Goal: Task Accomplishment & Management: Complete application form

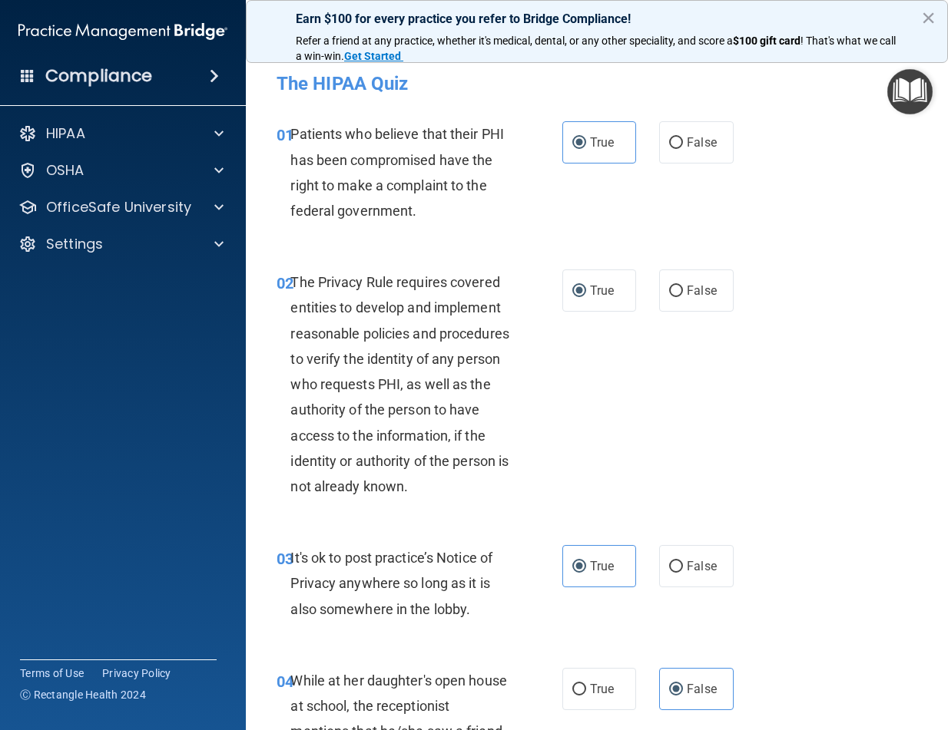
scroll to position [2841, 0]
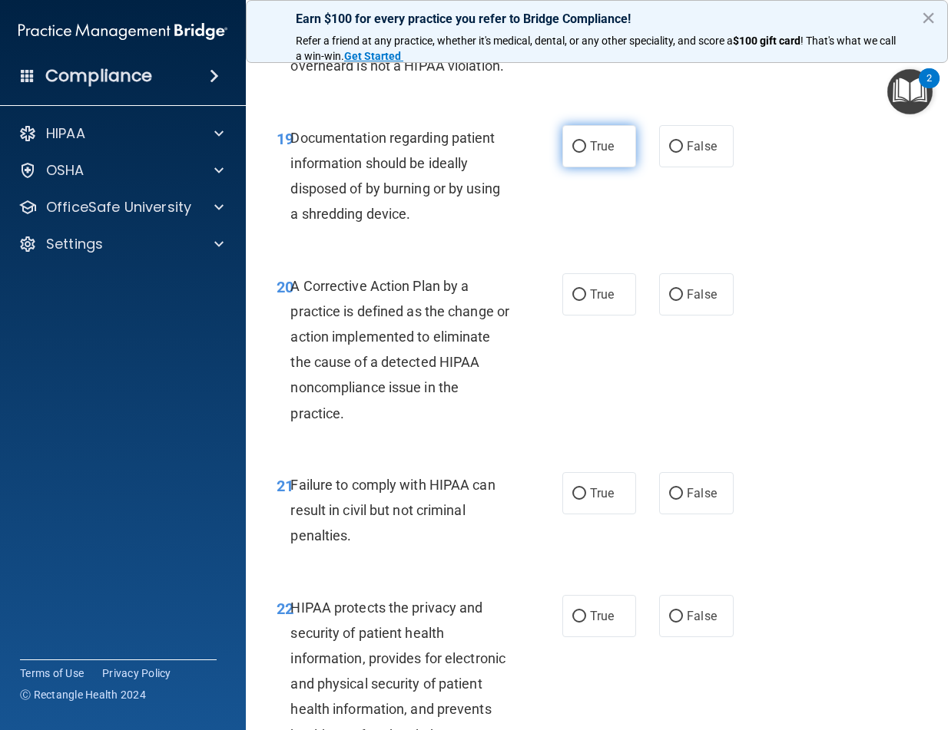
click at [578, 153] on input "True" at bounding box center [579, 147] width 14 height 12
radio input "true"
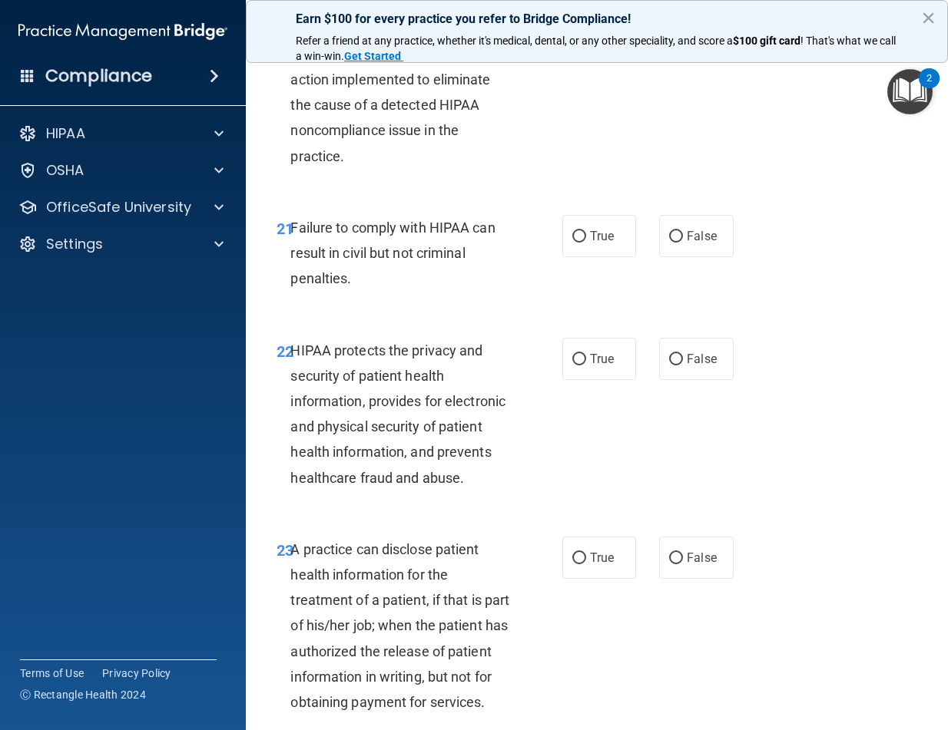
scroll to position [3072, 0]
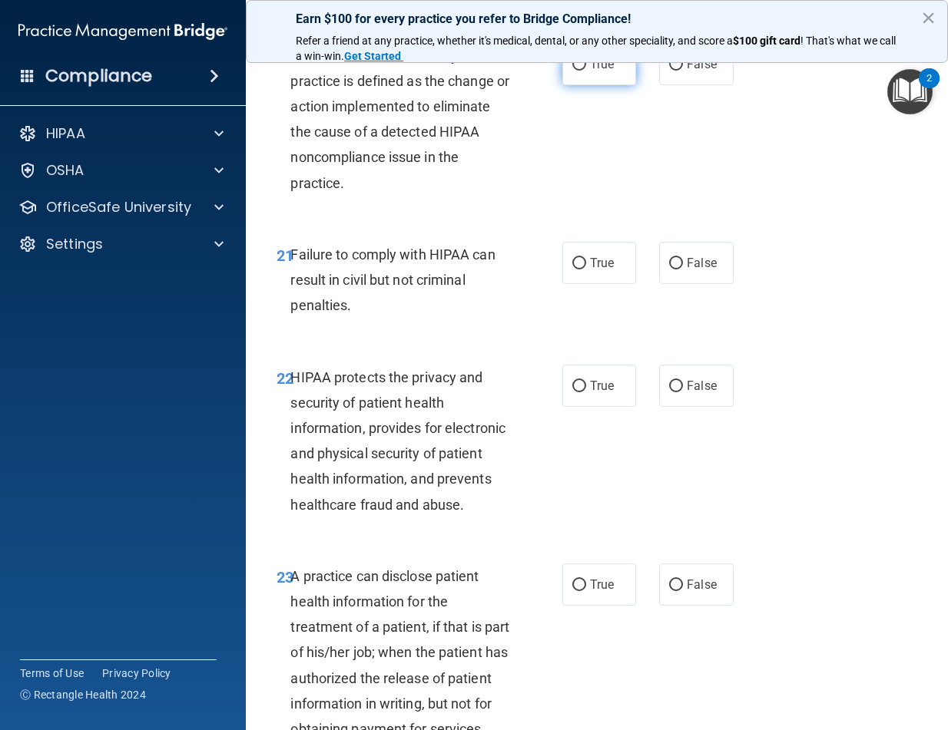
click at [573, 71] on input "True" at bounding box center [579, 65] width 14 height 12
radio input "true"
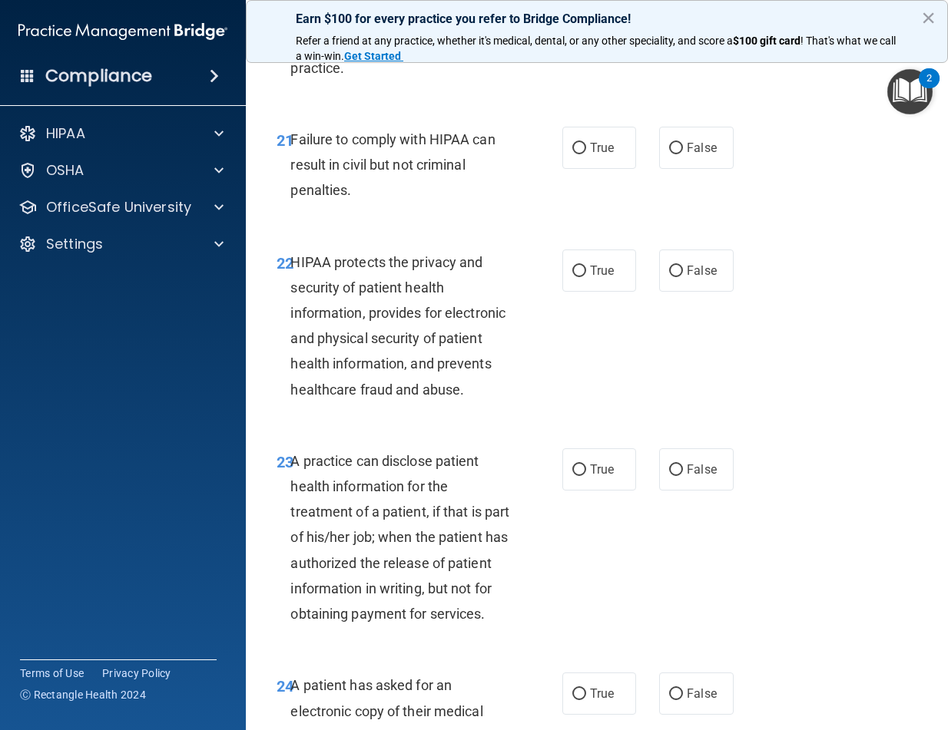
scroll to position [3225, 0]
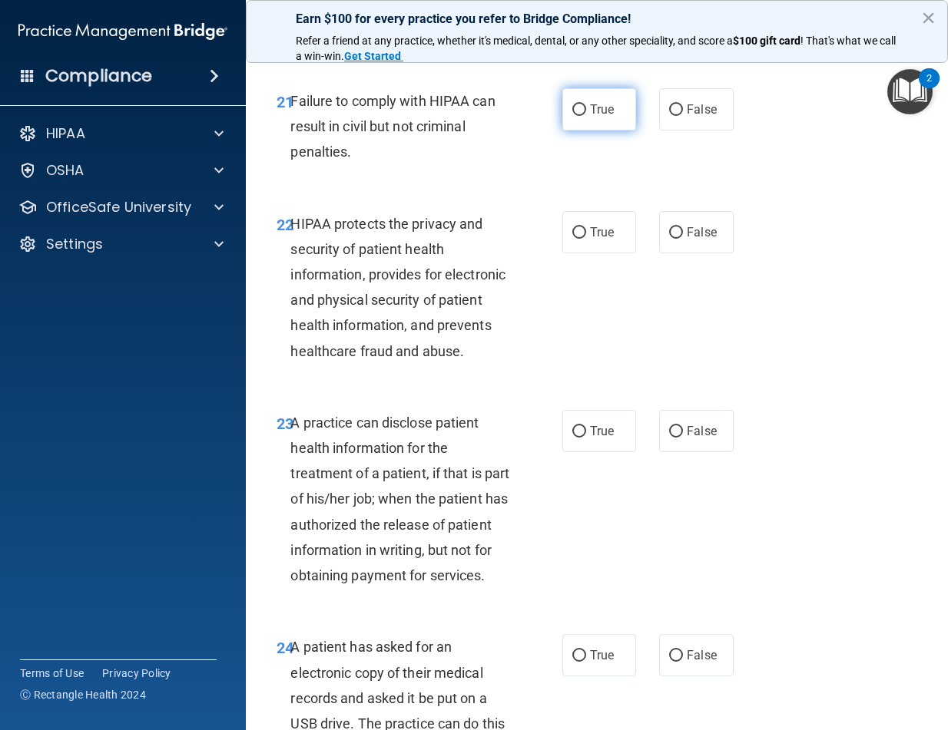
click at [572, 116] on input "True" at bounding box center [579, 110] width 14 height 12
radio input "true"
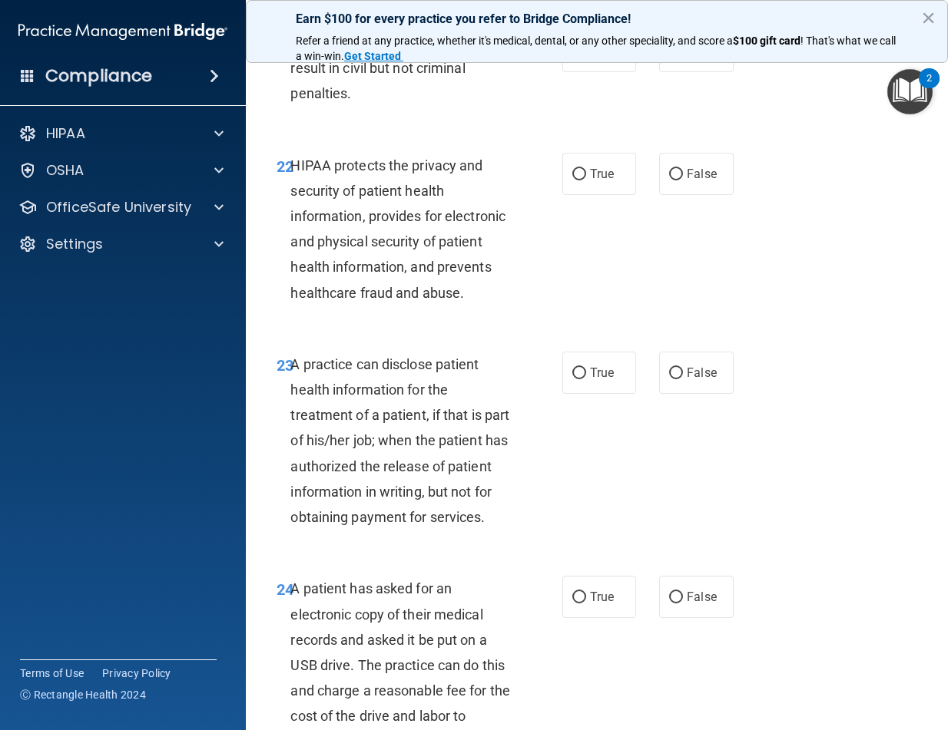
scroll to position [3302, 0]
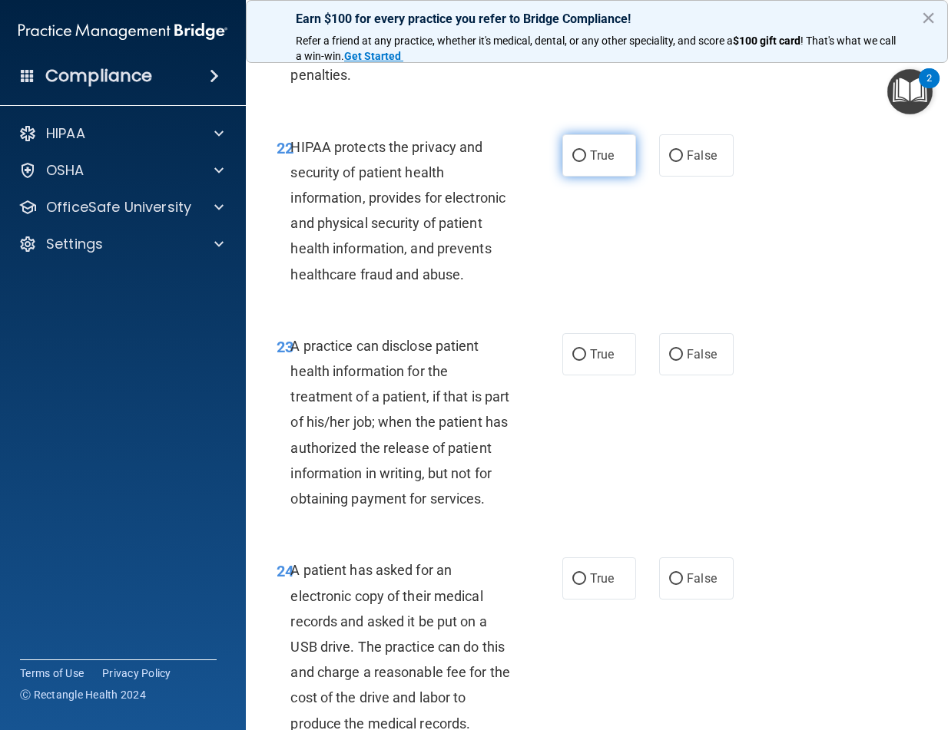
click at [564, 176] on label "True" at bounding box center [599, 155] width 74 height 42
click at [572, 162] on input "True" at bounding box center [579, 157] width 14 height 12
radio input "true"
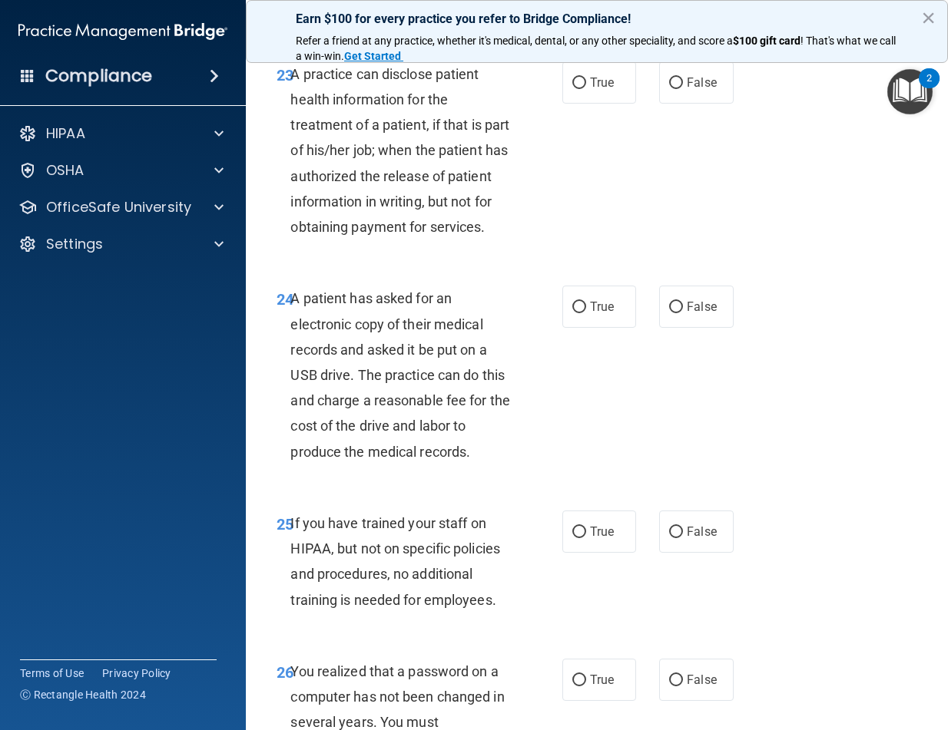
scroll to position [3609, 0]
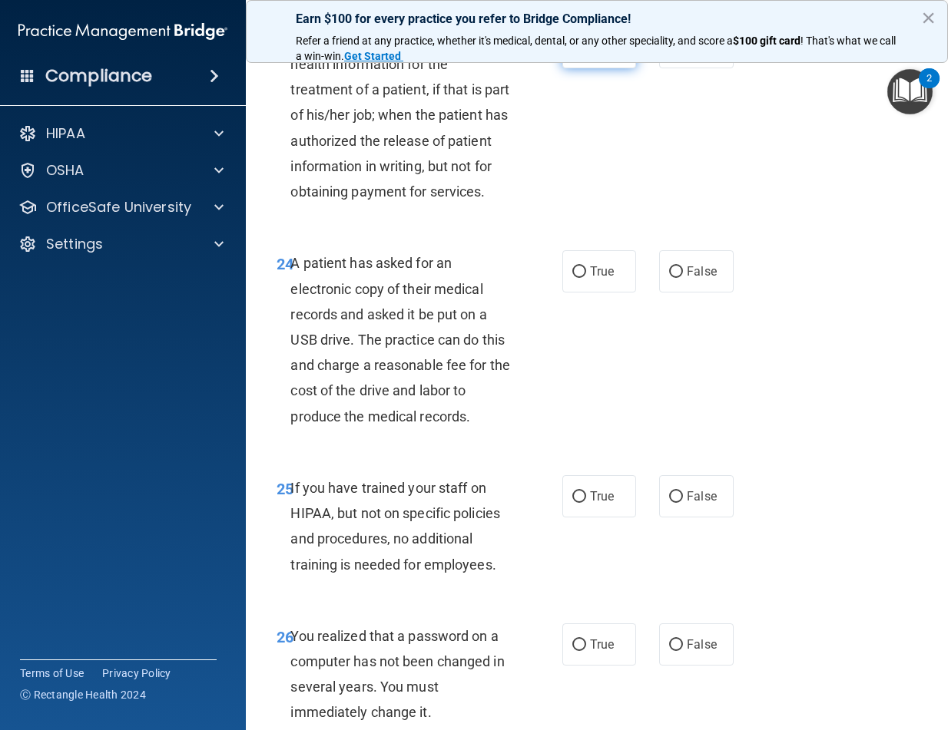
click at [576, 54] on input "True" at bounding box center [579, 48] width 14 height 12
radio input "true"
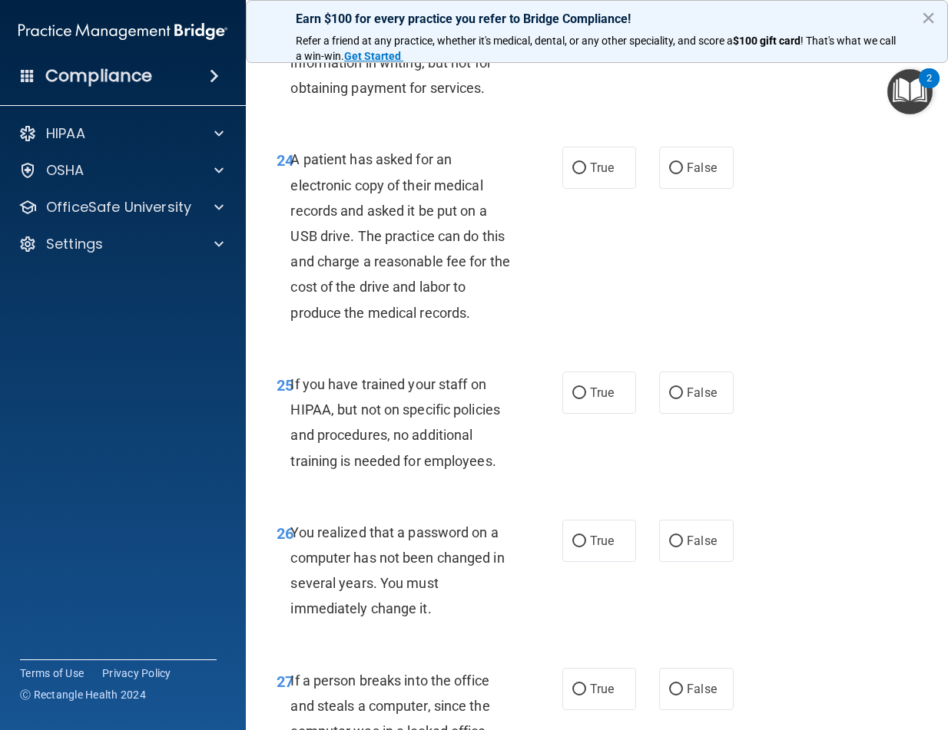
scroll to position [3763, 0]
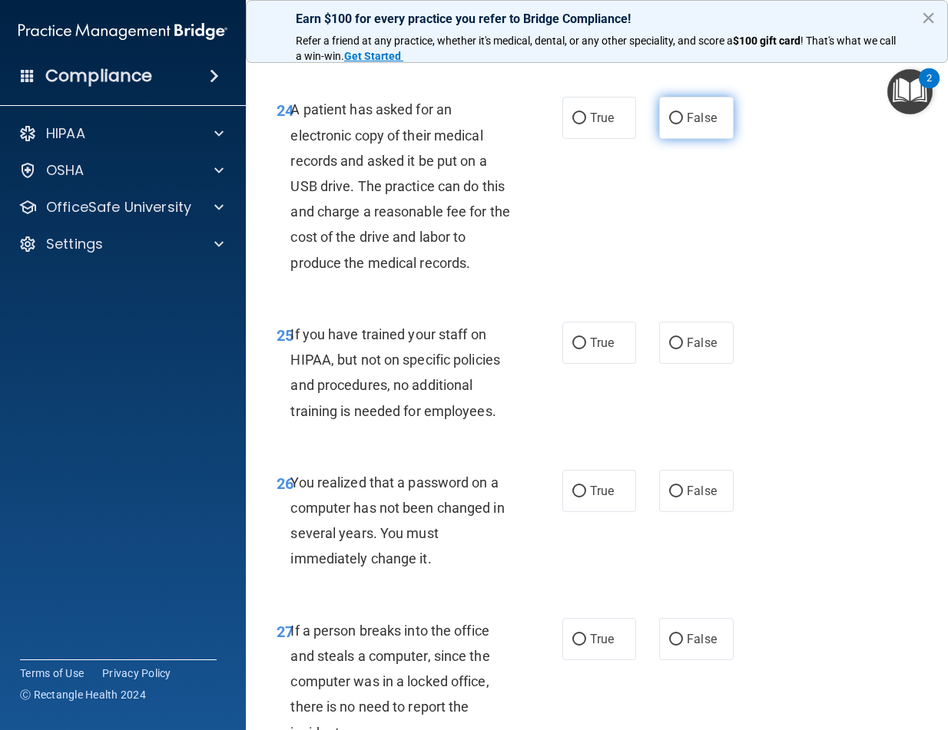
click at [660, 139] on label "False" at bounding box center [696, 118] width 74 height 42
click at [669, 124] on input "False" at bounding box center [676, 119] width 14 height 12
radio input "true"
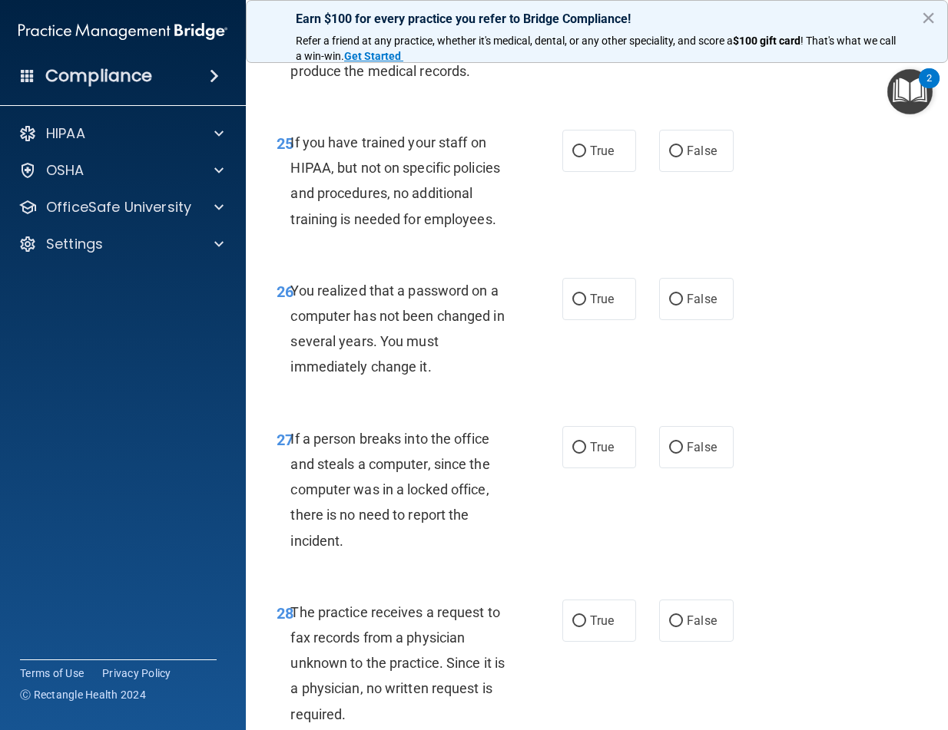
scroll to position [3993, 0]
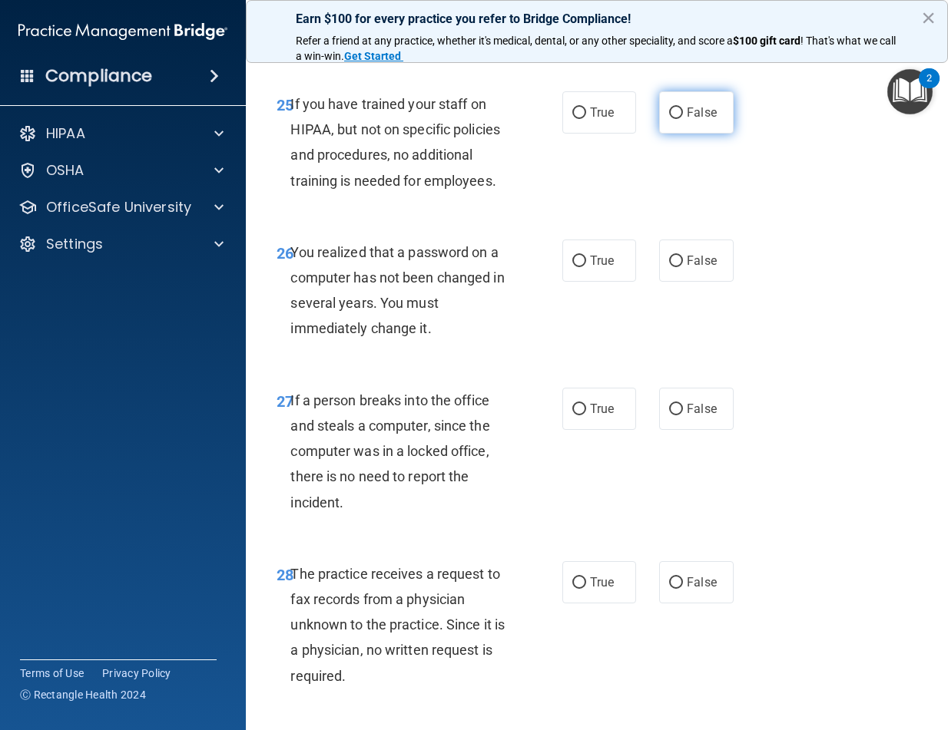
click at [669, 119] on input "False" at bounding box center [676, 114] width 14 height 12
radio input "true"
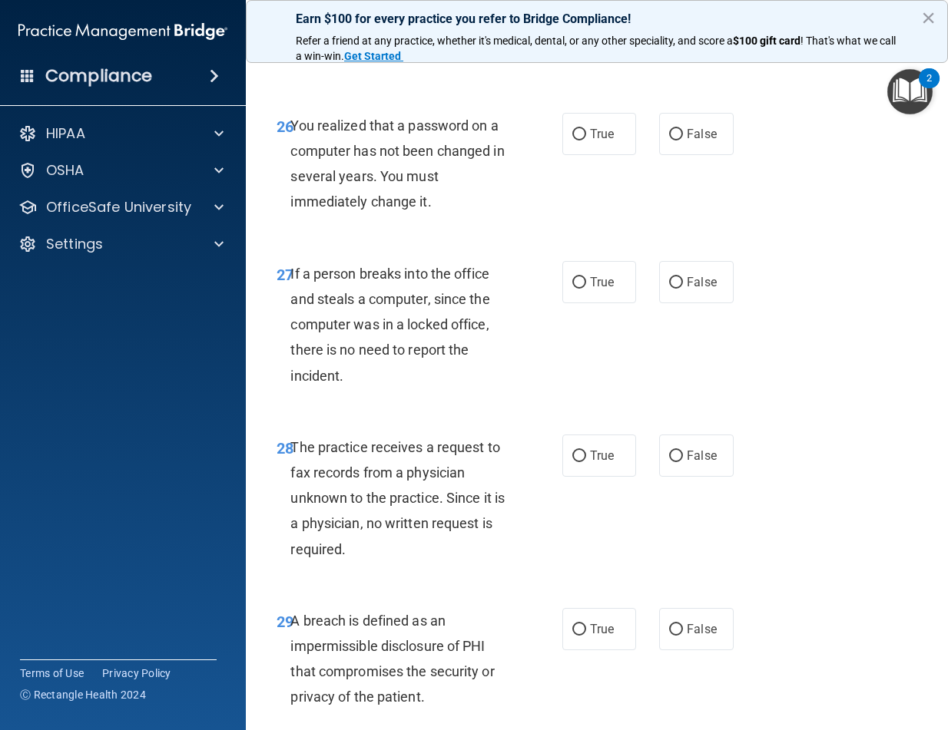
scroll to position [4147, 0]
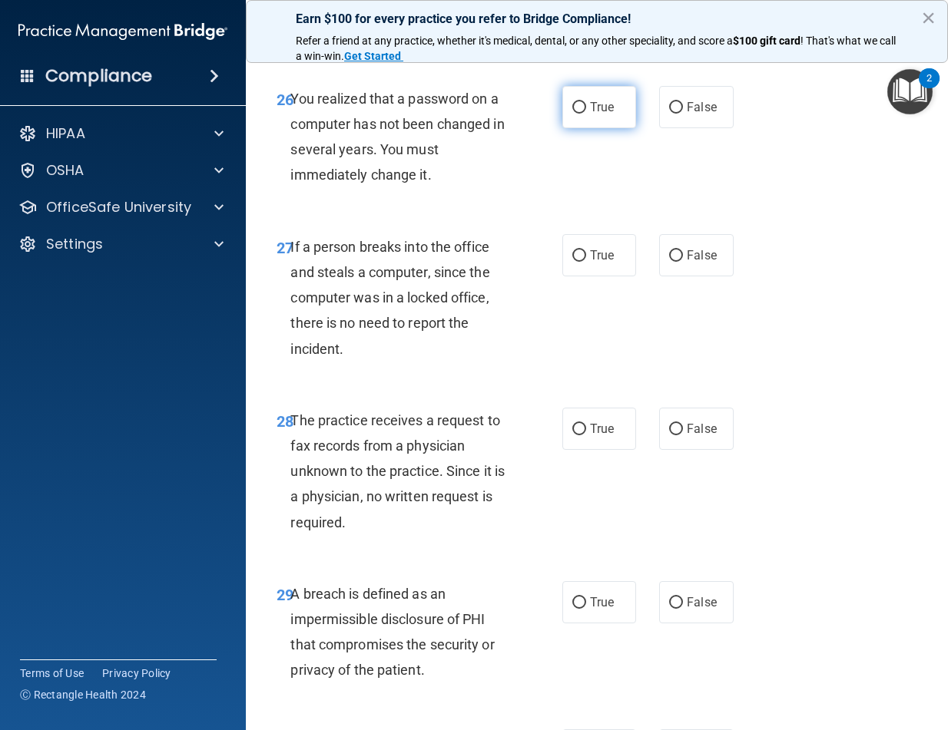
click at [574, 114] on input "True" at bounding box center [579, 108] width 14 height 12
radio input "true"
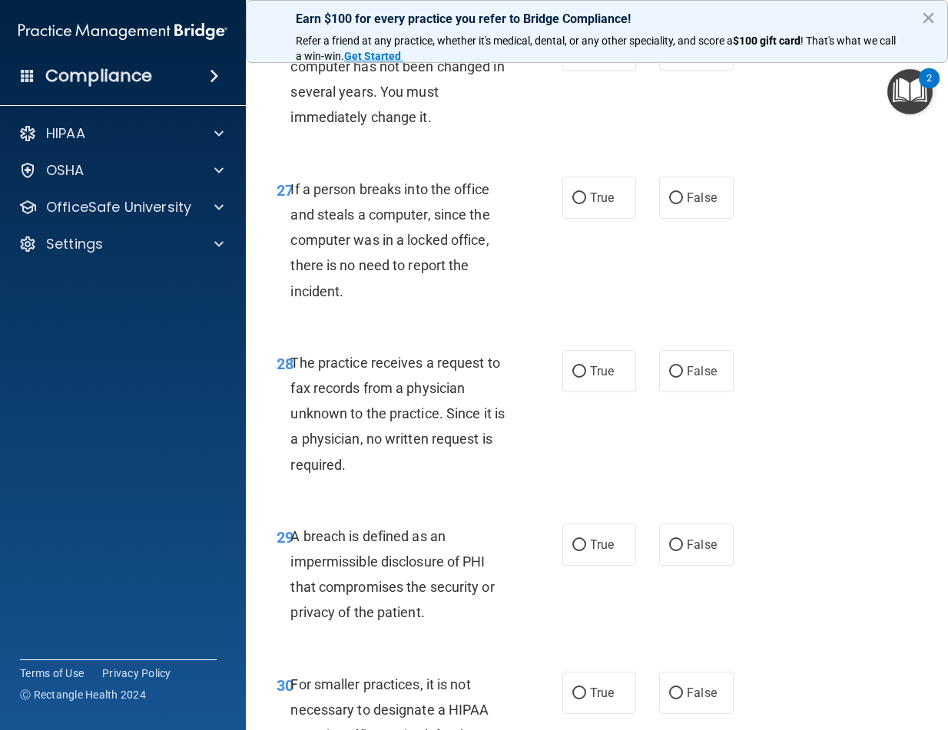
scroll to position [4301, 0]
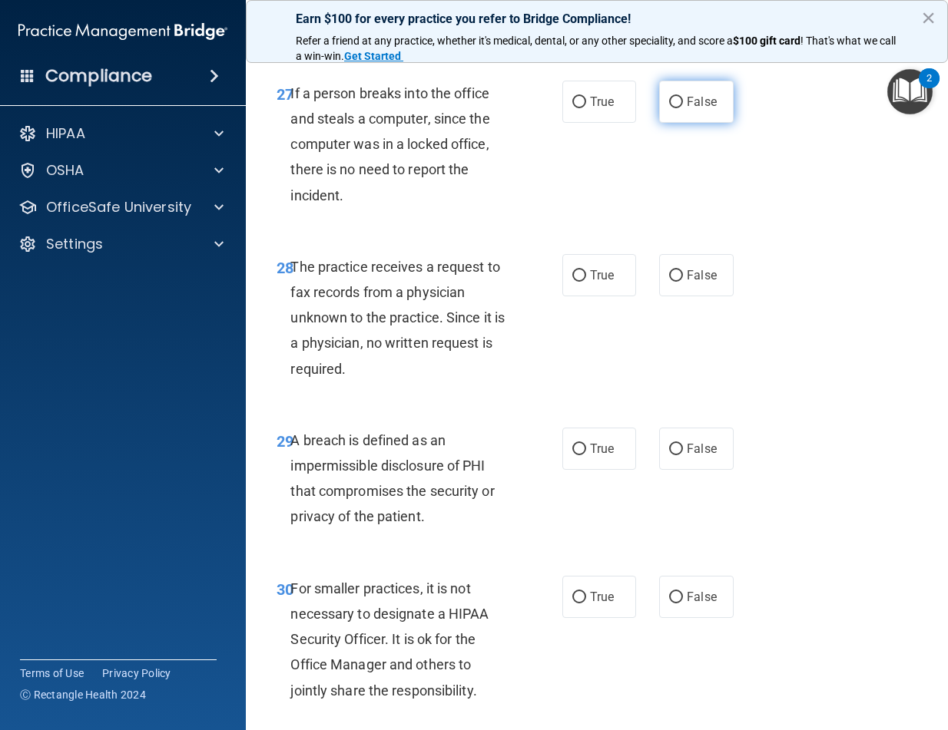
click at [660, 123] on label "False" at bounding box center [696, 102] width 74 height 42
click at [669, 108] on input "False" at bounding box center [676, 103] width 14 height 12
radio input "true"
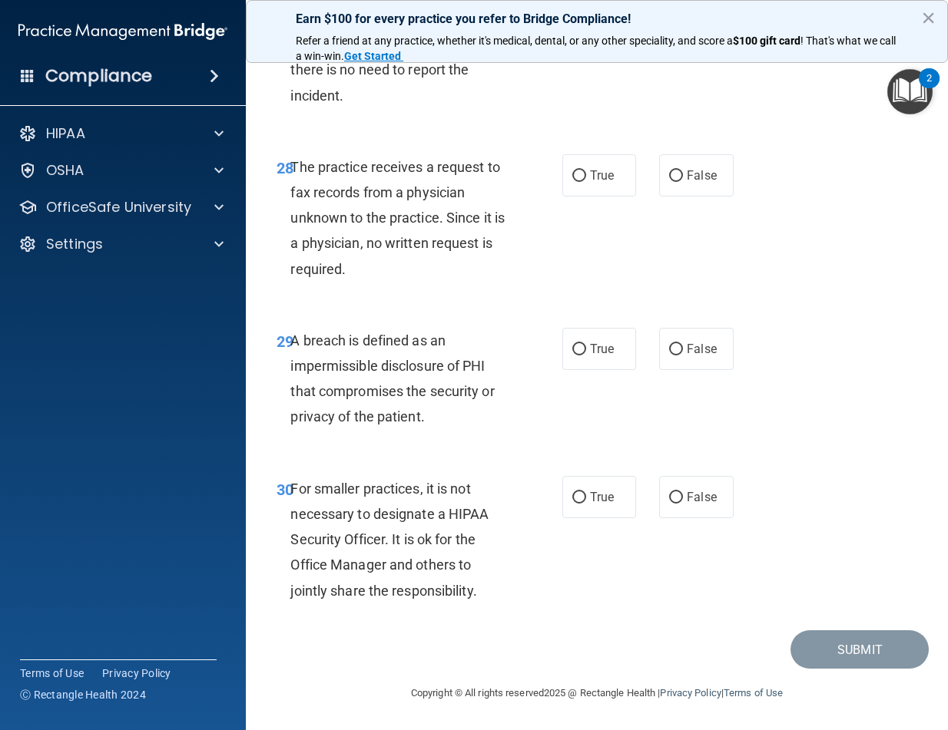
scroll to position [4477, 0]
click at [677, 173] on label "False" at bounding box center [696, 175] width 74 height 42
click at [677, 173] on input "False" at bounding box center [676, 176] width 14 height 12
radio input "true"
click at [581, 338] on label "True" at bounding box center [599, 349] width 74 height 42
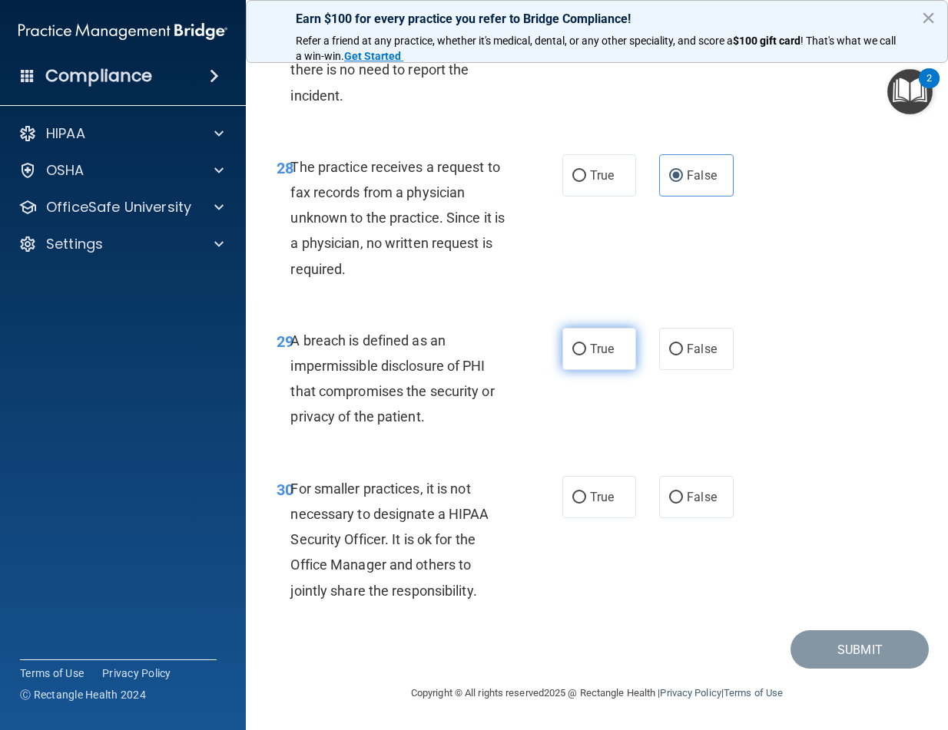
click at [581, 344] on input "True" at bounding box center [579, 350] width 14 height 12
radio input "true"
click at [669, 497] on input "False" at bounding box center [676, 498] width 14 height 12
radio input "true"
click at [817, 650] on button "Submit" at bounding box center [859, 650] width 138 height 39
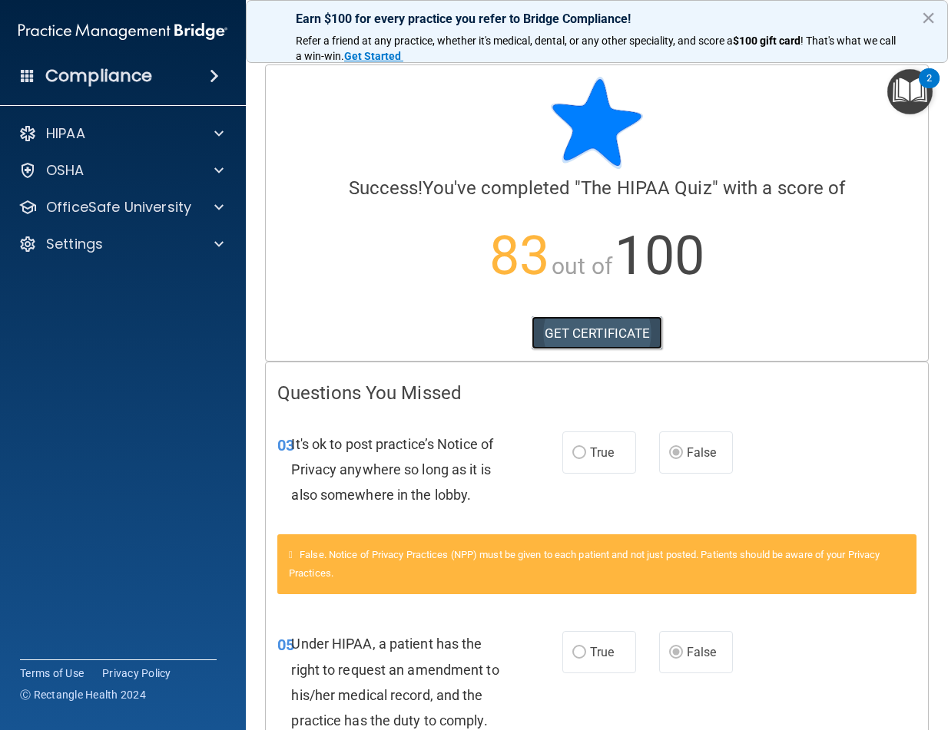
click at [598, 329] on link "GET CERTIFICATE" at bounding box center [596, 333] width 131 height 34
click at [144, 132] on div "HIPAA" at bounding box center [102, 133] width 190 height 18
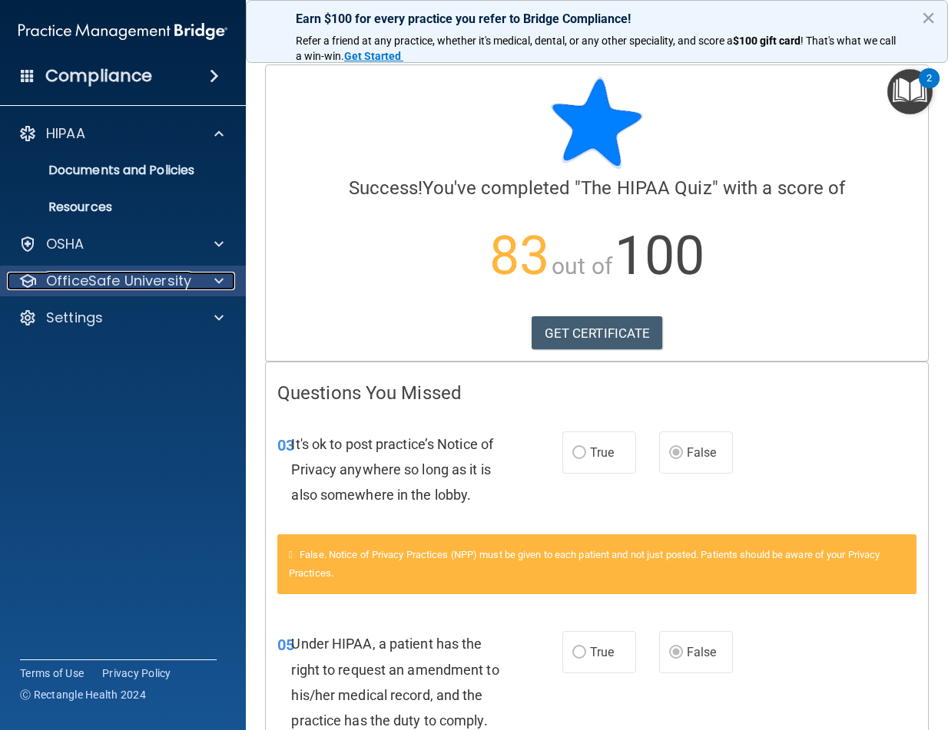
click at [123, 284] on p "OfficeSafe University" at bounding box center [118, 281] width 145 height 18
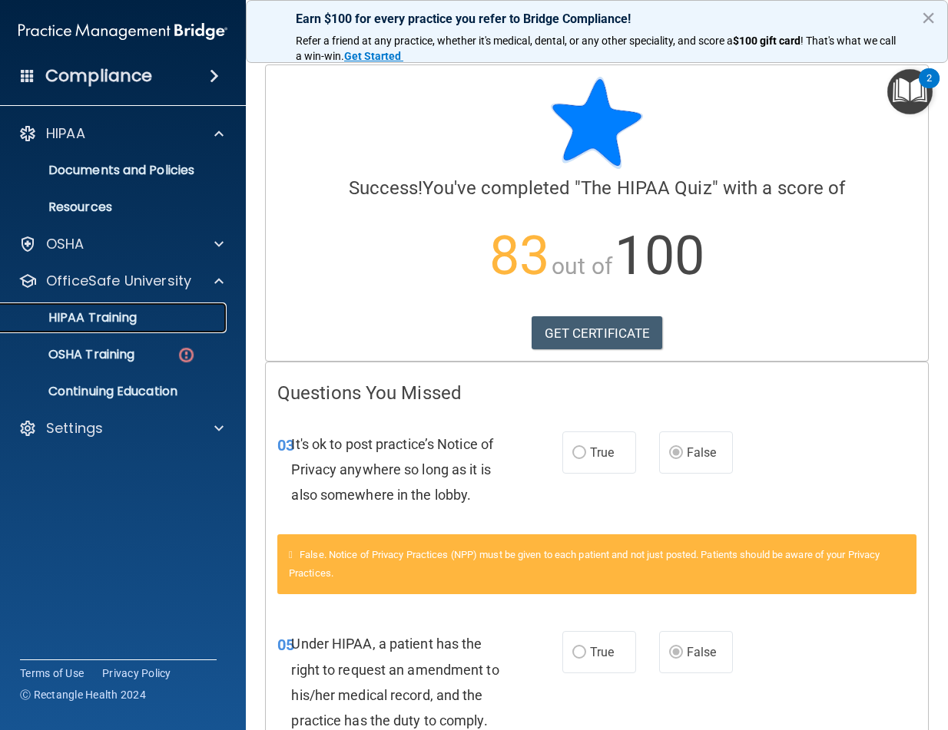
click at [102, 312] on p "HIPAA Training" at bounding box center [73, 317] width 127 height 15
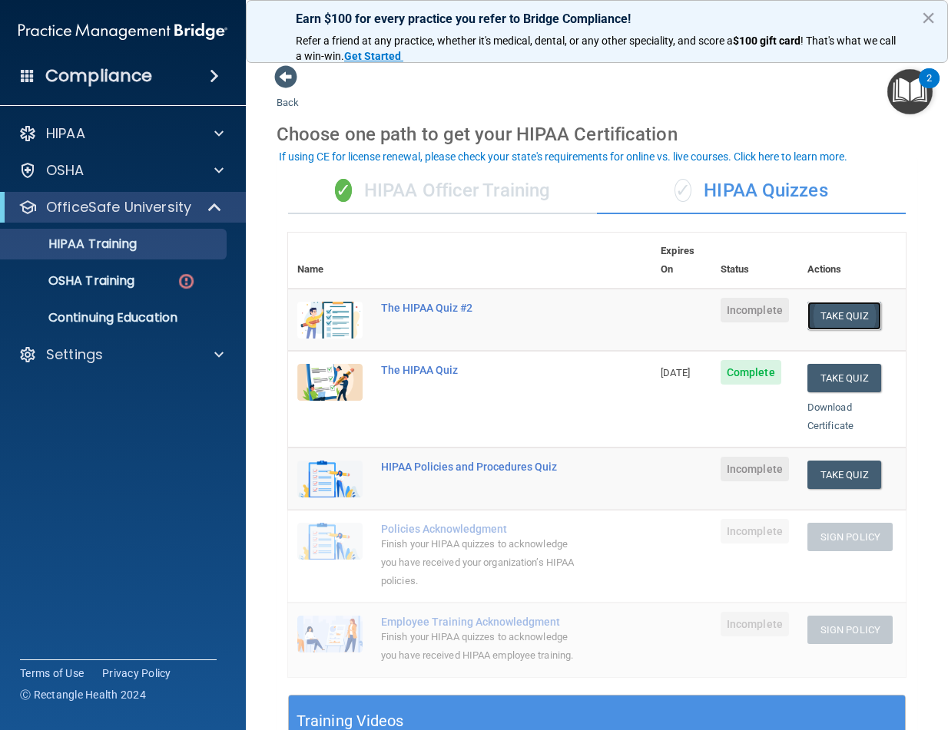
click at [848, 302] on button "Take Quiz" at bounding box center [844, 316] width 74 height 28
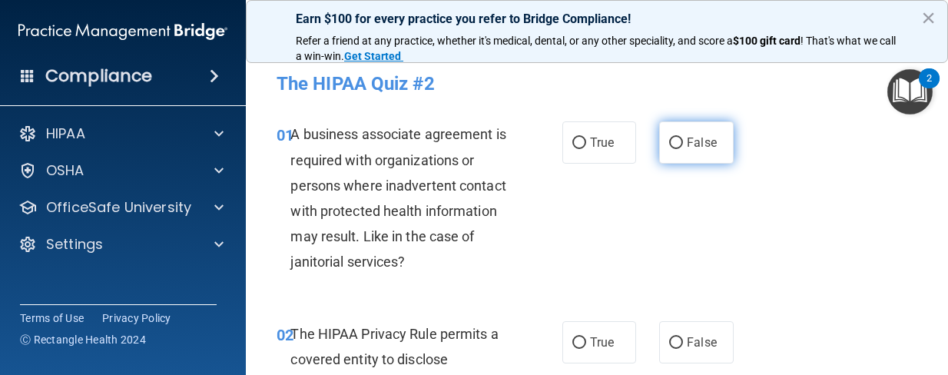
click at [669, 144] on input "False" at bounding box center [676, 143] width 14 height 12
radio input "true"
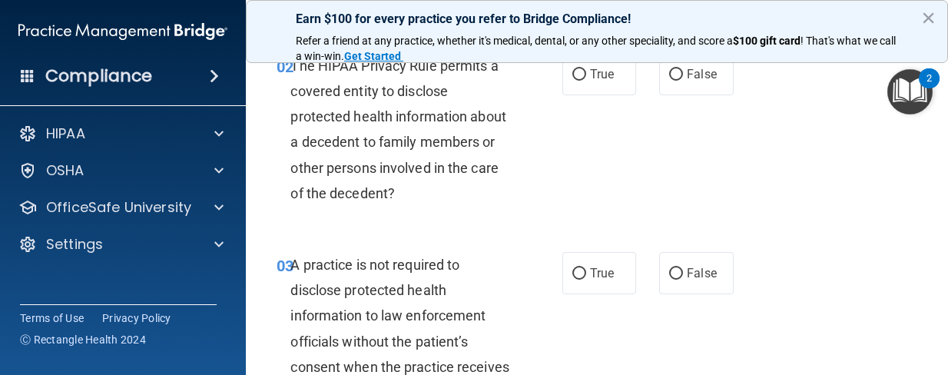
scroll to position [230, 0]
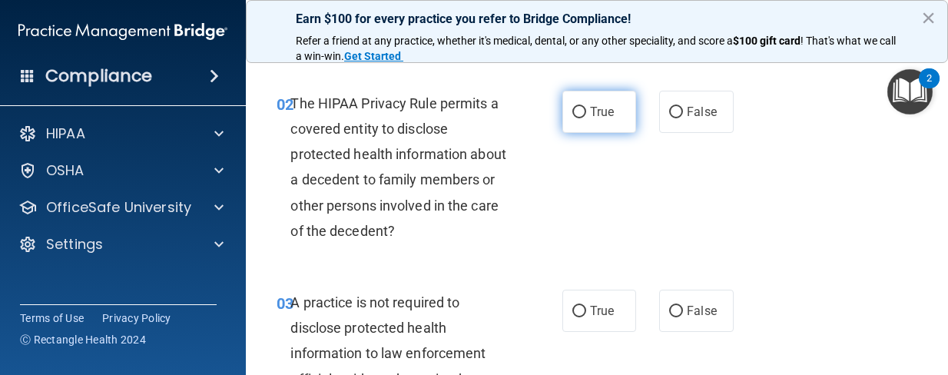
click at [572, 115] on input "True" at bounding box center [579, 113] width 14 height 12
radio input "true"
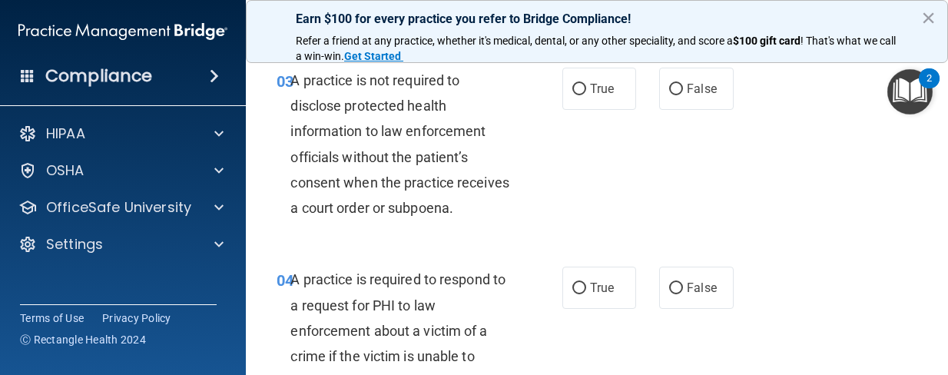
scroll to position [461, 0]
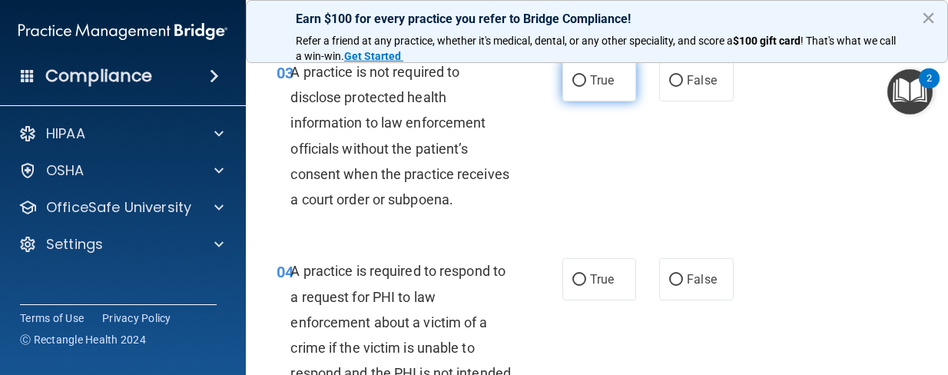
click at [572, 87] on input "True" at bounding box center [579, 81] width 14 height 12
radio input "true"
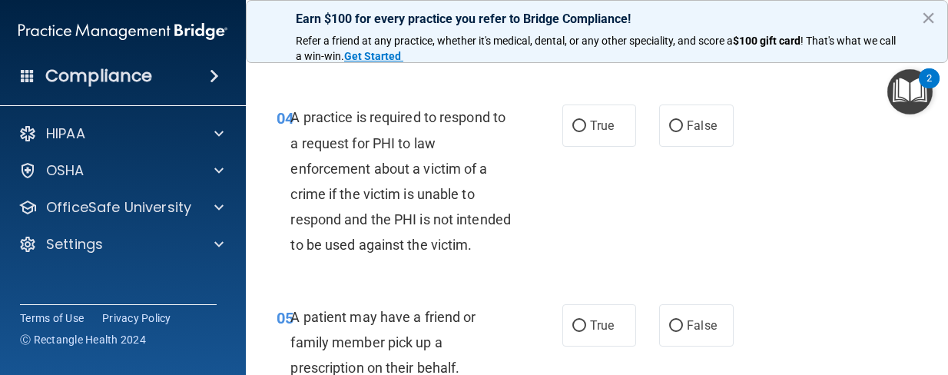
scroll to position [691, 0]
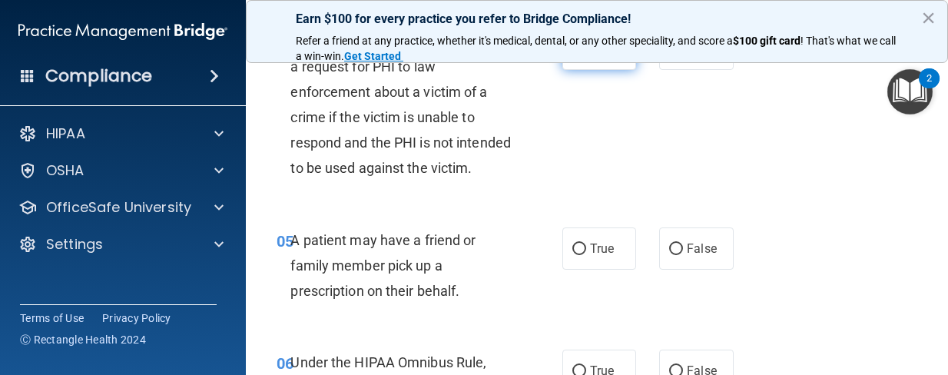
click at [590, 56] on span "True" at bounding box center [602, 48] width 24 height 15
click at [584, 55] on input "True" at bounding box center [579, 50] width 14 height 12
radio input "true"
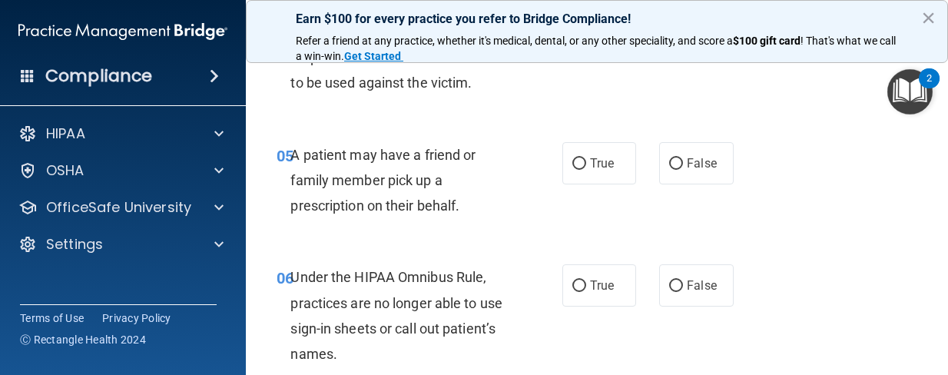
scroll to position [768, 0]
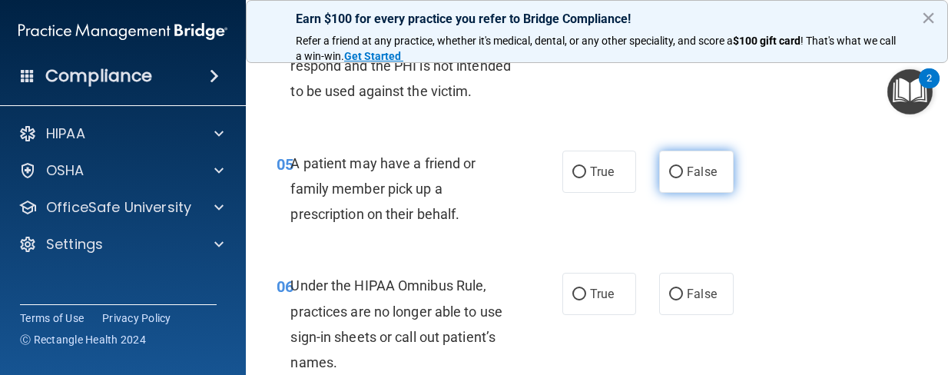
drag, startPoint x: 664, startPoint y: 248, endPoint x: 674, endPoint y: 247, distance: 9.2
click at [669, 178] on input "False" at bounding box center [676, 173] width 14 height 12
radio input "true"
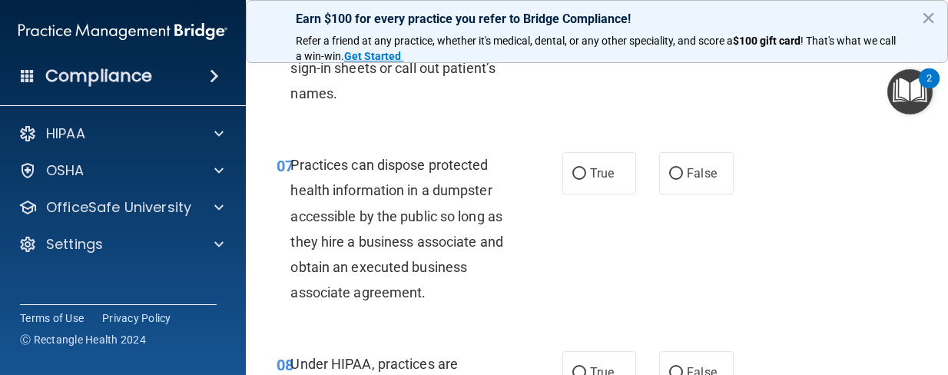
scroll to position [998, 0]
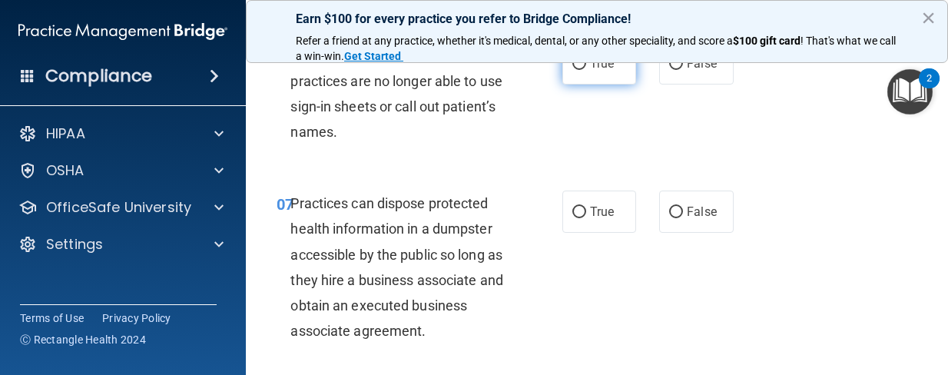
click at [583, 84] on label "True" at bounding box center [599, 63] width 74 height 42
click at [583, 70] on input "True" at bounding box center [579, 64] width 14 height 12
radio input "true"
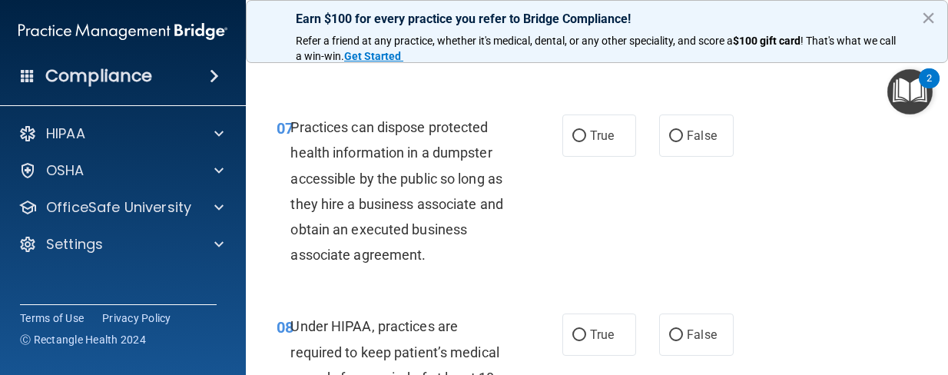
scroll to position [1075, 0]
click at [672, 141] on input "False" at bounding box center [676, 136] width 14 height 12
radio input "true"
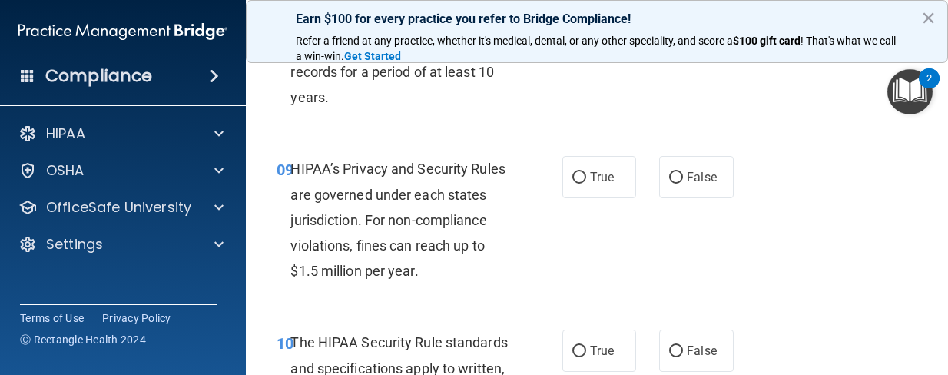
scroll to position [1382, 0]
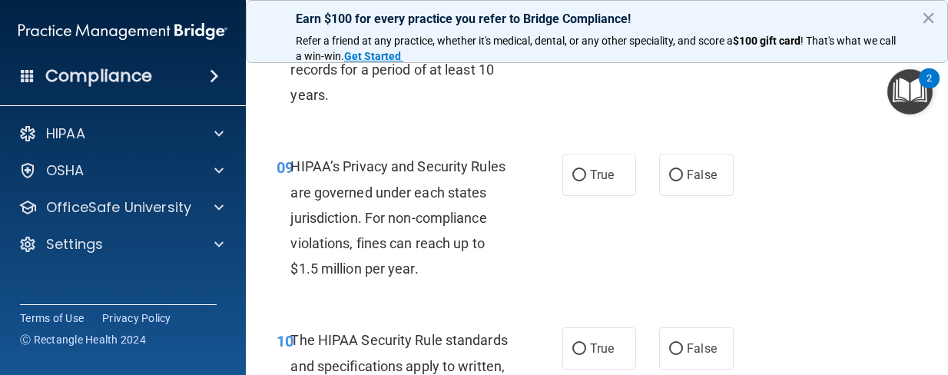
click at [581, 48] on label "True" at bounding box center [599, 26] width 74 height 42
click at [581, 33] on input "True" at bounding box center [579, 28] width 14 height 12
radio input "true"
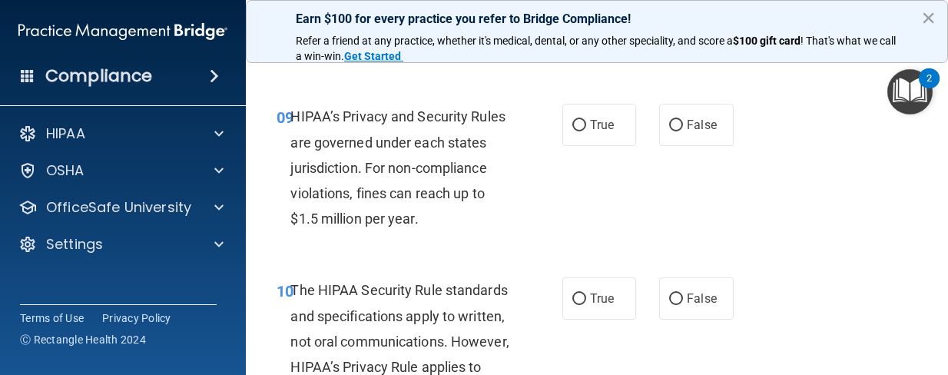
scroll to position [1459, 0]
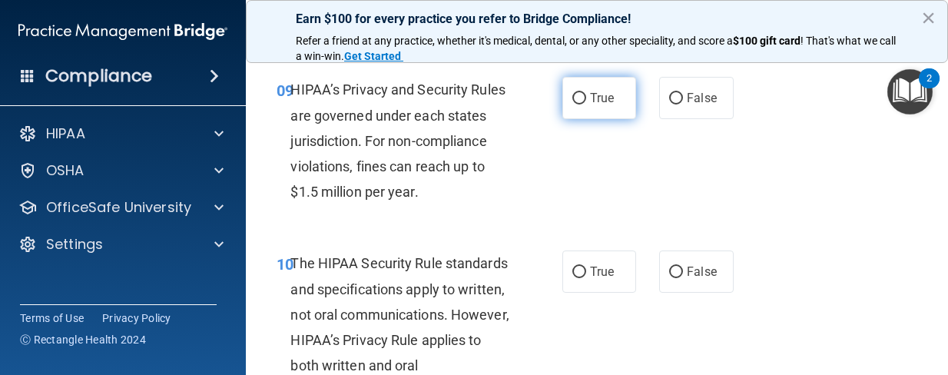
click at [574, 104] on input "True" at bounding box center [579, 99] width 14 height 12
radio input "true"
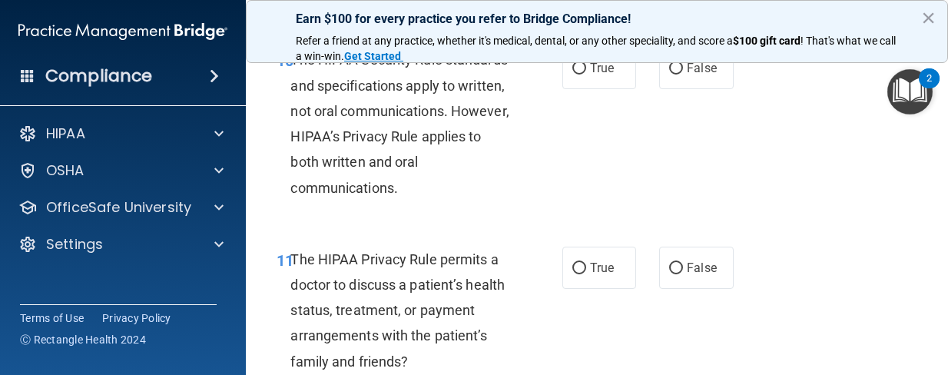
scroll to position [1690, 0]
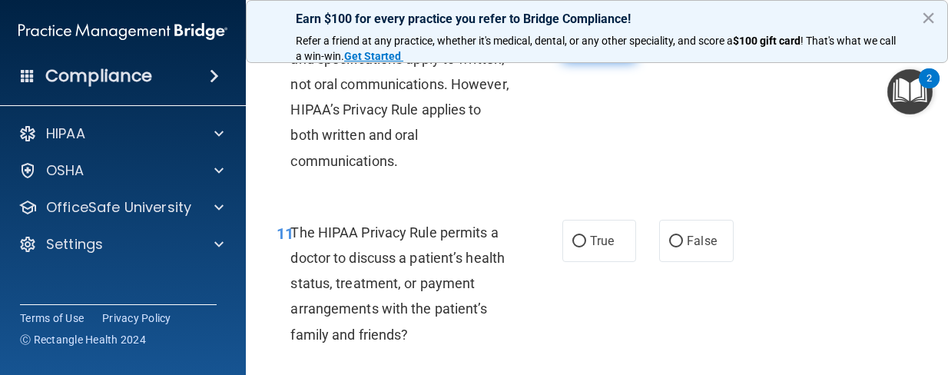
click at [578, 48] on input "True" at bounding box center [579, 42] width 14 height 12
radio input "true"
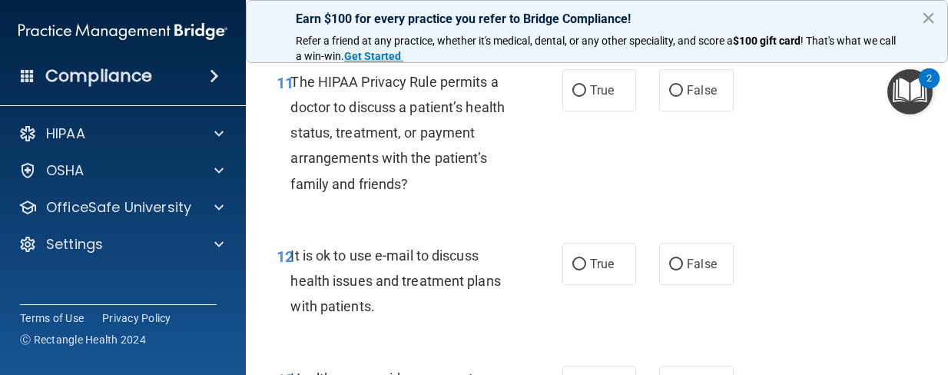
scroll to position [1843, 0]
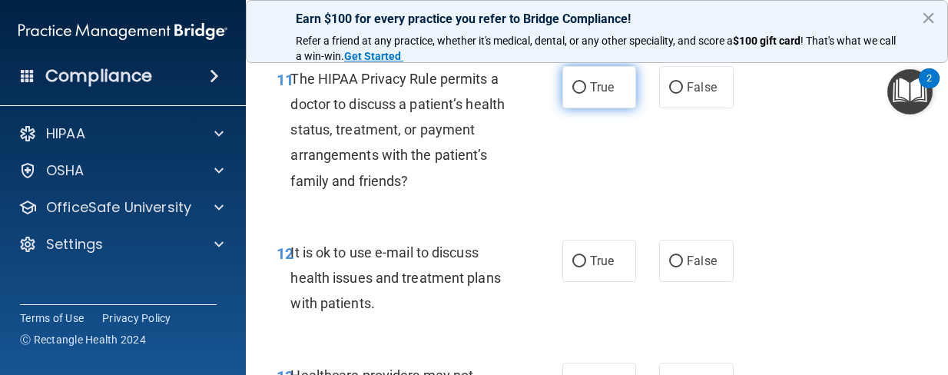
click at [572, 94] on input "True" at bounding box center [579, 88] width 14 height 12
radio input "true"
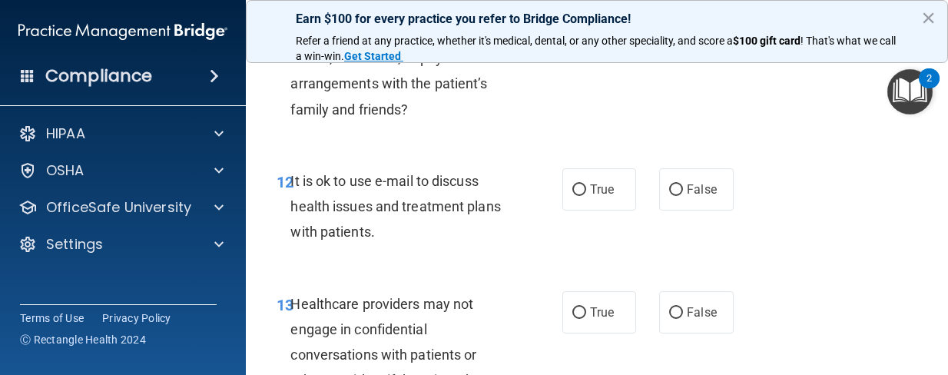
scroll to position [2074, 0]
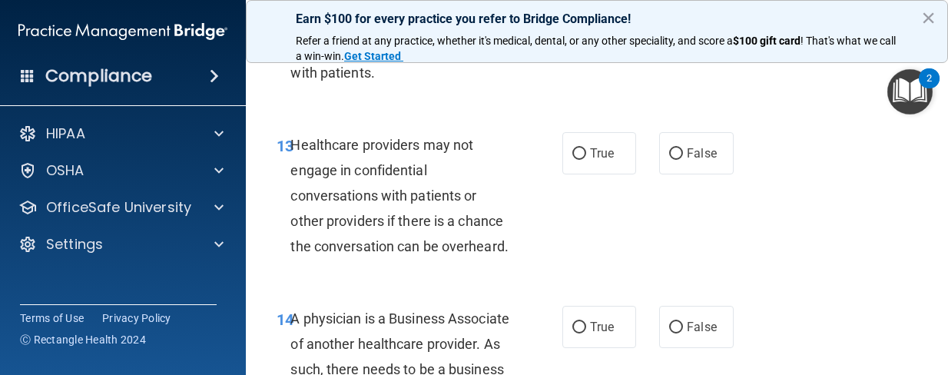
click at [675, 51] on label "False" at bounding box center [696, 30] width 74 height 42
click at [675, 37] on input "False" at bounding box center [676, 31] width 14 height 12
radio input "true"
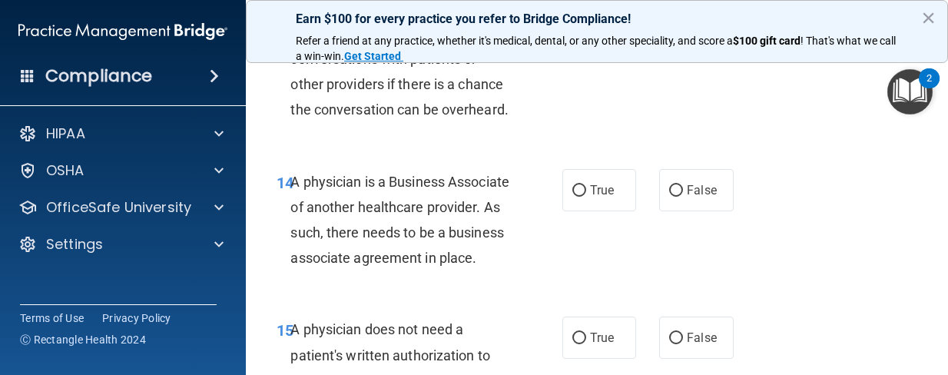
scroll to position [2227, 0]
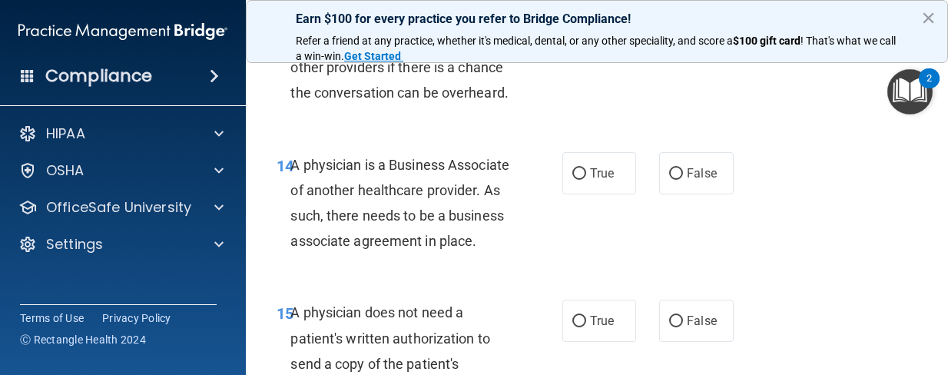
click at [670, 6] on input "False" at bounding box center [676, 1] width 14 height 12
radio input "true"
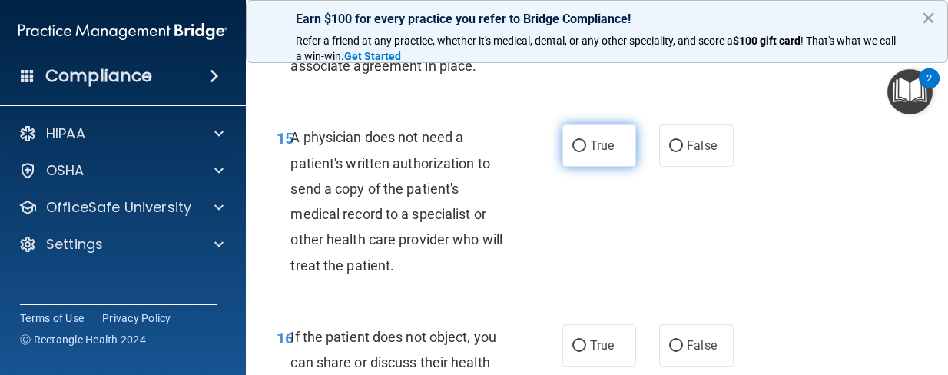
scroll to position [2381, 0]
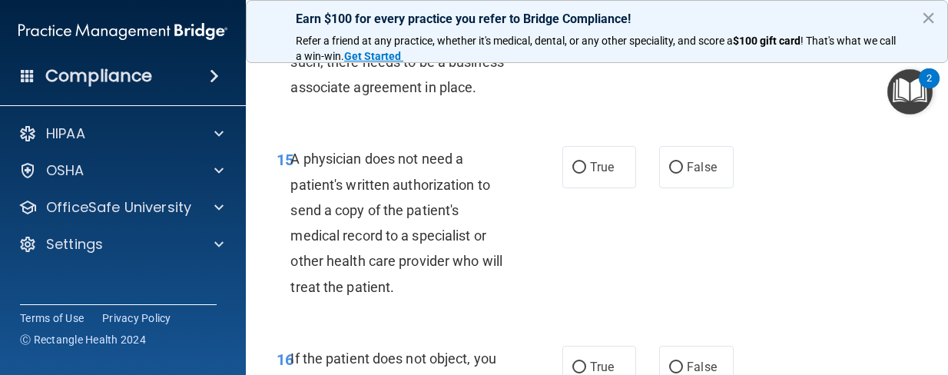
click at [576, 26] on input "True" at bounding box center [579, 21] width 14 height 12
radio input "true"
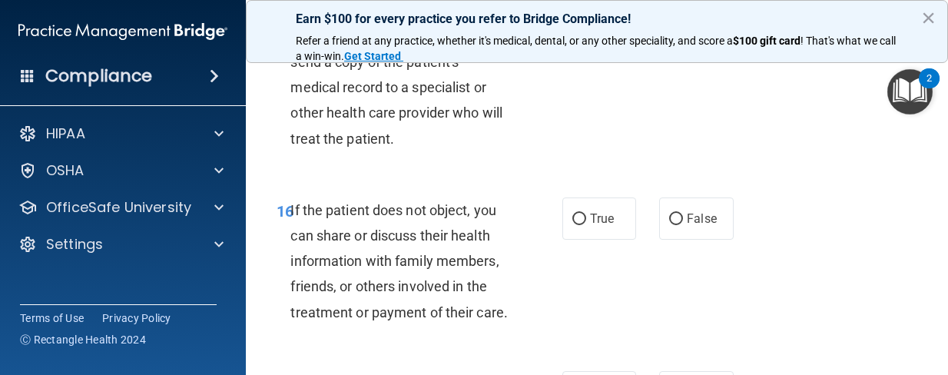
scroll to position [2534, 0]
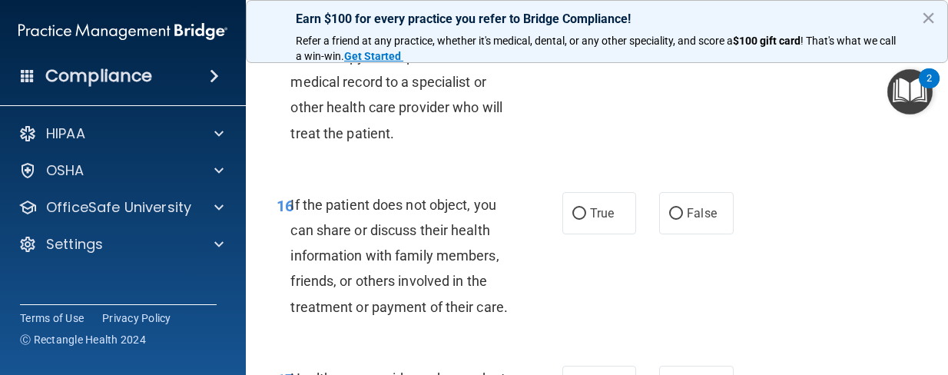
click at [572, 20] on input "True" at bounding box center [579, 14] width 14 height 12
radio input "true"
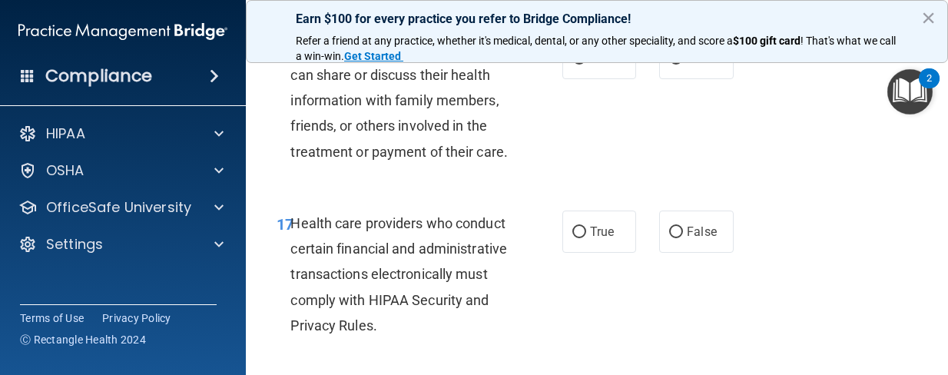
scroll to position [2688, 0]
click at [669, 66] on input "False" at bounding box center [676, 61] width 14 height 12
radio input "true"
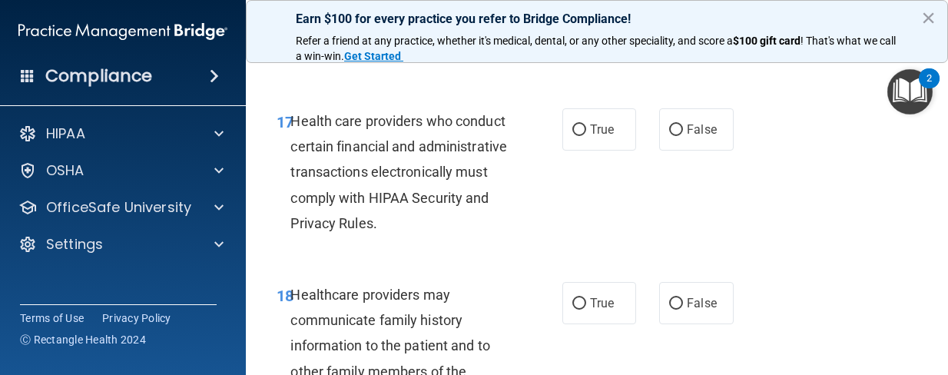
scroll to position [2765, 0]
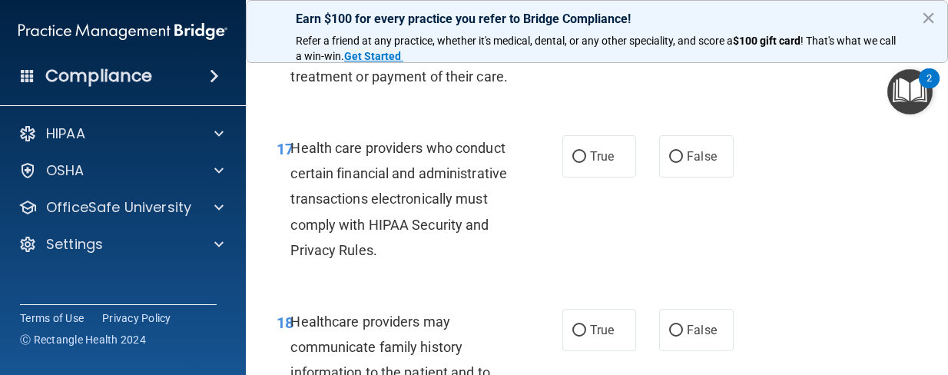
radio input "true"
radio input "false"
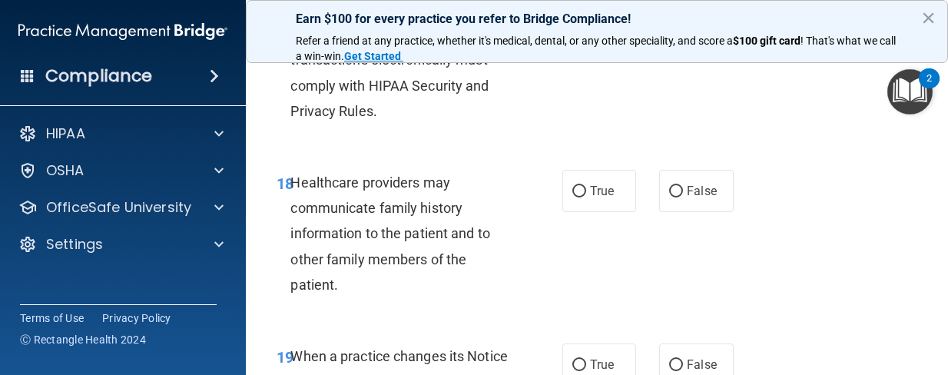
scroll to position [2918, 0]
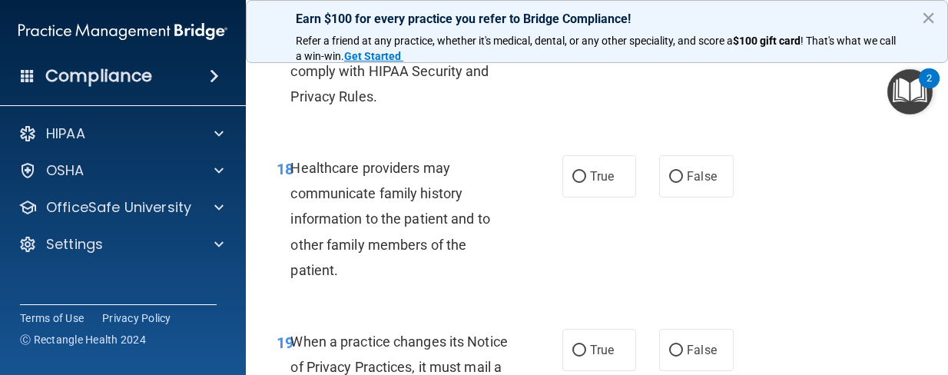
click at [575, 9] on input "True" at bounding box center [579, 4] width 14 height 12
radio input "true"
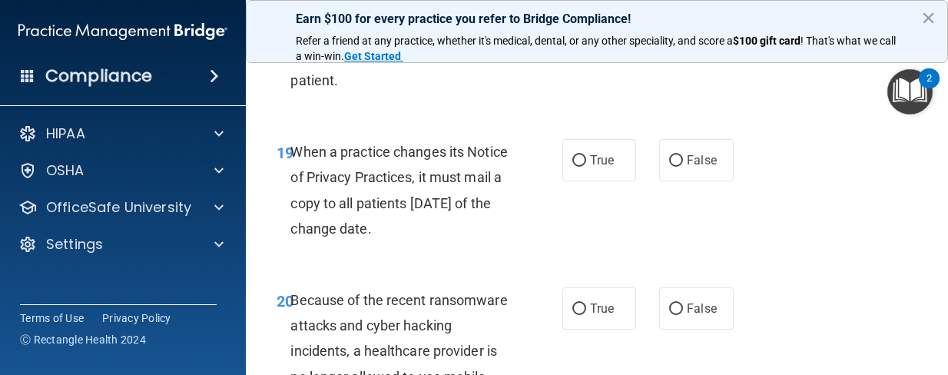
scroll to position [3149, 0]
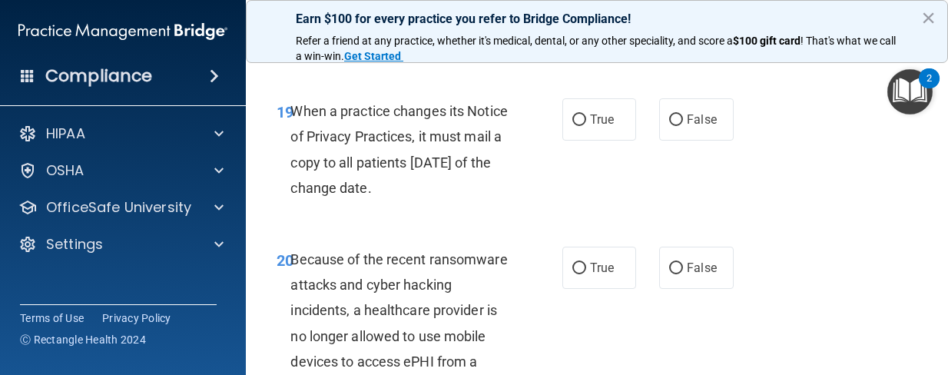
radio input "true"
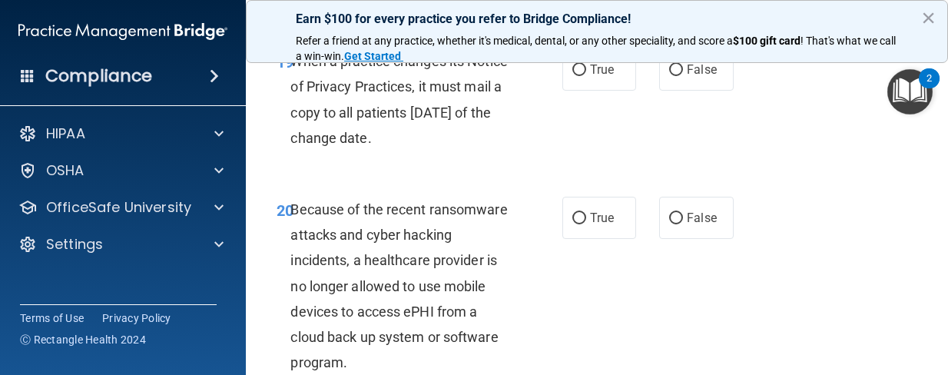
scroll to position [3225, 0]
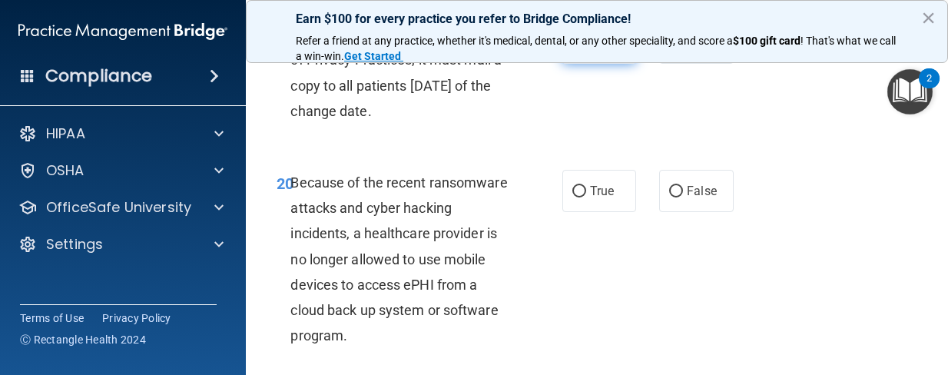
click at [574, 49] on input "True" at bounding box center [579, 44] width 14 height 12
radio input "true"
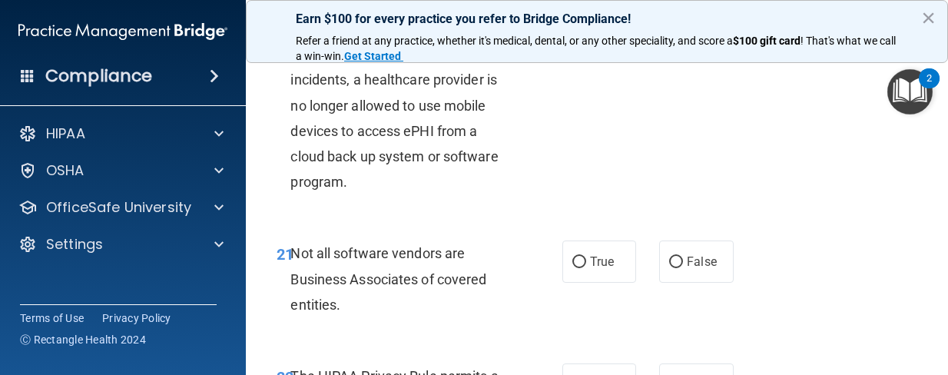
scroll to position [3456, 0]
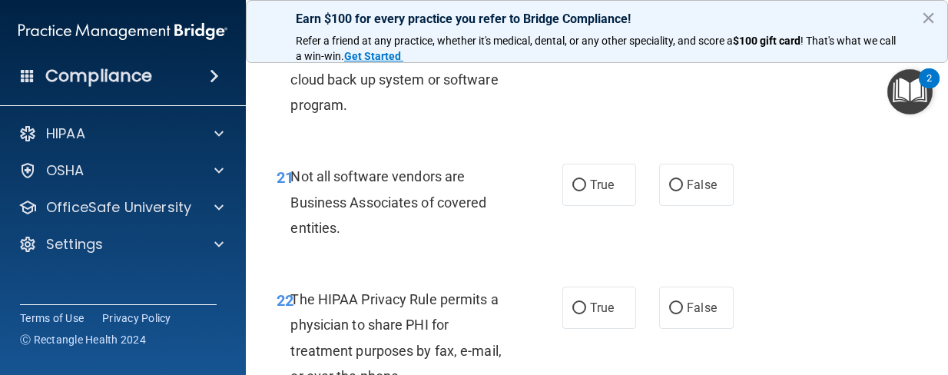
radio input "true"
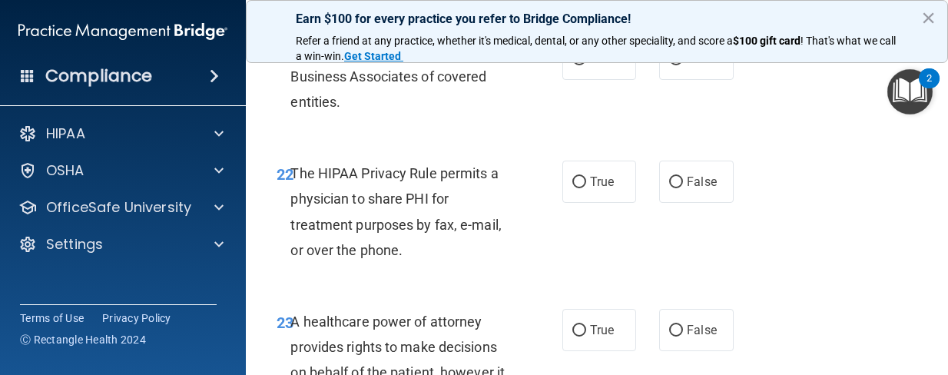
scroll to position [3609, 0]
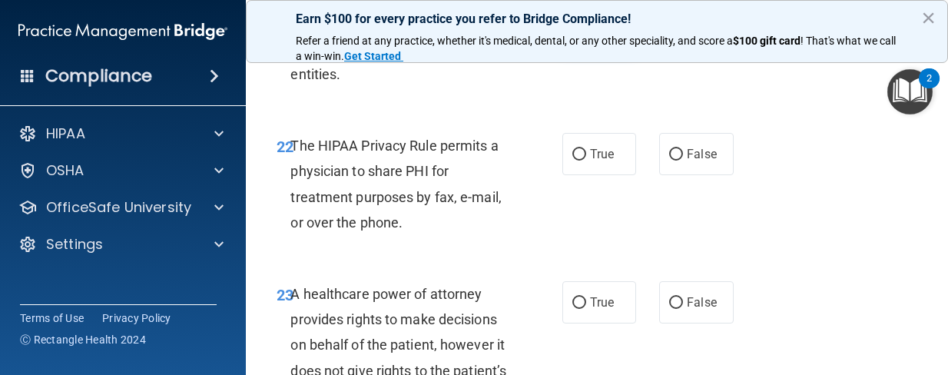
click at [572, 38] on input "True" at bounding box center [579, 32] width 14 height 12
radio input "true"
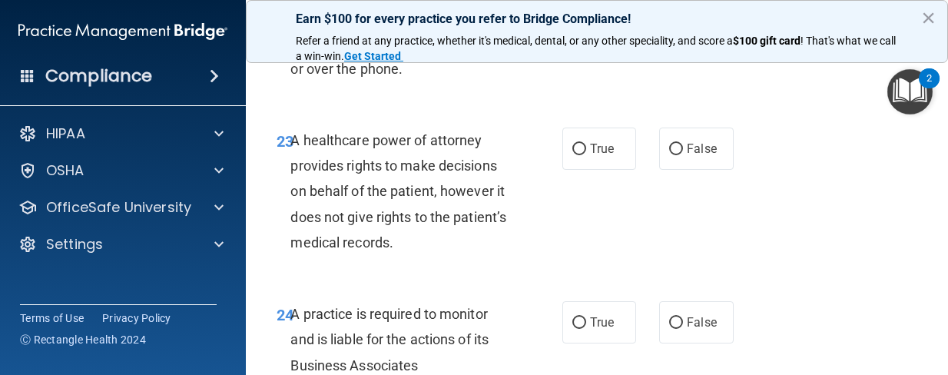
click at [578, 7] on input "True" at bounding box center [579, 1] width 14 height 12
radio input "true"
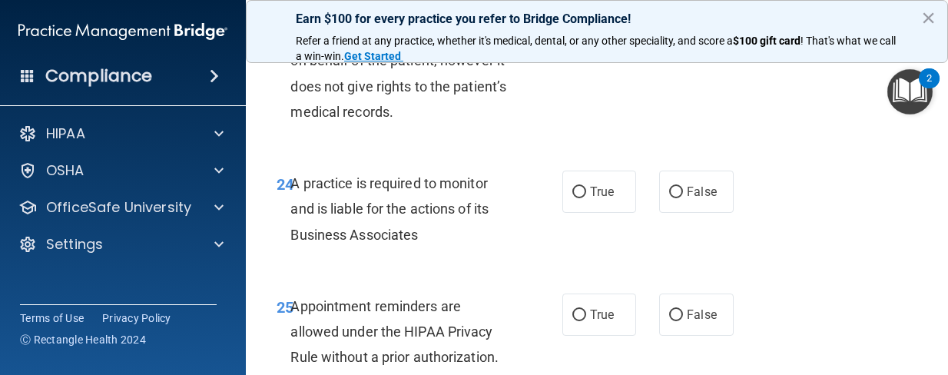
scroll to position [3917, 0]
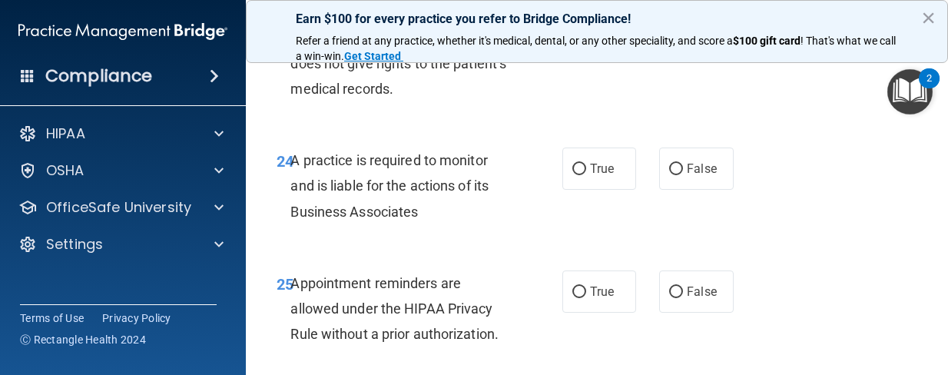
radio input "true"
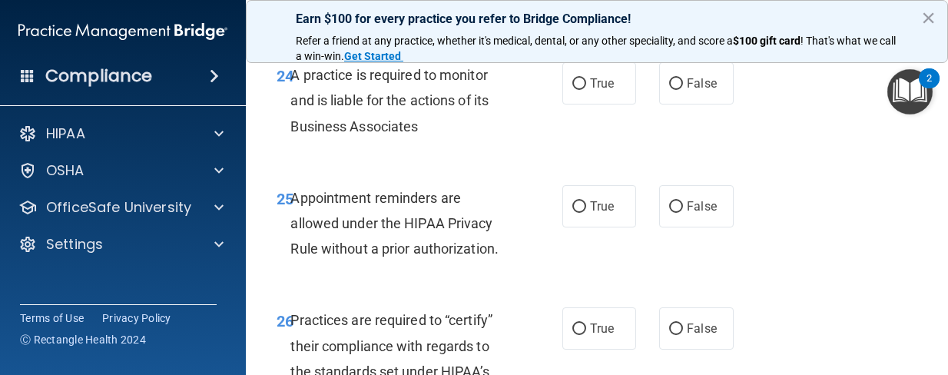
scroll to position [4147, 0]
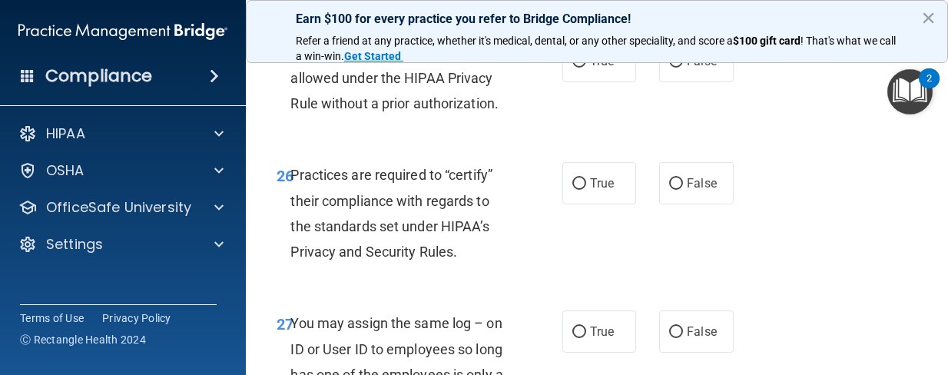
drag, startPoint x: 667, startPoint y: 118, endPoint x: 677, endPoint y: 109, distance: 13.6
radio input "true"
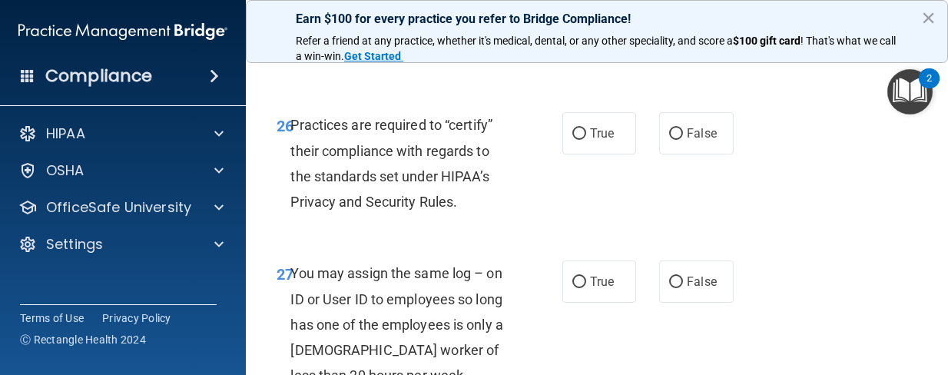
scroll to position [4224, 0]
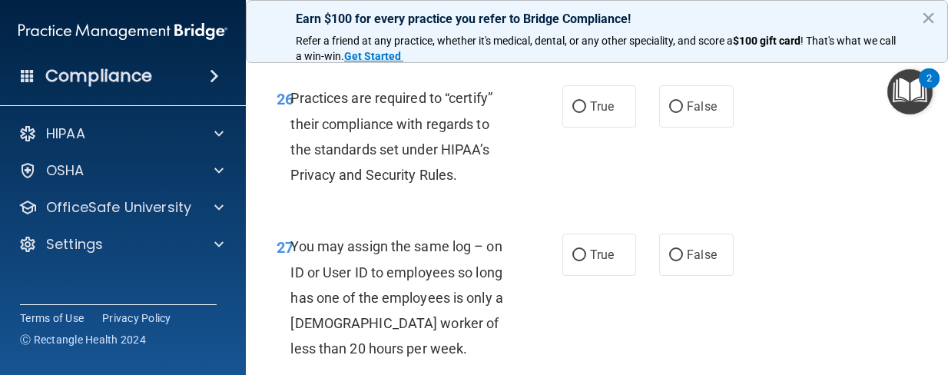
radio input "true"
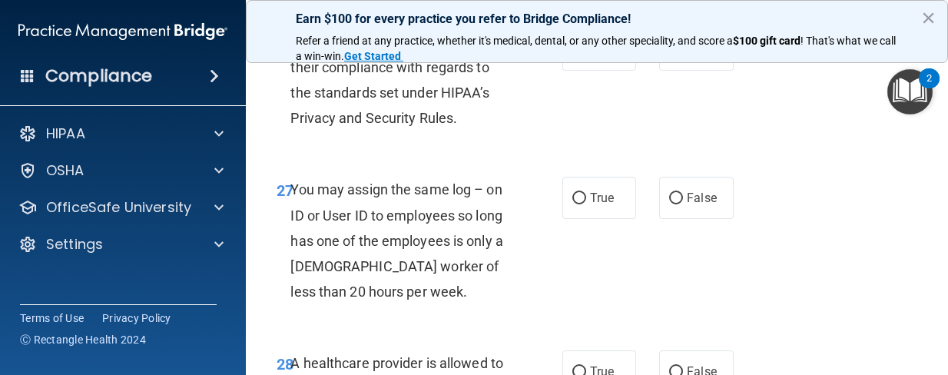
scroll to position [4377, 0]
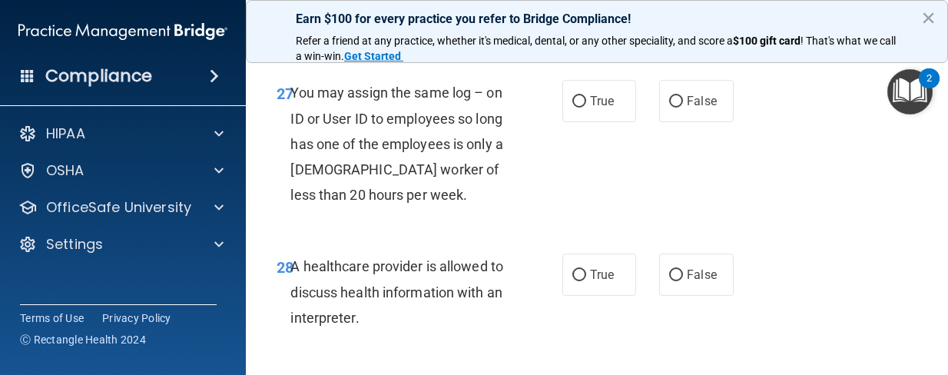
radio input "true"
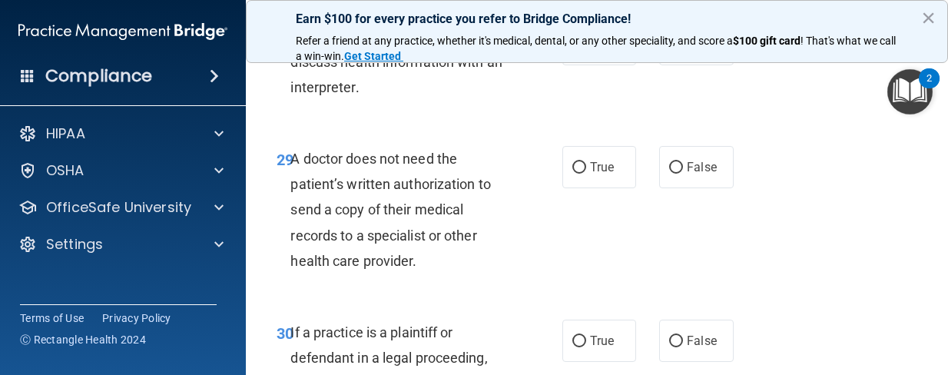
scroll to position [4454, 0]
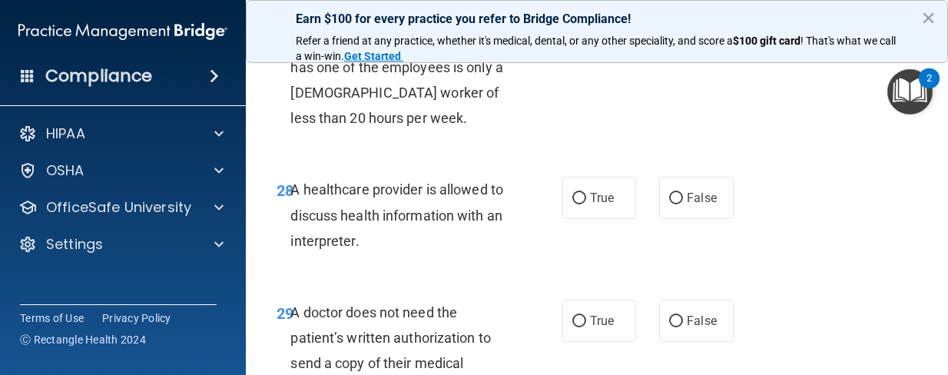
click at [676, 31] on input "False" at bounding box center [676, 25] width 14 height 12
radio input "true"
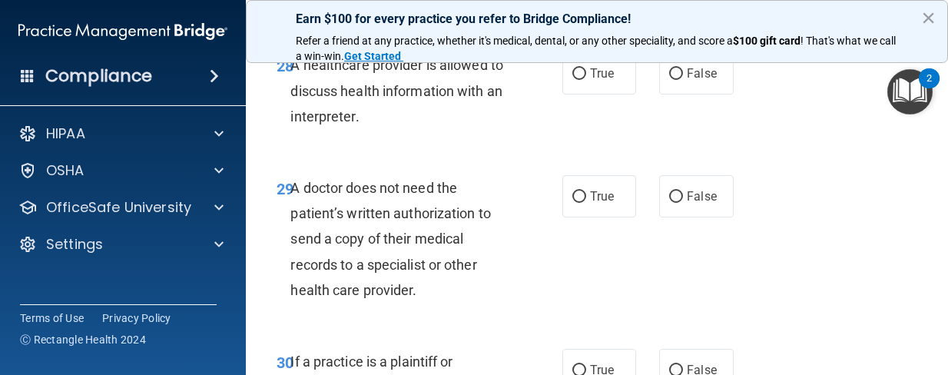
scroll to position [4608, 0]
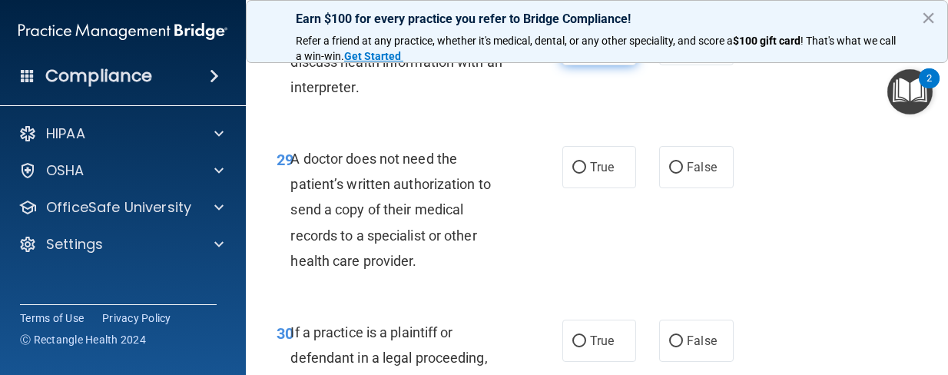
click at [572, 51] on input "True" at bounding box center [579, 45] width 14 height 12
radio input "true"
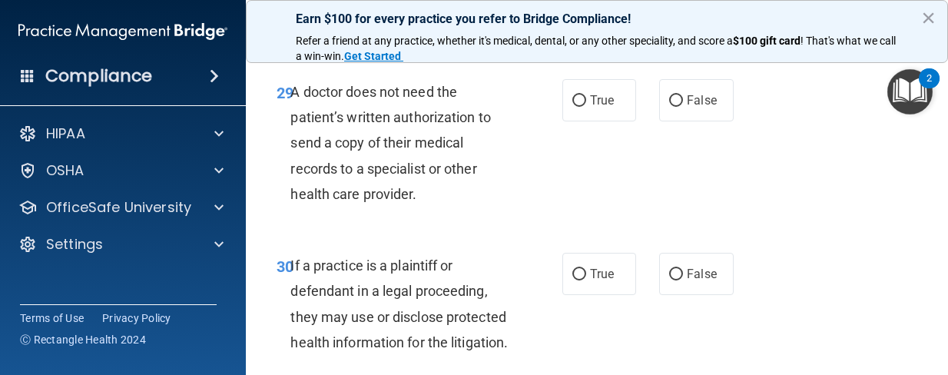
scroll to position [4761, 0]
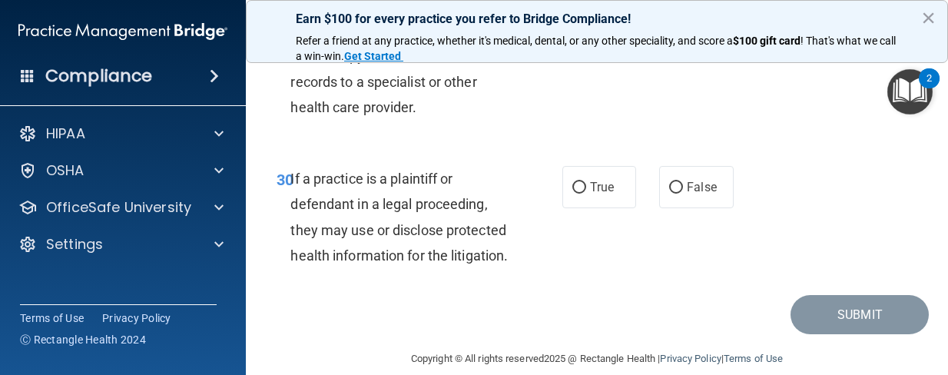
click at [578, 20] on input "True" at bounding box center [579, 14] width 14 height 12
radio input "true"
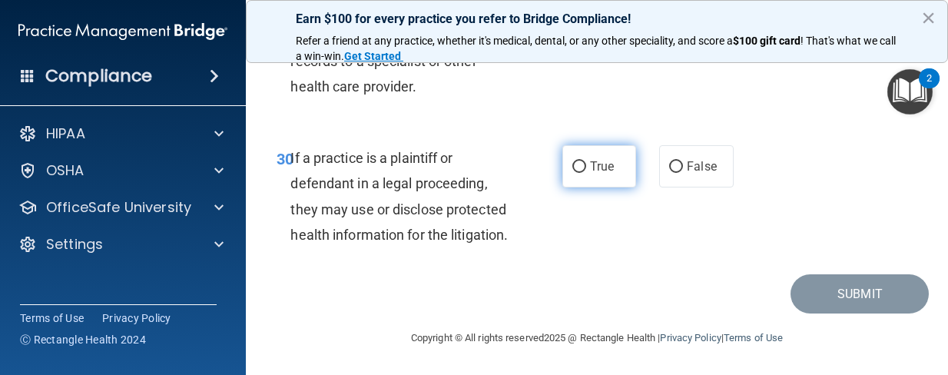
scroll to position [4986, 0]
click at [572, 161] on input "True" at bounding box center [579, 167] width 14 height 12
radio input "true"
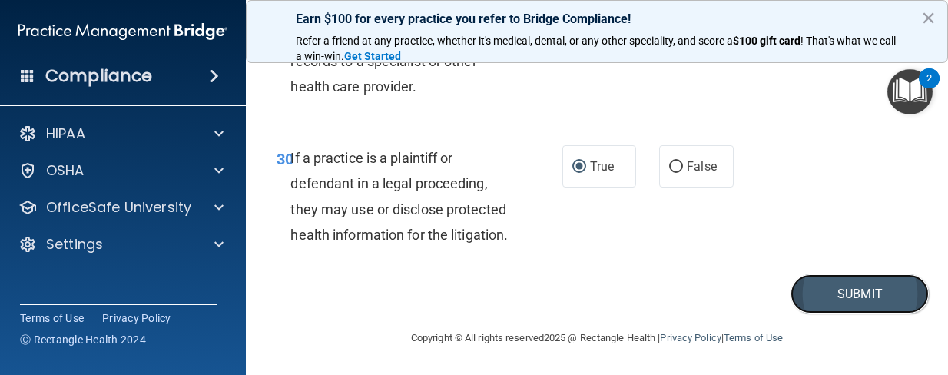
click at [833, 300] on button "Submit" at bounding box center [859, 293] width 138 height 39
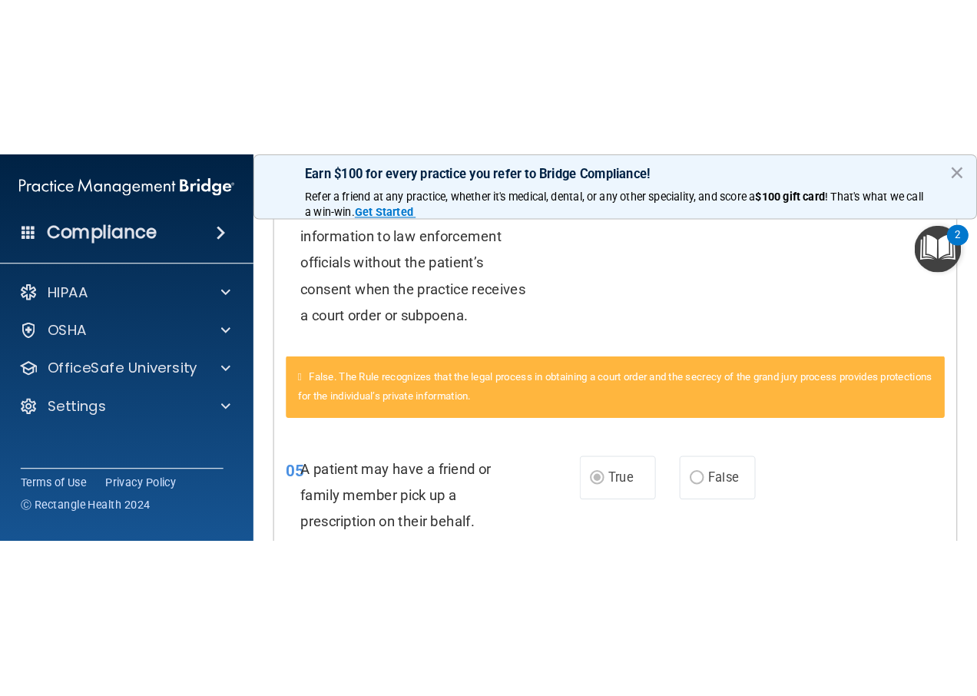
scroll to position [96, 0]
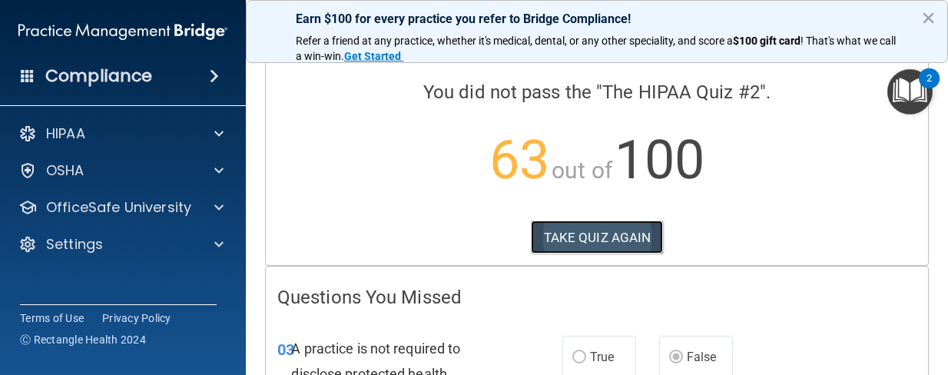
click at [605, 243] on button "TAKE QUIZ AGAIN" at bounding box center [597, 237] width 133 height 34
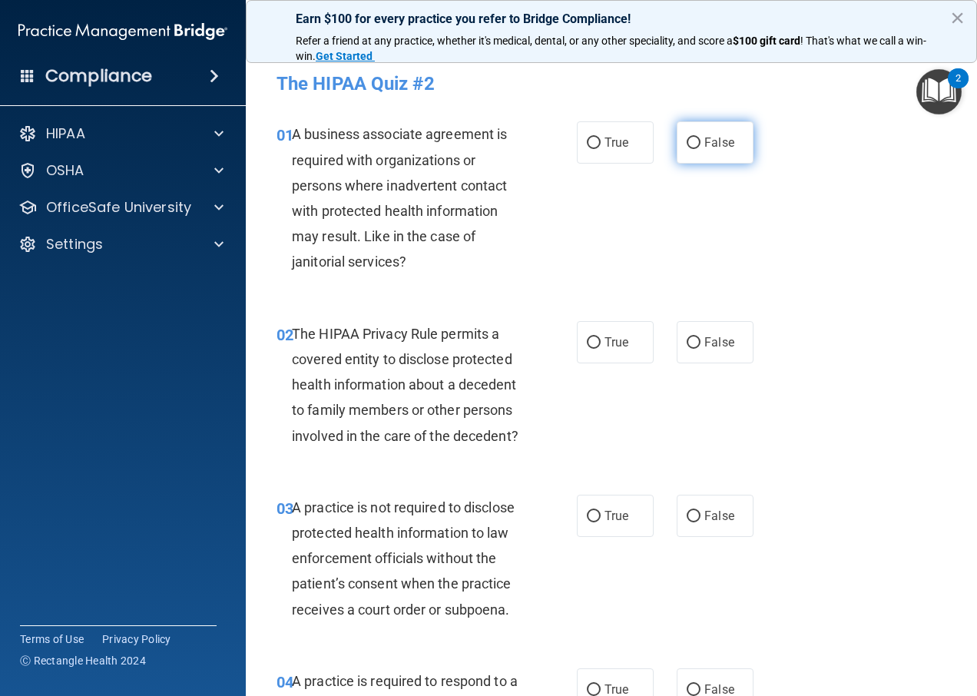
click at [691, 140] on input "False" at bounding box center [694, 143] width 14 height 12
radio input "true"
click at [587, 338] on input "True" at bounding box center [594, 343] width 14 height 12
radio input "true"
click at [677, 531] on label "False" at bounding box center [715, 516] width 77 height 42
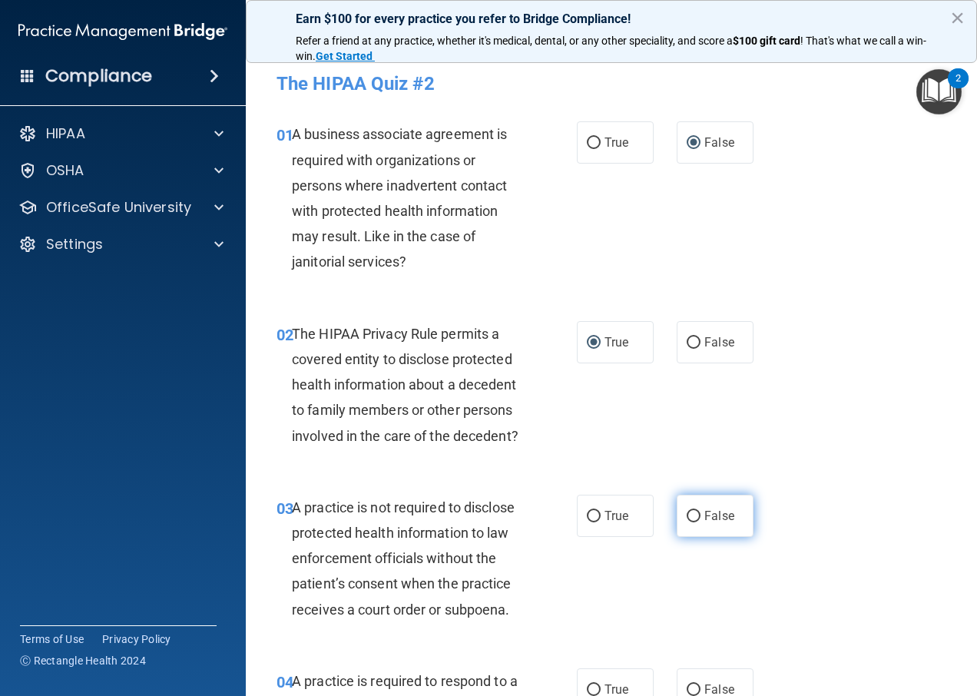
click at [687, 522] on input "False" at bounding box center [694, 517] width 14 height 12
radio input "true"
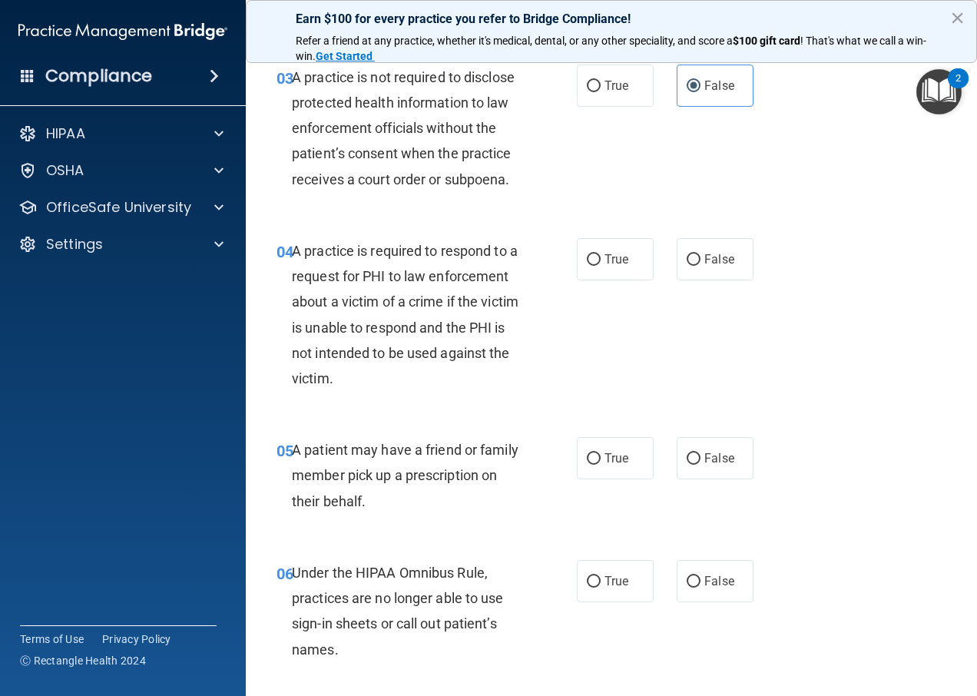
scroll to position [461, 0]
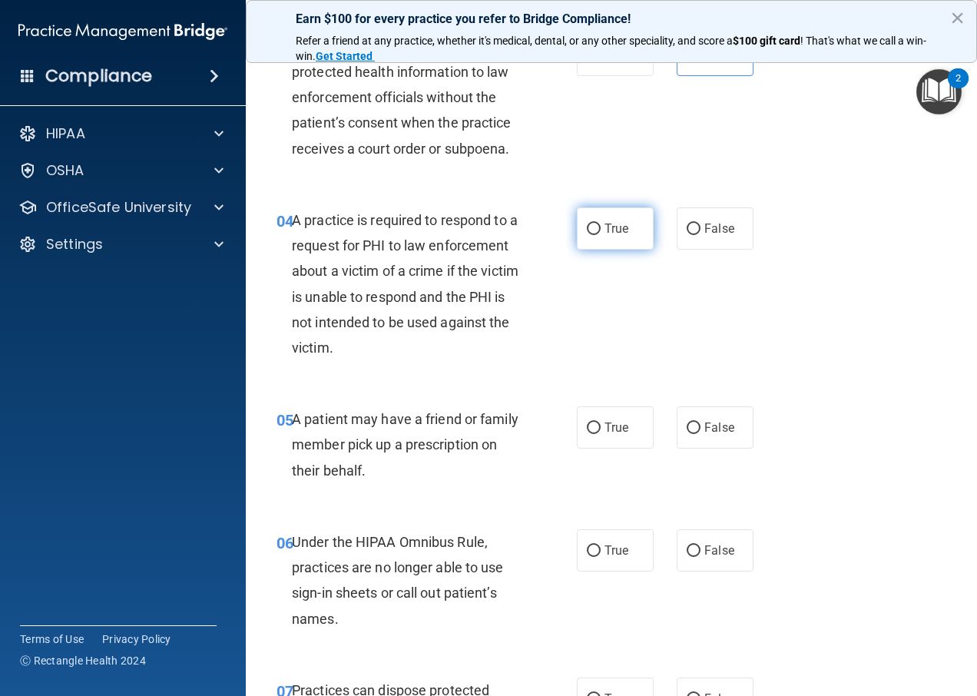
click at [585, 250] on label "True" at bounding box center [615, 228] width 77 height 42
click at [587, 235] on input "True" at bounding box center [594, 229] width 14 height 12
radio input "true"
click at [589, 434] on input "True" at bounding box center [594, 428] width 14 height 12
radio input "true"
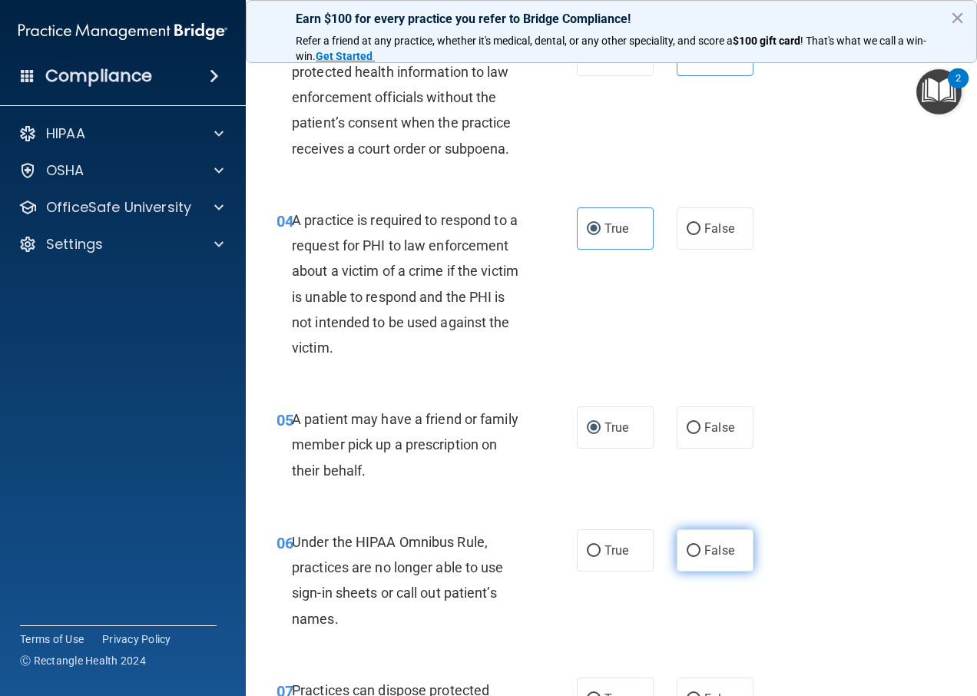
click at [688, 557] on input "False" at bounding box center [694, 551] width 14 height 12
radio input "true"
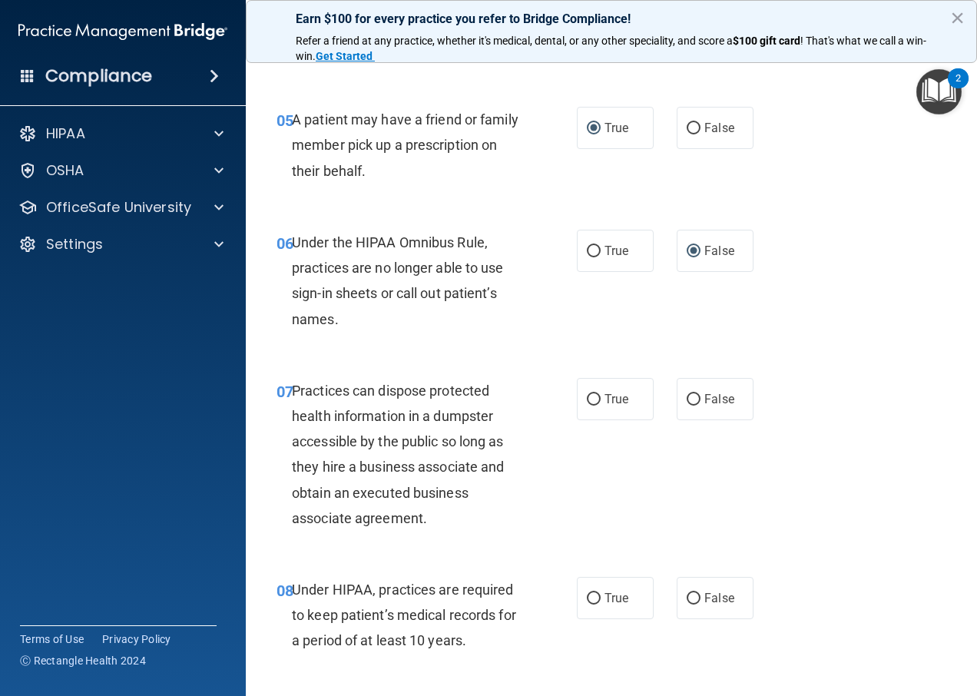
scroll to position [768, 0]
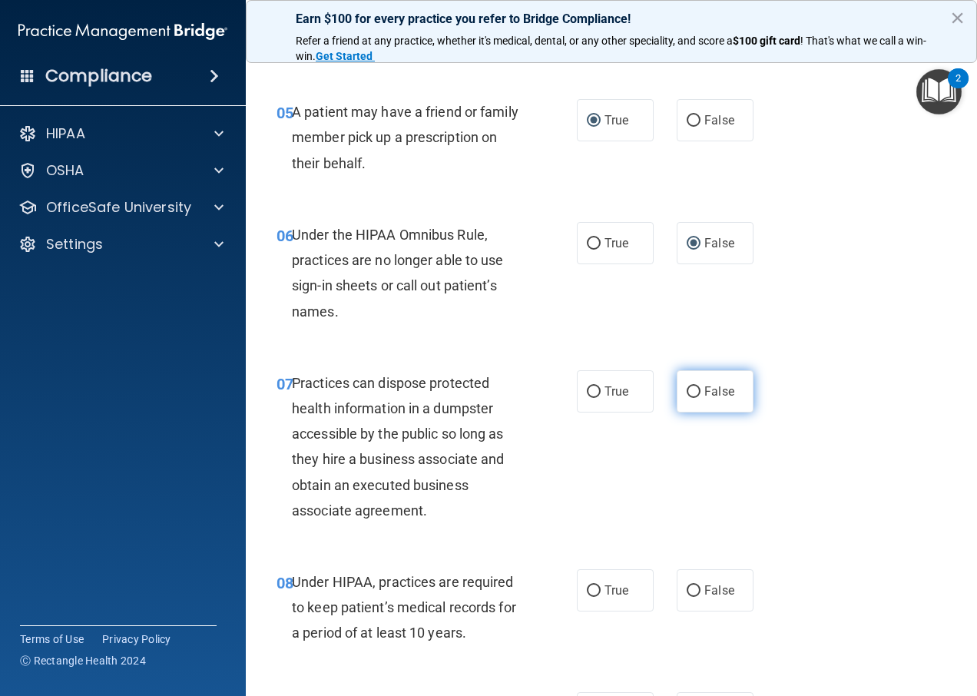
click at [687, 398] on input "False" at bounding box center [694, 392] width 14 height 12
radio input "true"
click at [686, 597] on label "False" at bounding box center [715, 590] width 77 height 42
click at [687, 597] on input "False" at bounding box center [694, 591] width 14 height 12
radio input "true"
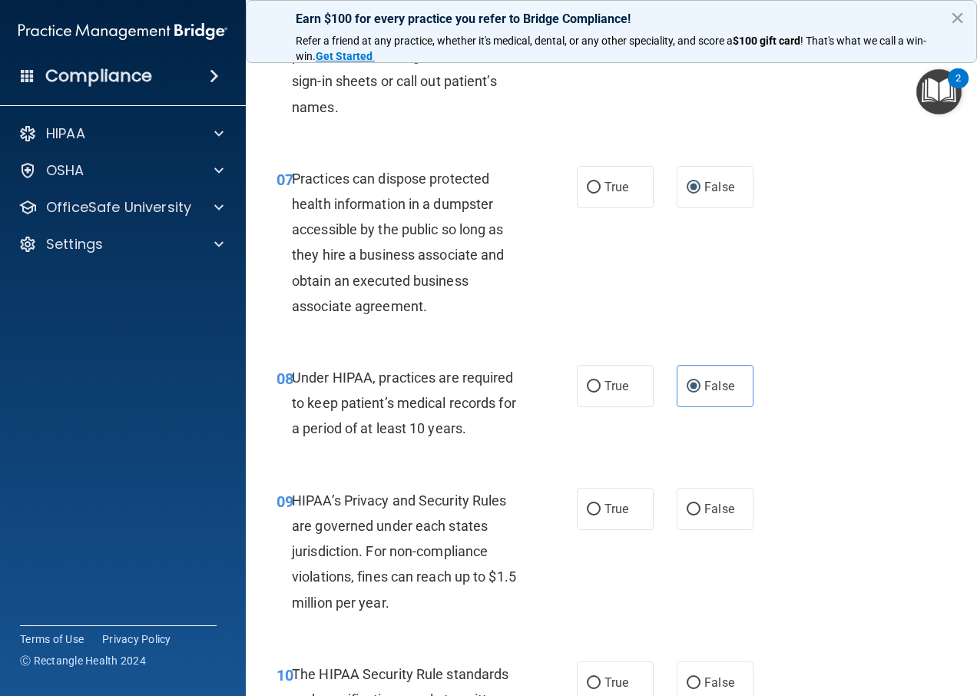
scroll to position [998, 0]
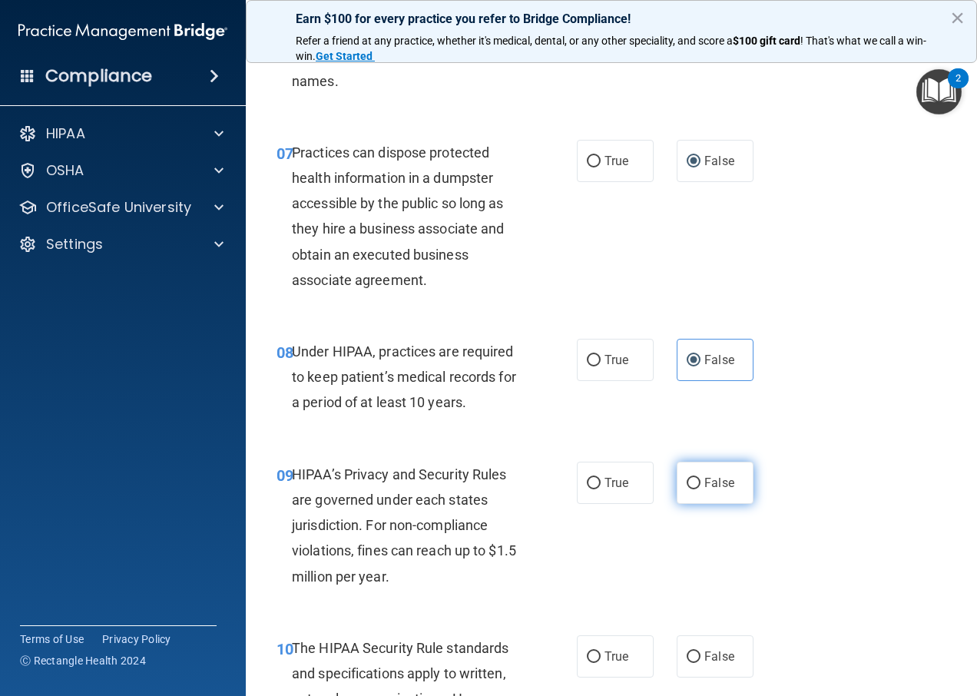
click at [687, 489] on input "False" at bounding box center [694, 484] width 14 height 12
radio input "true"
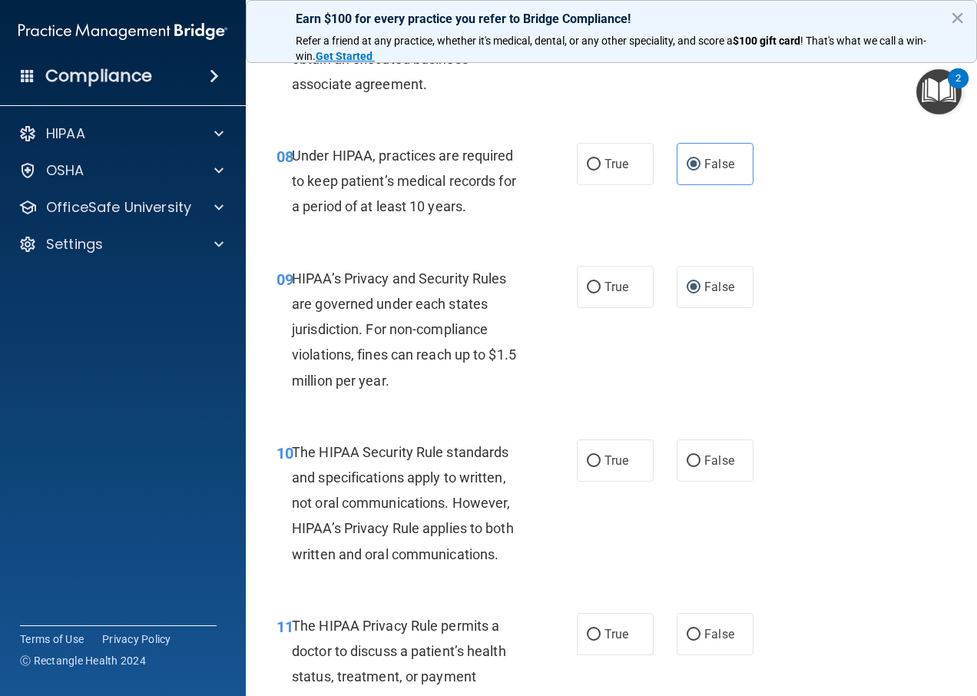
scroll to position [1306, 0]
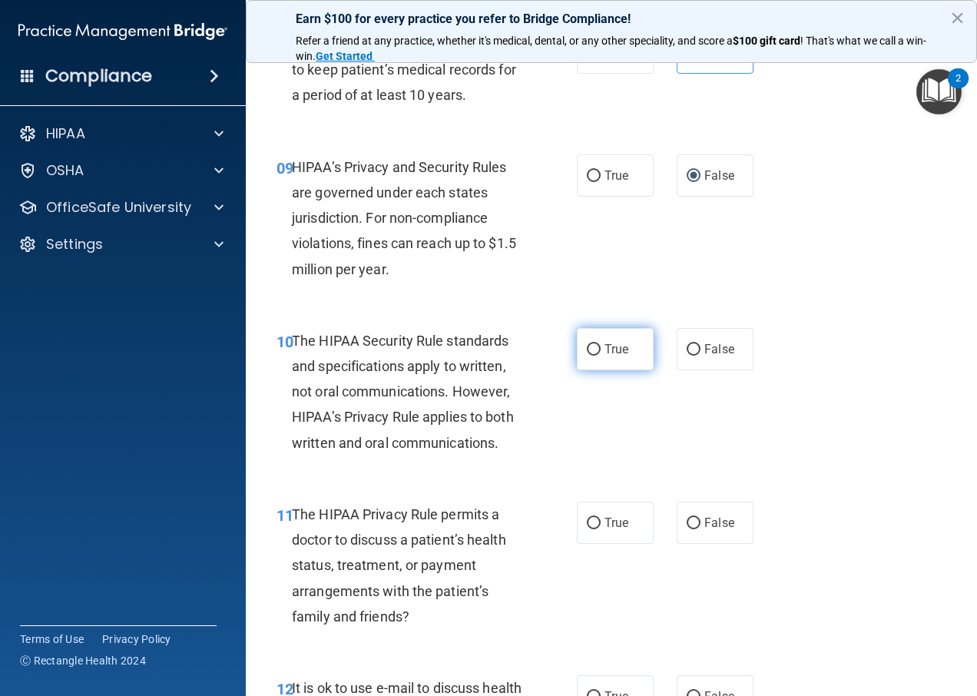
click at [587, 356] on input "True" at bounding box center [594, 350] width 14 height 12
radio input "true"
click at [591, 529] on input "True" at bounding box center [594, 524] width 14 height 12
radio input "true"
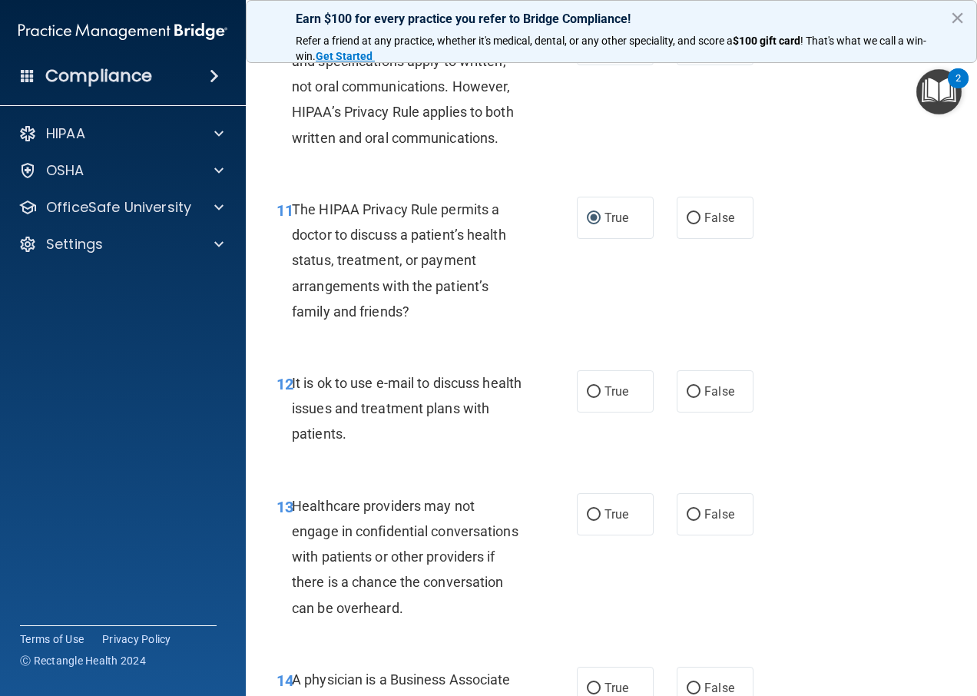
scroll to position [1613, 0]
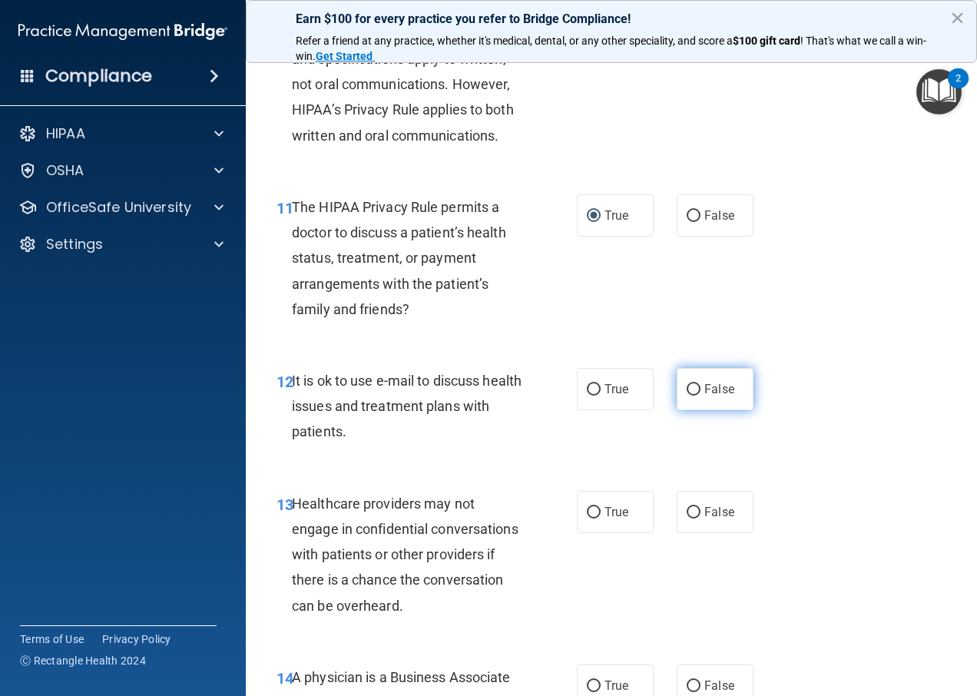
click at [687, 396] on input "False" at bounding box center [694, 390] width 14 height 12
radio input "true"
click at [691, 518] on input "False" at bounding box center [694, 513] width 14 height 12
radio input "true"
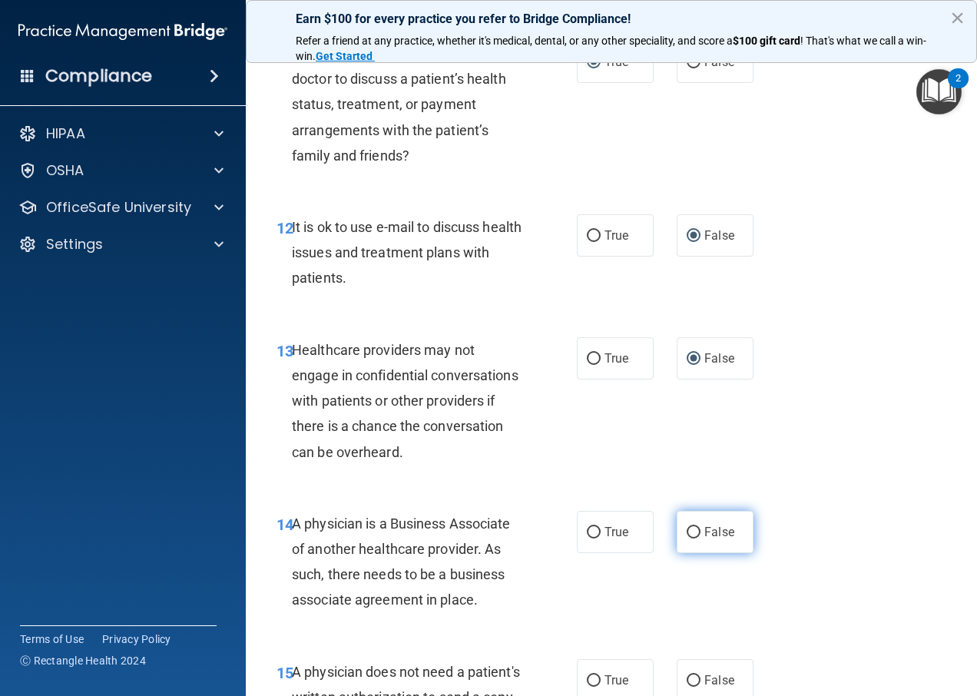
click at [687, 538] on input "False" at bounding box center [694, 533] width 14 height 12
radio input "true"
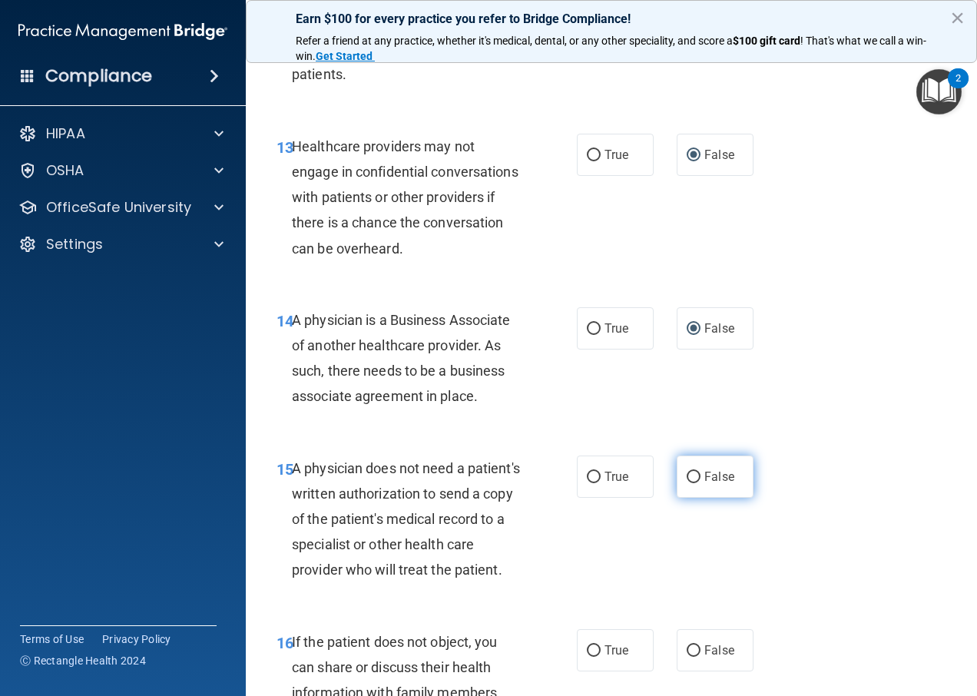
scroll to position [1997, 0]
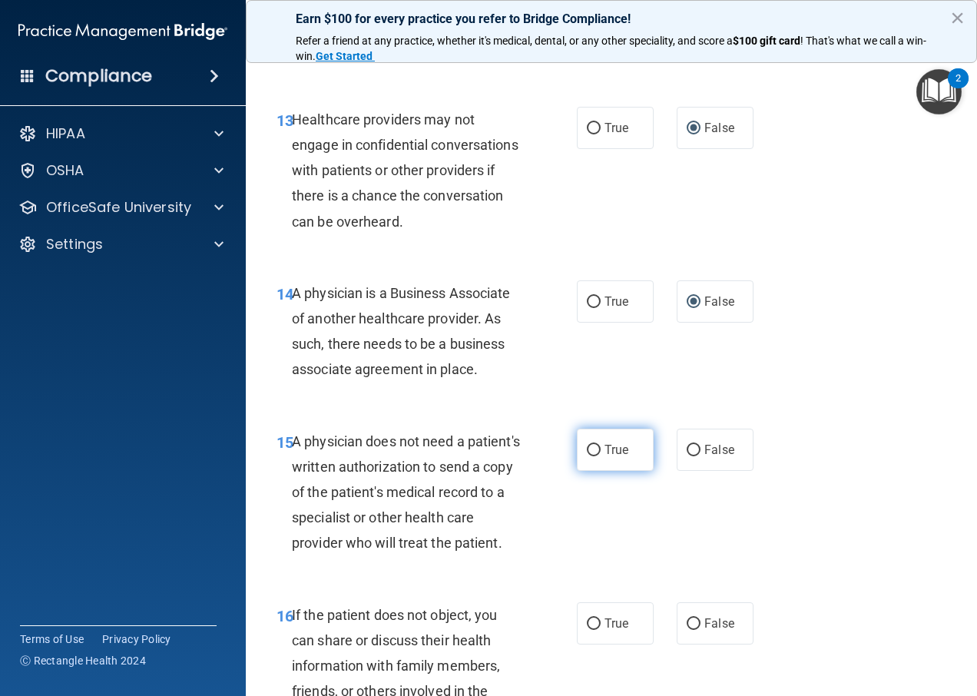
click at [587, 456] on input "True" at bounding box center [594, 451] width 14 height 12
radio input "true"
click at [590, 630] on input "True" at bounding box center [594, 624] width 14 height 12
radio input "true"
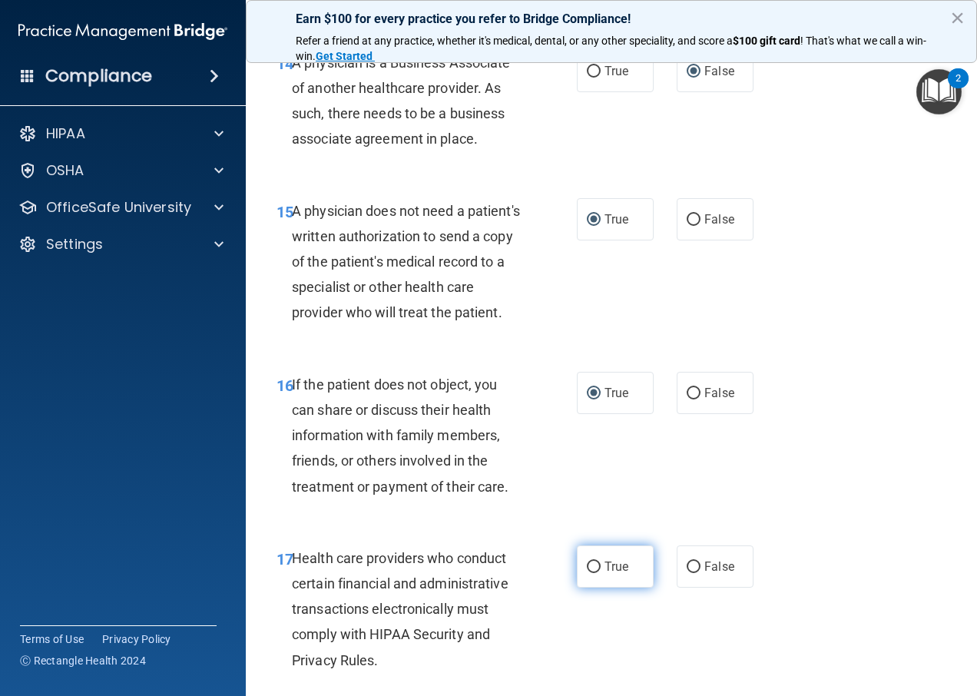
click at [589, 573] on input "True" at bounding box center [594, 567] width 14 height 12
radio input "true"
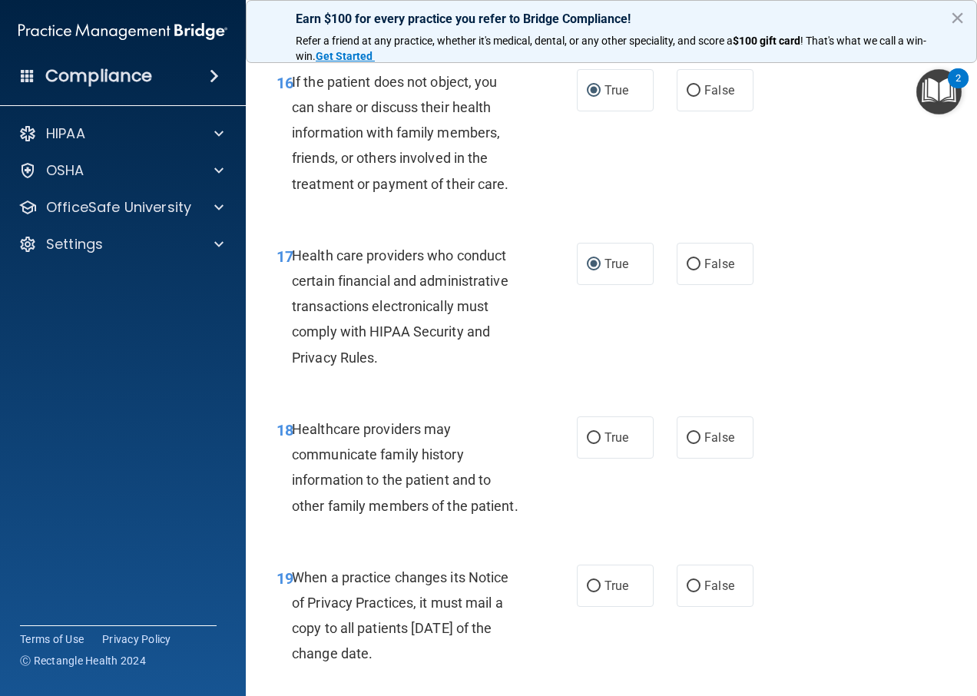
scroll to position [2534, 0]
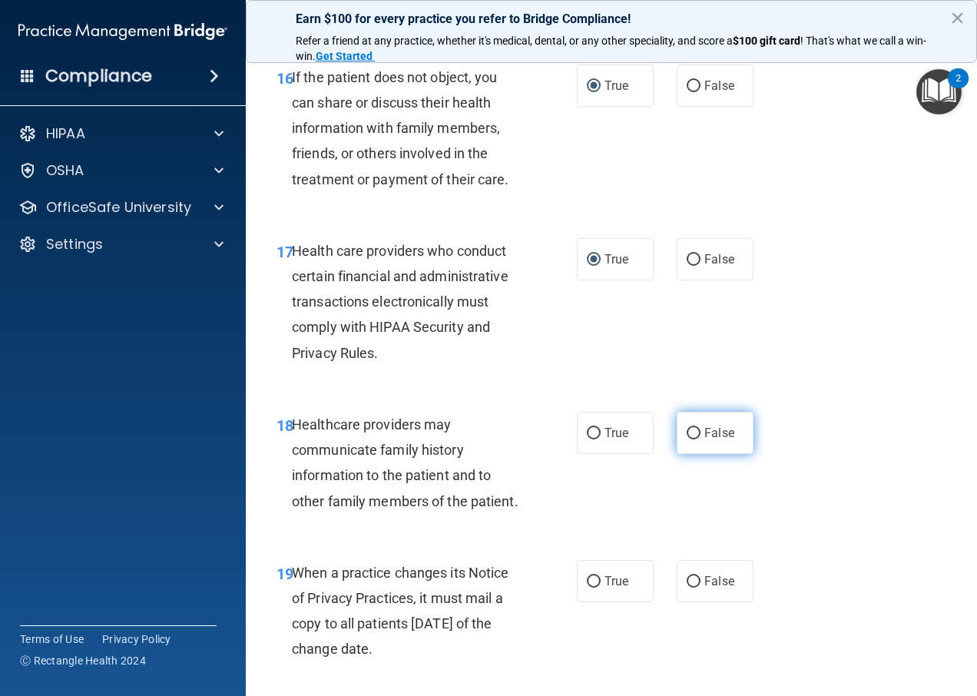
click at [687, 439] on input "False" at bounding box center [694, 434] width 14 height 12
radio input "true"
click at [687, 587] on input "False" at bounding box center [694, 582] width 14 height 12
radio input "true"
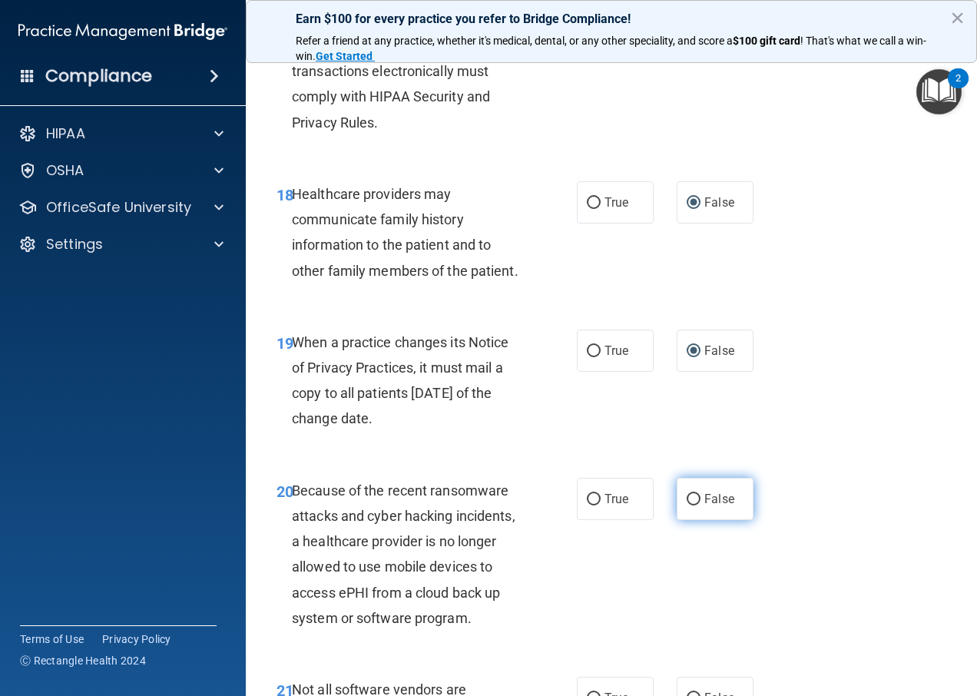
click at [686, 520] on label "False" at bounding box center [715, 499] width 77 height 42
click at [687, 505] on input "False" at bounding box center [694, 500] width 14 height 12
radio input "true"
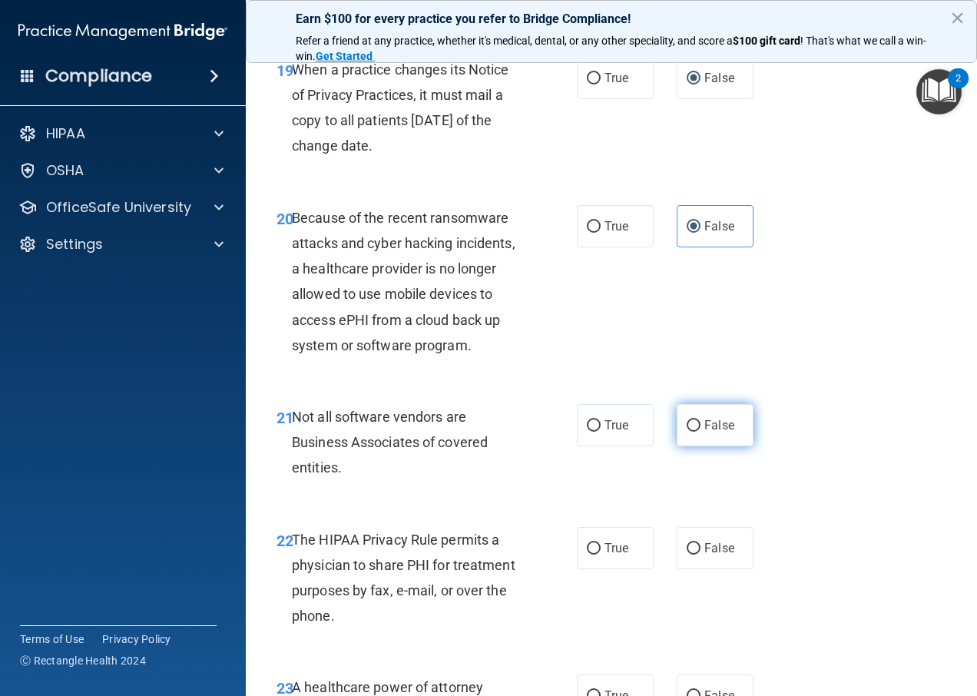
scroll to position [3072, 0]
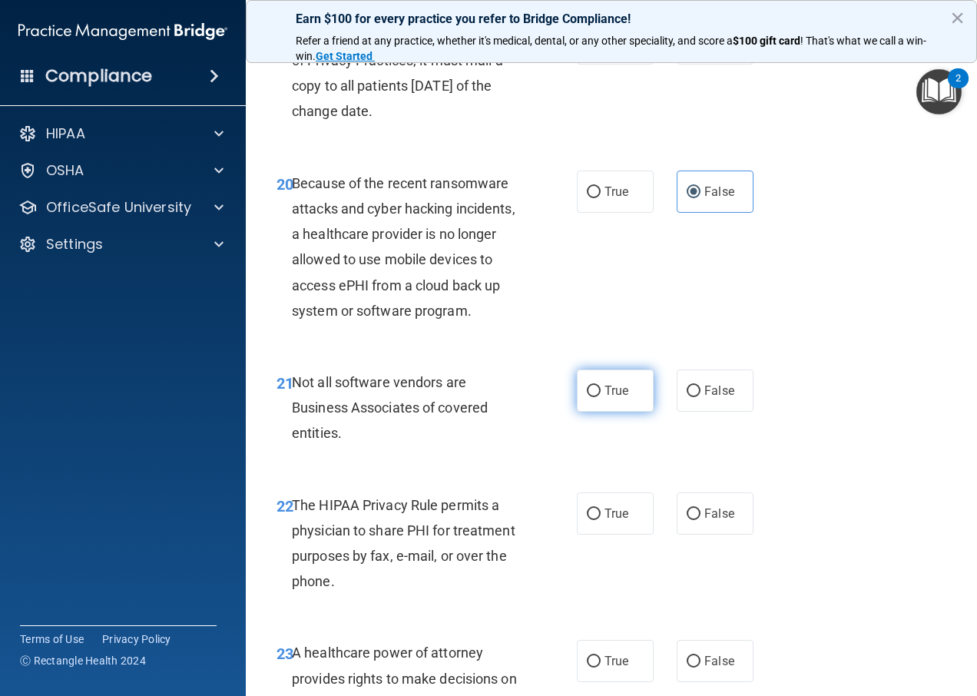
click at [590, 397] on input "True" at bounding box center [594, 392] width 14 height 12
radio input "true"
click at [591, 520] on input "True" at bounding box center [594, 514] width 14 height 12
radio input "true"
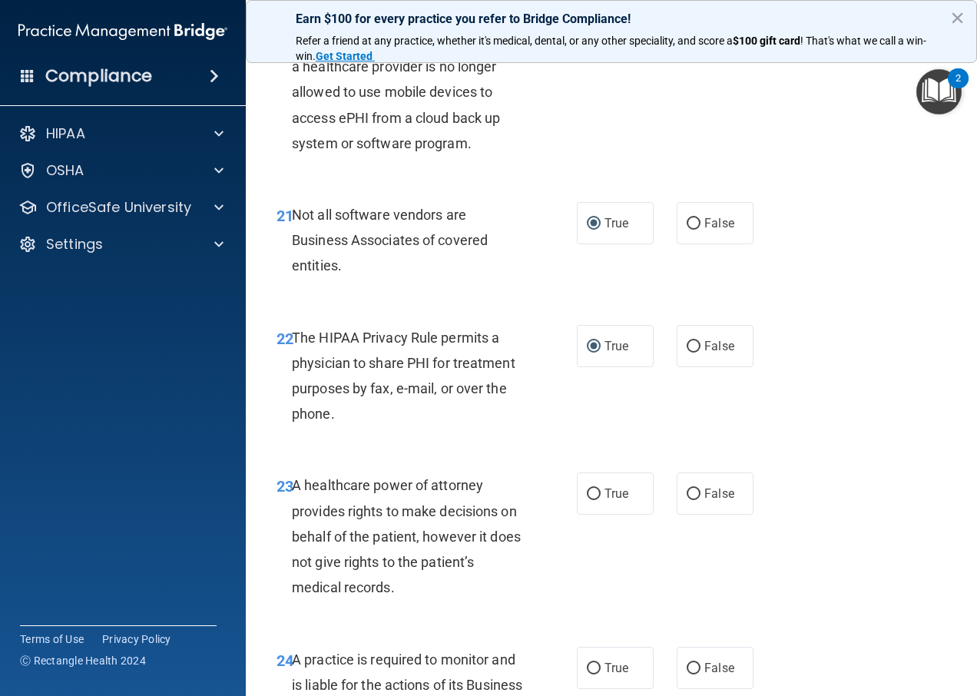
scroll to position [3302, 0]
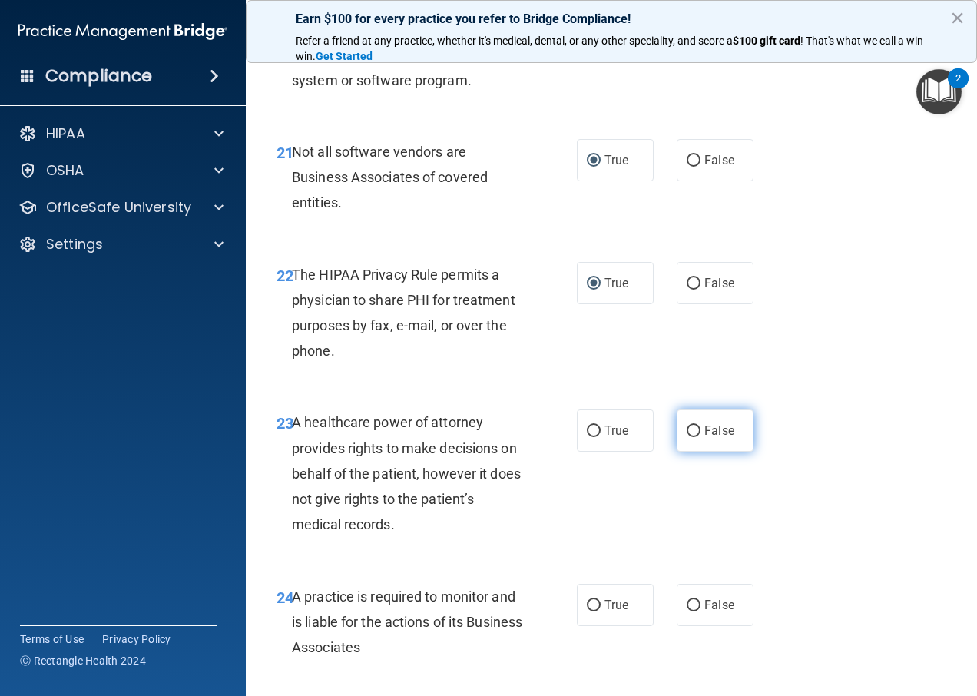
click at [687, 437] on input "False" at bounding box center [694, 431] width 14 height 12
radio input "true"
click at [693, 611] on input "False" at bounding box center [694, 606] width 14 height 12
radio input "true"
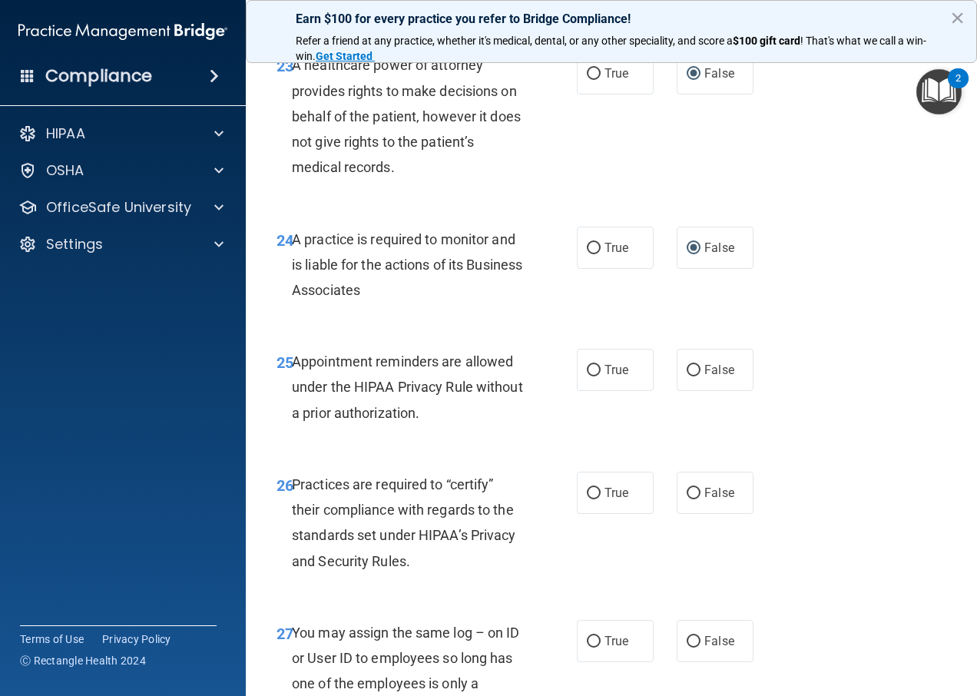
scroll to position [3686, 0]
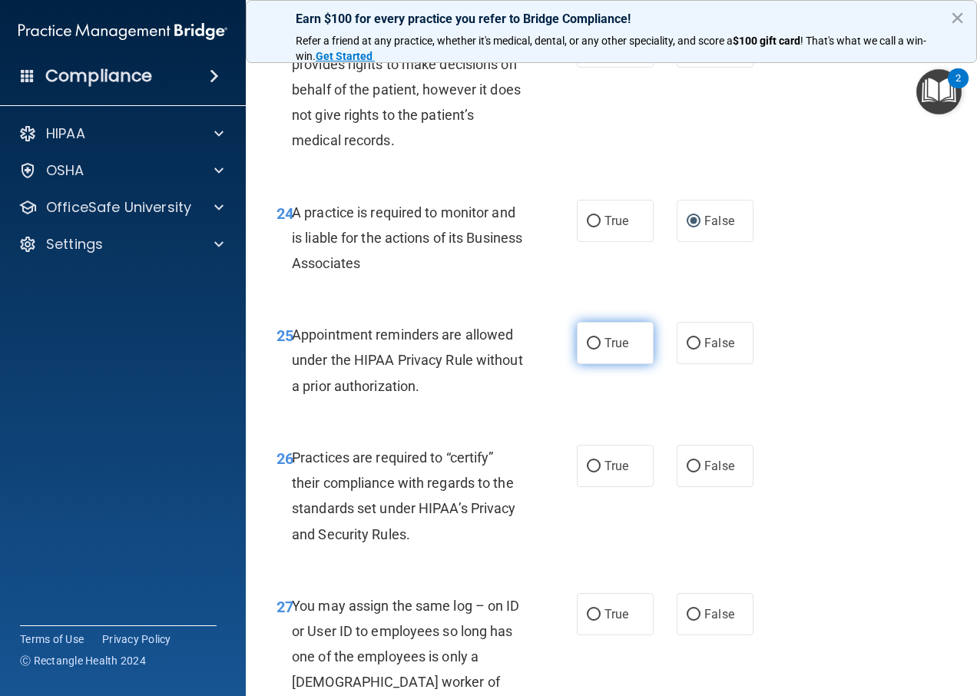
click at [587, 349] on input "True" at bounding box center [594, 344] width 14 height 12
radio input "true"
click at [677, 487] on label "False" at bounding box center [715, 466] width 77 height 42
click at [687, 472] on input "False" at bounding box center [694, 467] width 14 height 12
radio input "true"
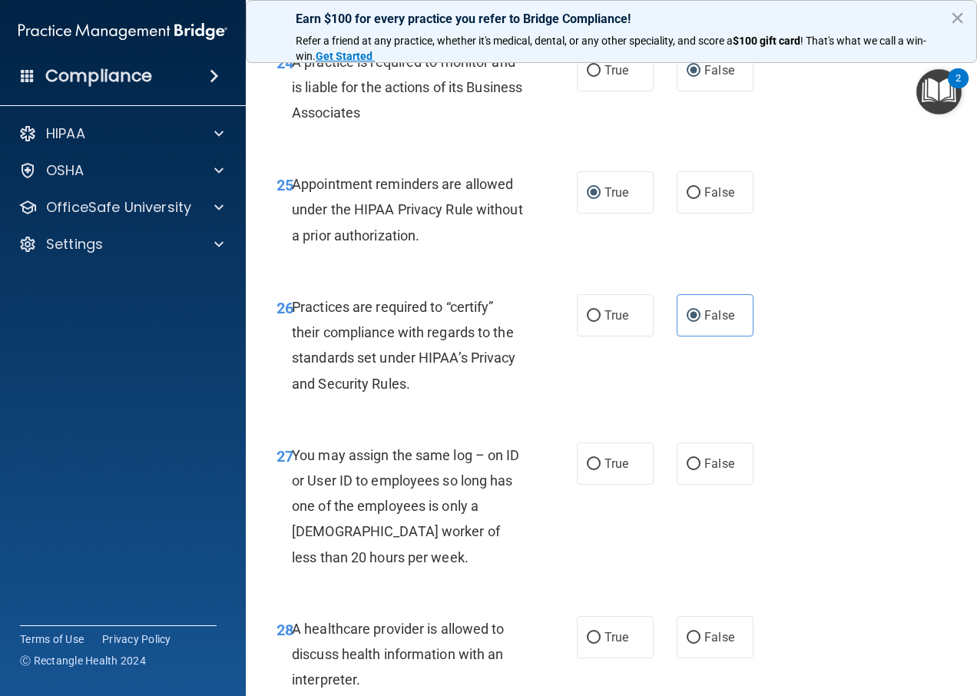
scroll to position [3840, 0]
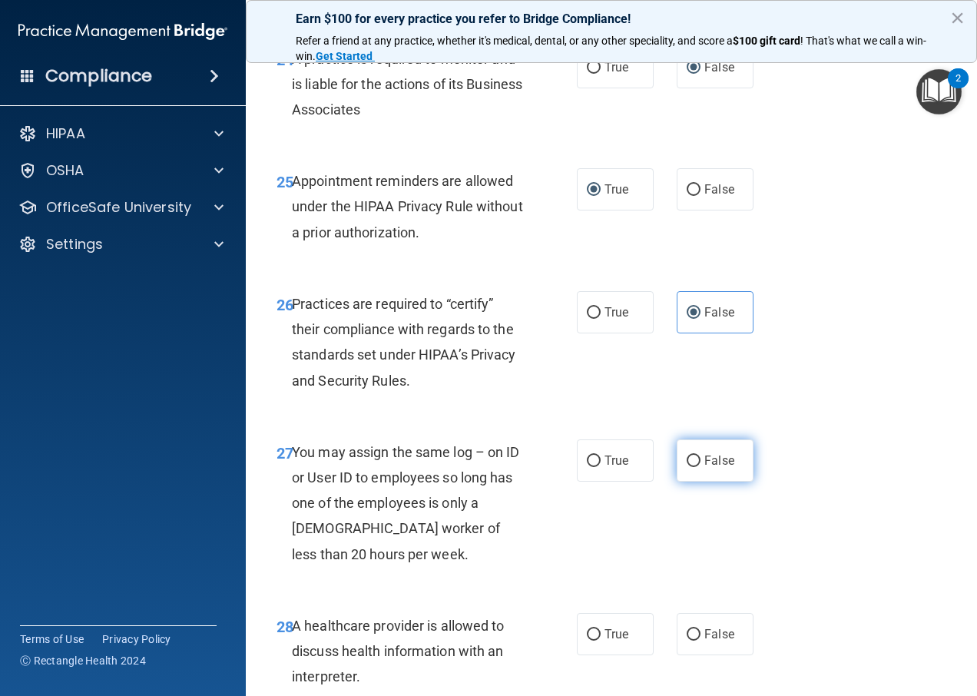
click at [677, 482] on label "False" at bounding box center [715, 460] width 77 height 42
click at [687, 467] on input "False" at bounding box center [694, 461] width 14 height 12
radio input "true"
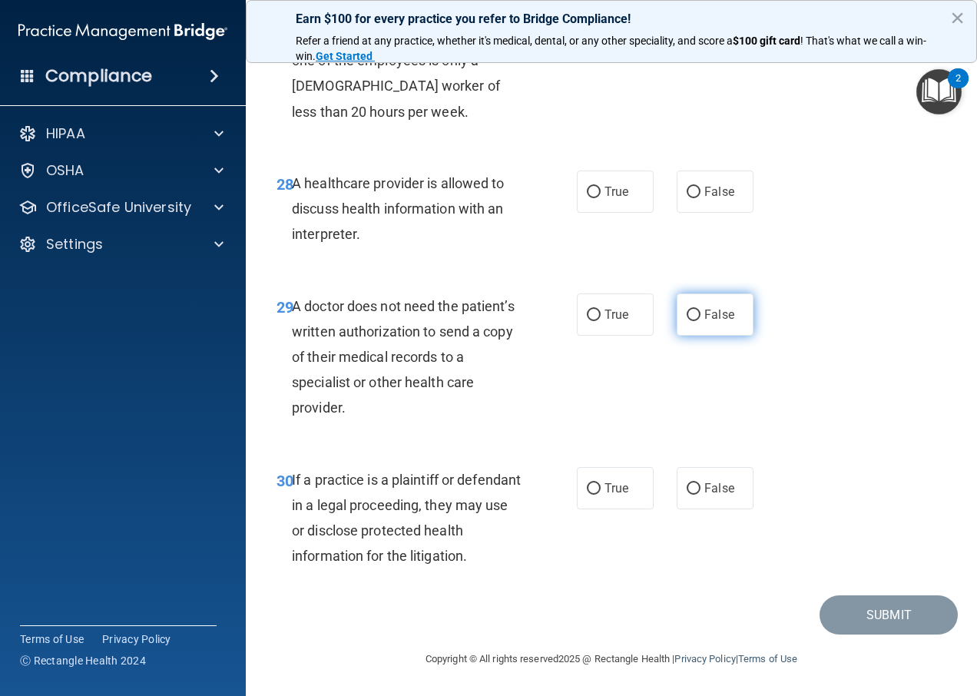
scroll to position [4301, 0]
click at [582, 213] on label "True" at bounding box center [615, 191] width 77 height 42
click at [587, 198] on input "True" at bounding box center [594, 193] width 14 height 12
radio input "true"
click at [588, 321] on input "True" at bounding box center [594, 315] width 14 height 12
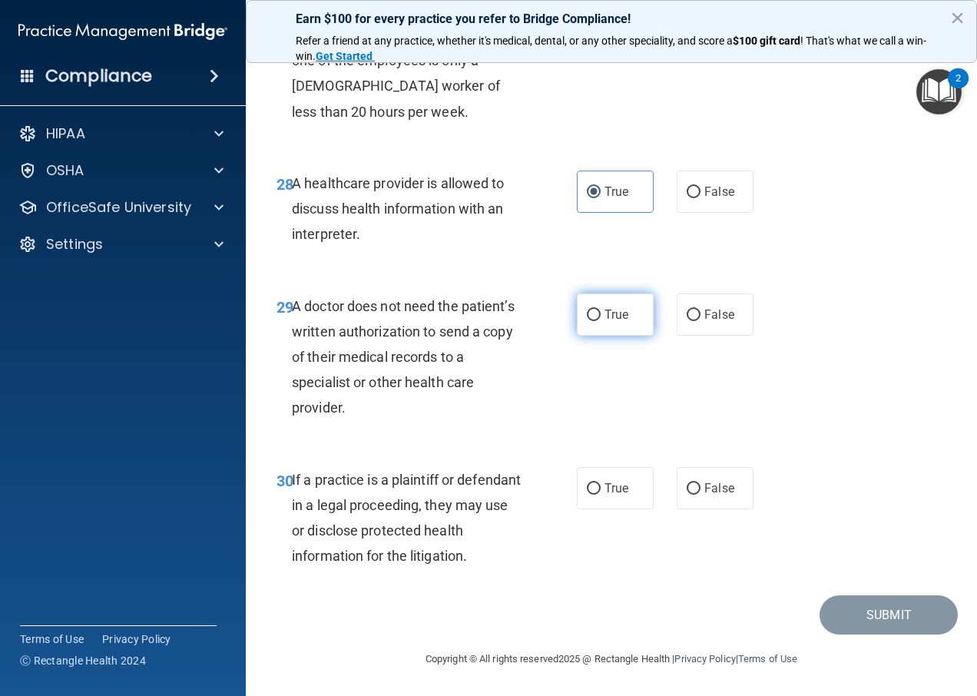
radio input "true"
click at [589, 495] on input "True" at bounding box center [594, 489] width 14 height 12
radio input "true"
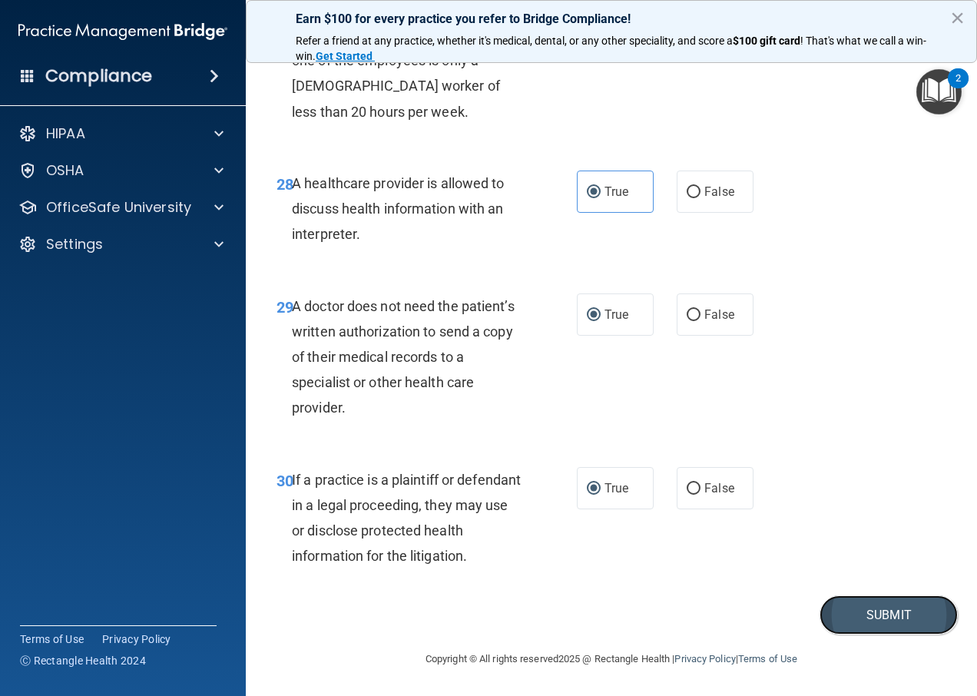
click at [881, 634] on button "Submit" at bounding box center [888, 614] width 138 height 39
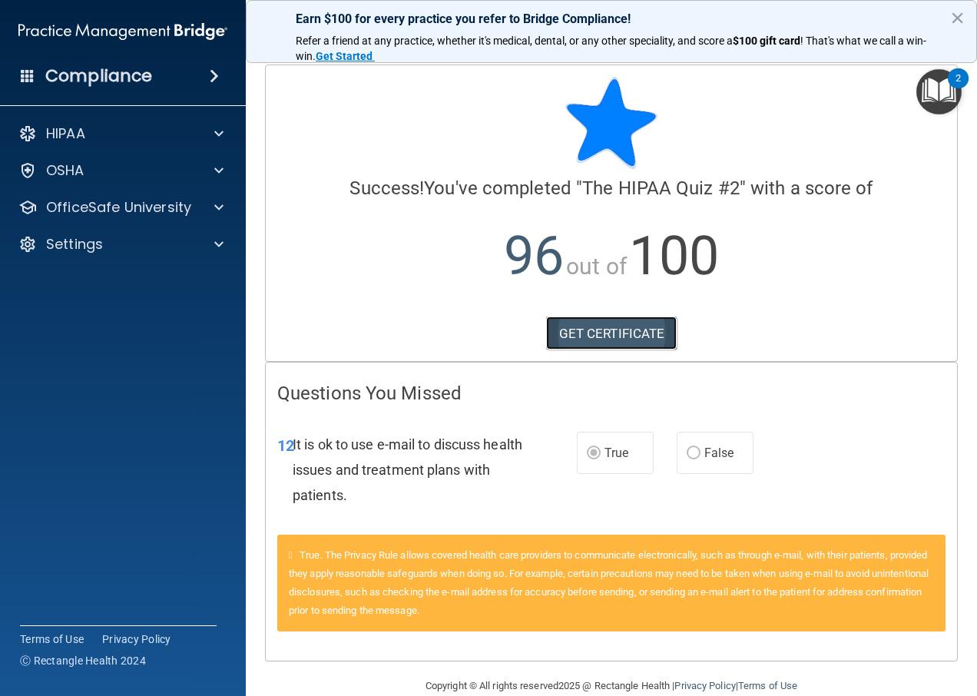
click at [568, 343] on link "GET CERTIFICATE" at bounding box center [611, 333] width 131 height 34
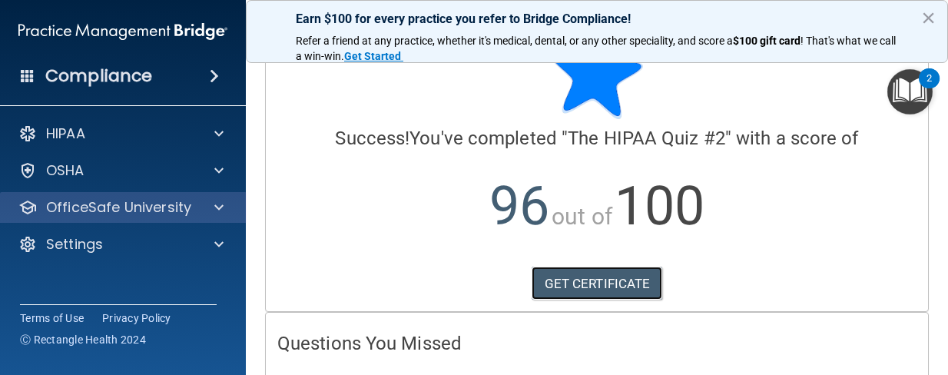
scroll to position [77, 0]
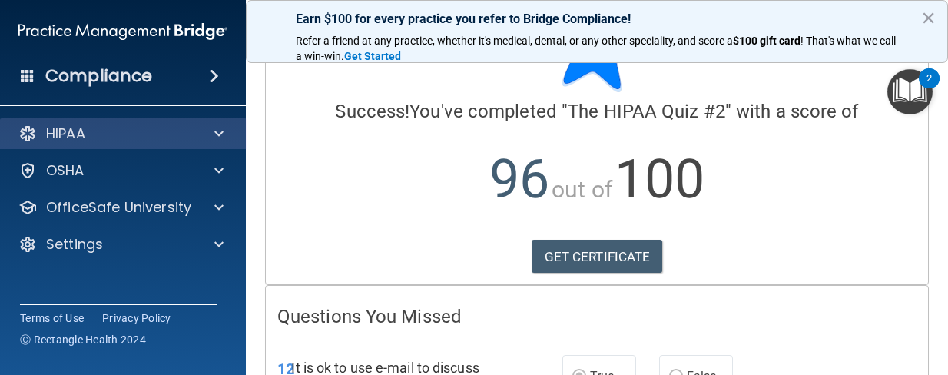
click at [86, 145] on div "HIPAA" at bounding box center [123, 133] width 247 height 31
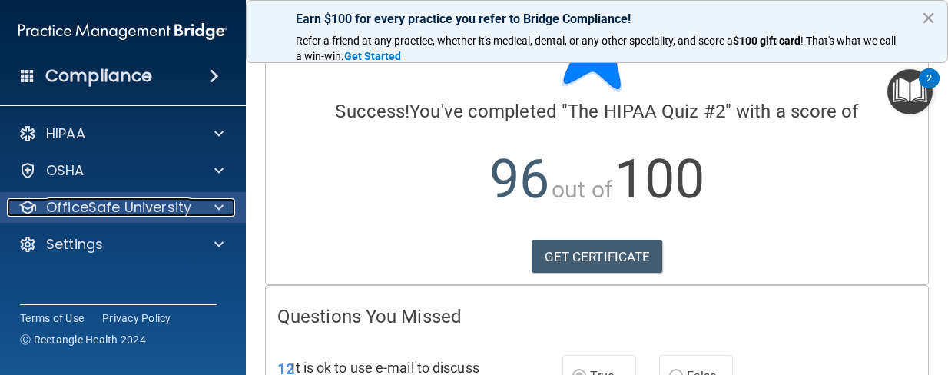
click at [104, 207] on p "OfficeSafe University" at bounding box center [118, 207] width 145 height 18
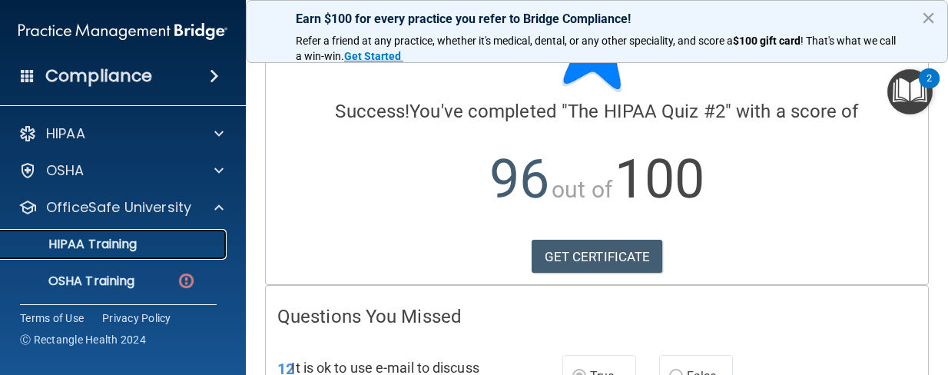
click at [106, 240] on p "HIPAA Training" at bounding box center [73, 244] width 127 height 15
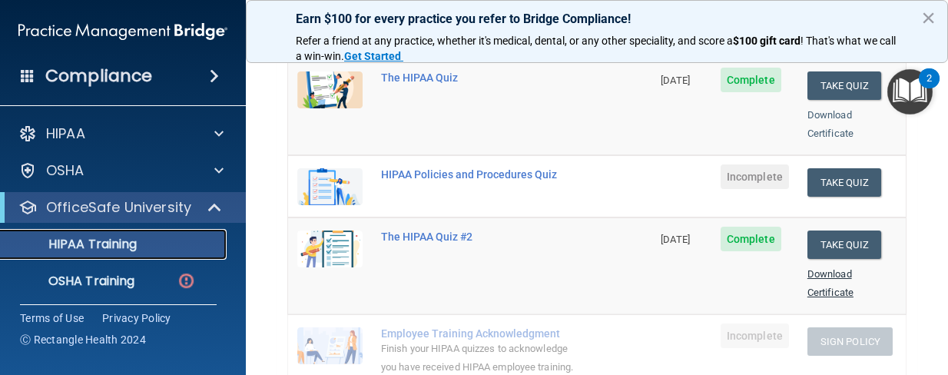
scroll to position [154, 0]
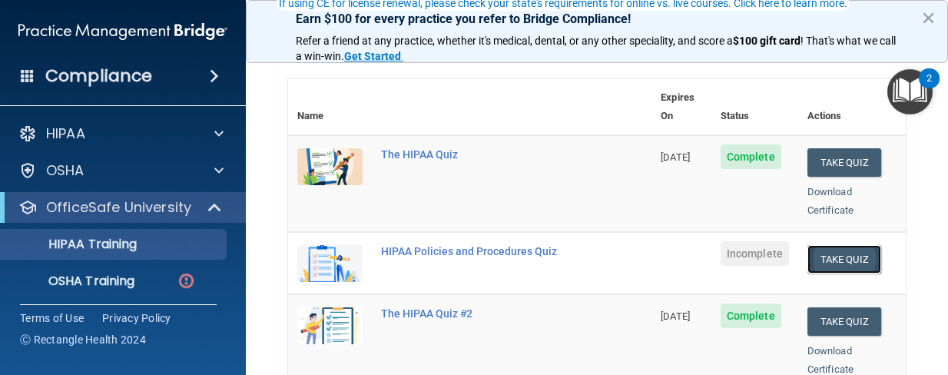
click at [840, 245] on button "Take Quiz" at bounding box center [844, 259] width 74 height 28
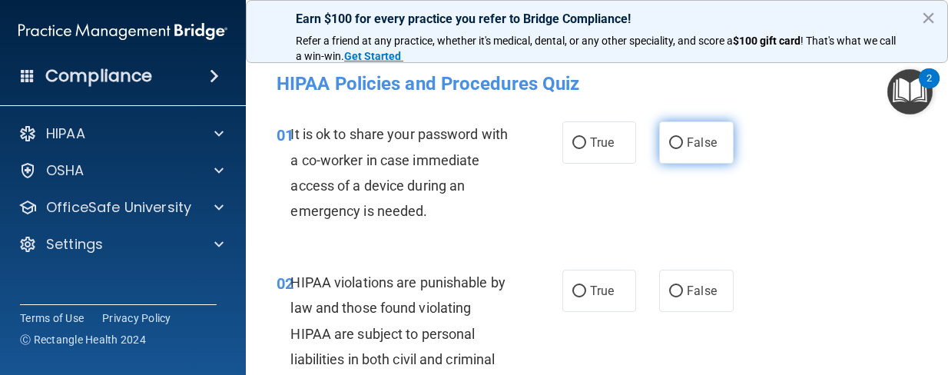
click at [670, 139] on input "False" at bounding box center [676, 143] width 14 height 12
radio input "true"
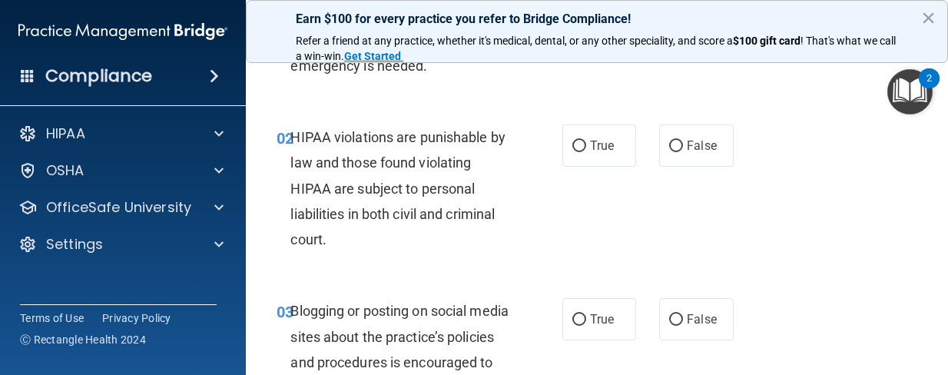
scroll to position [154, 0]
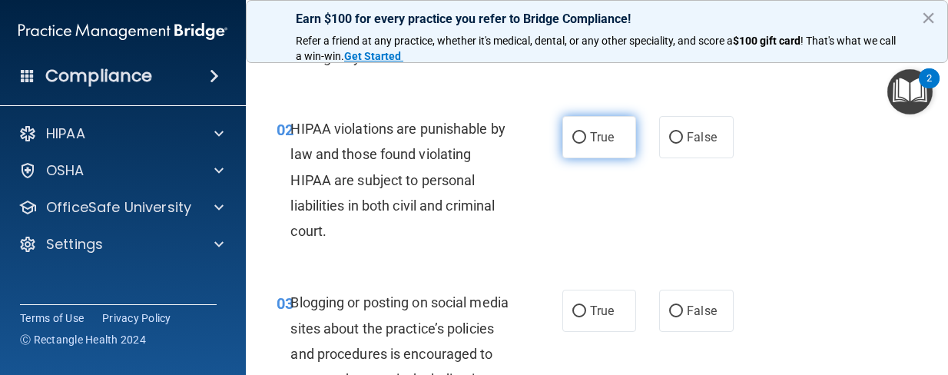
click at [574, 139] on input "True" at bounding box center [579, 138] width 14 height 12
radio input "true"
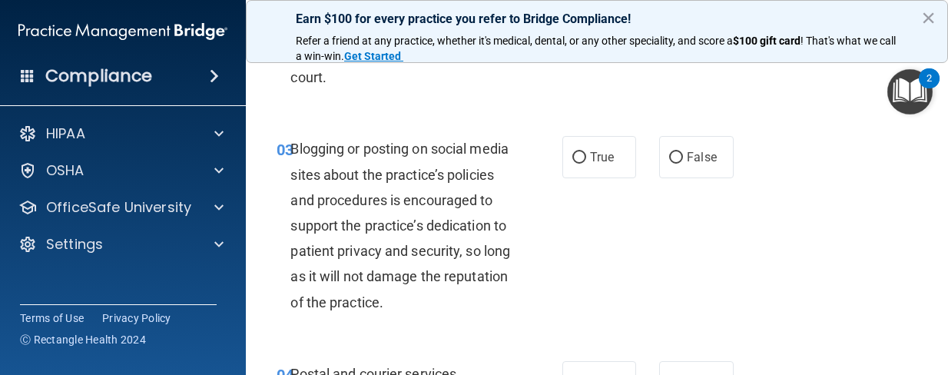
scroll to position [230, 0]
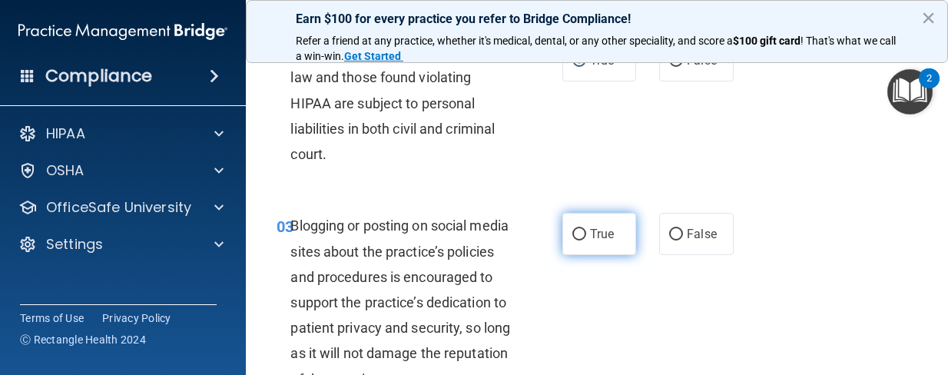
click at [579, 231] on input "True" at bounding box center [579, 235] width 14 height 12
radio input "true"
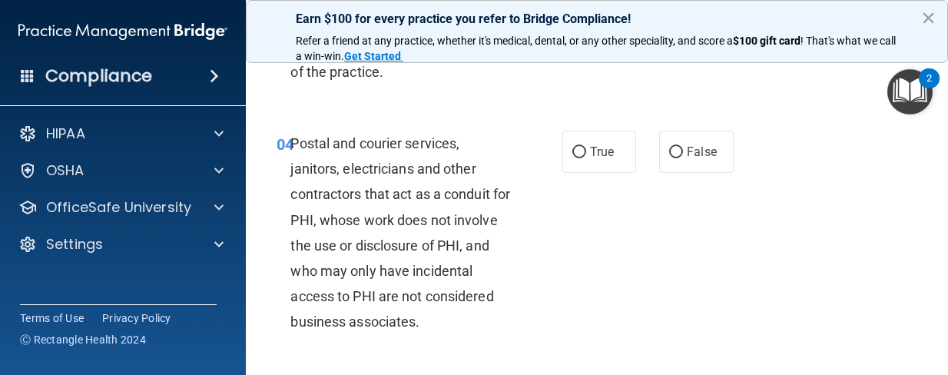
scroll to position [614, 0]
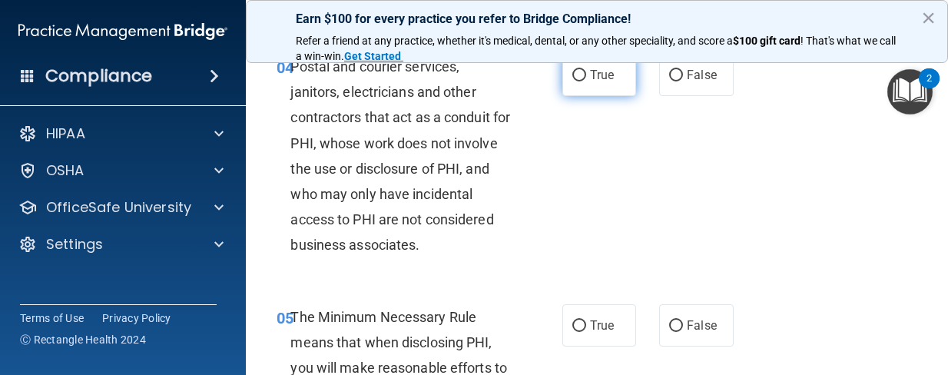
click at [571, 91] on label "True" at bounding box center [599, 75] width 74 height 42
click at [572, 81] on input "True" at bounding box center [579, 76] width 14 height 12
radio input "true"
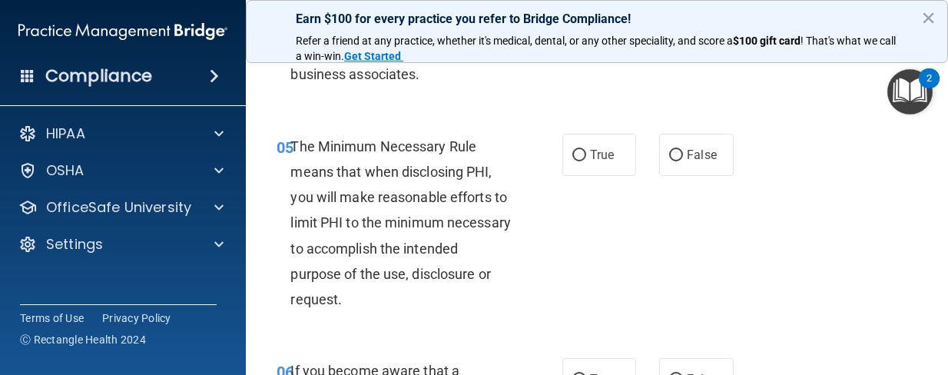
scroll to position [845, 0]
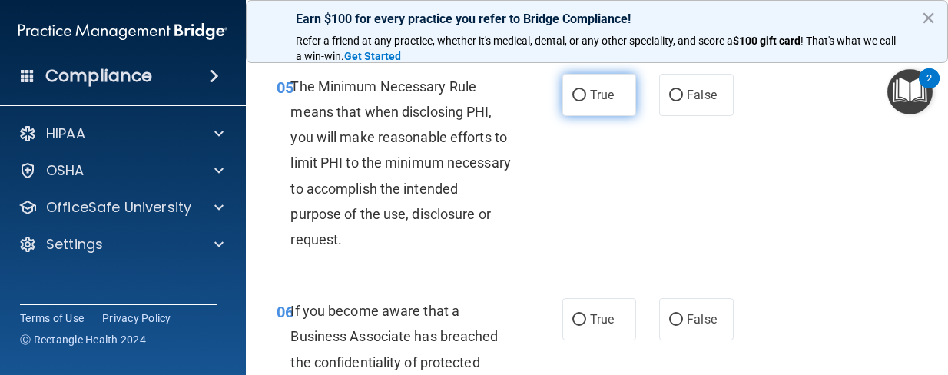
click at [574, 101] on input "True" at bounding box center [579, 96] width 14 height 12
radio input "true"
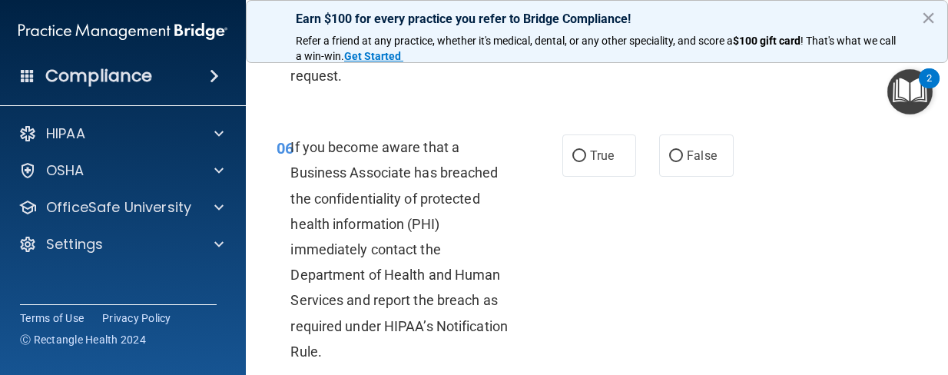
scroll to position [998, 0]
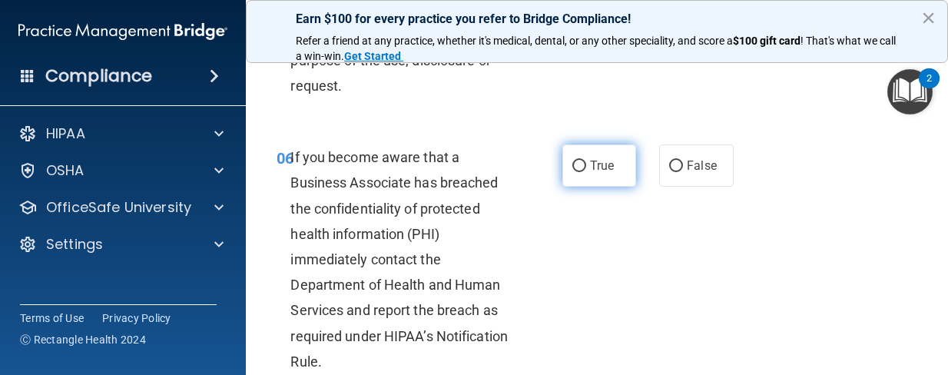
click at [572, 172] on input "True" at bounding box center [579, 167] width 14 height 12
radio input "true"
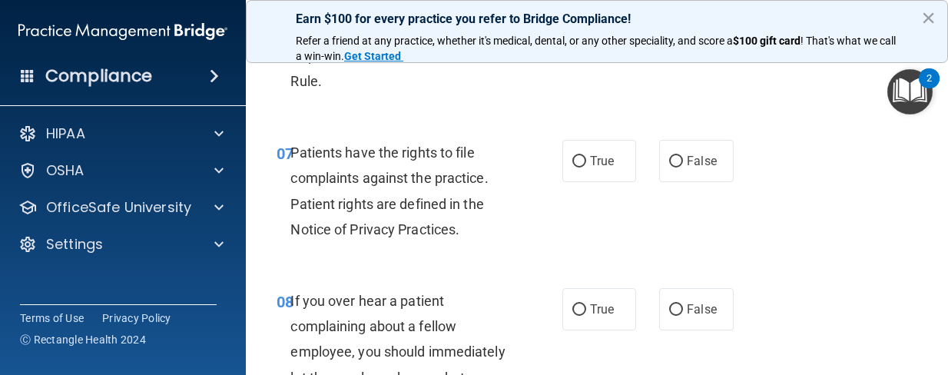
scroll to position [1306, 0]
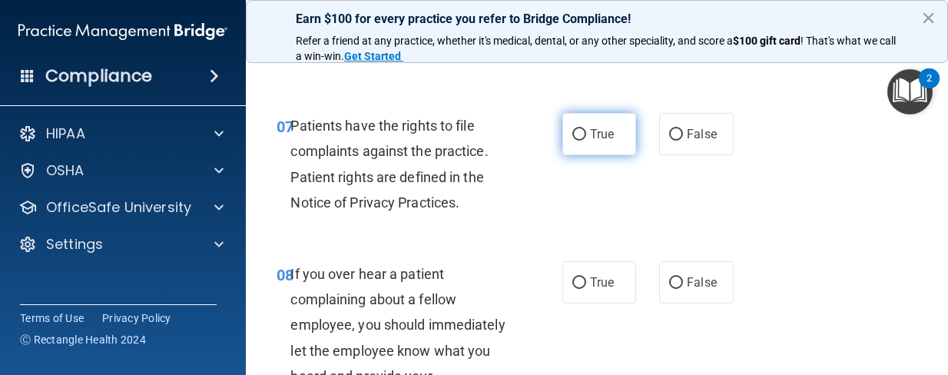
click at [590, 141] on span "True" at bounding box center [602, 134] width 24 height 15
click at [586, 141] on input "True" at bounding box center [579, 135] width 14 height 12
radio input "true"
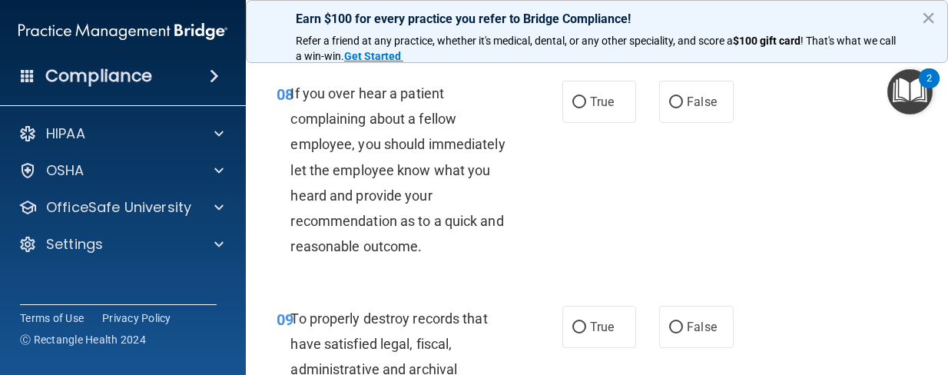
scroll to position [1459, 0]
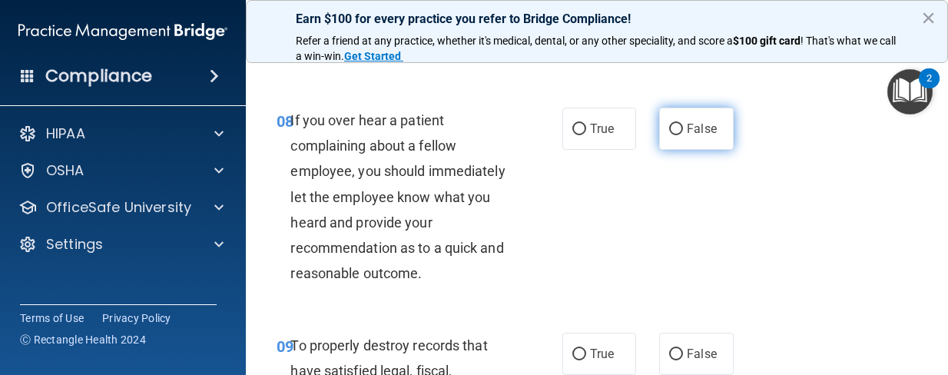
click at [659, 150] on label "False" at bounding box center [696, 129] width 74 height 42
click at [669, 135] on input "False" at bounding box center [676, 130] width 14 height 12
radio input "true"
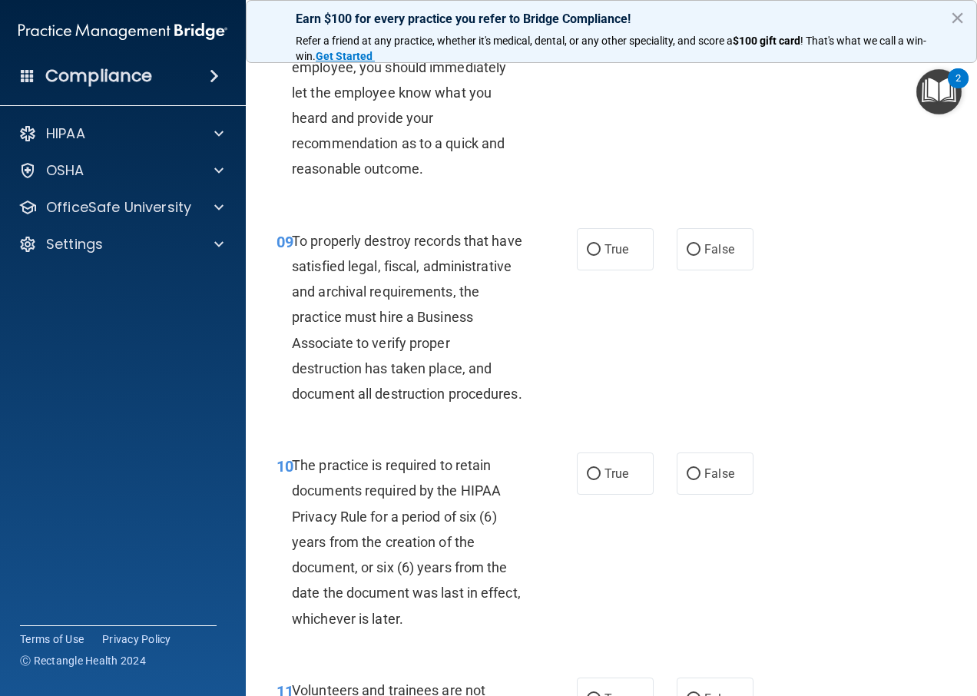
scroll to position [1434, 0]
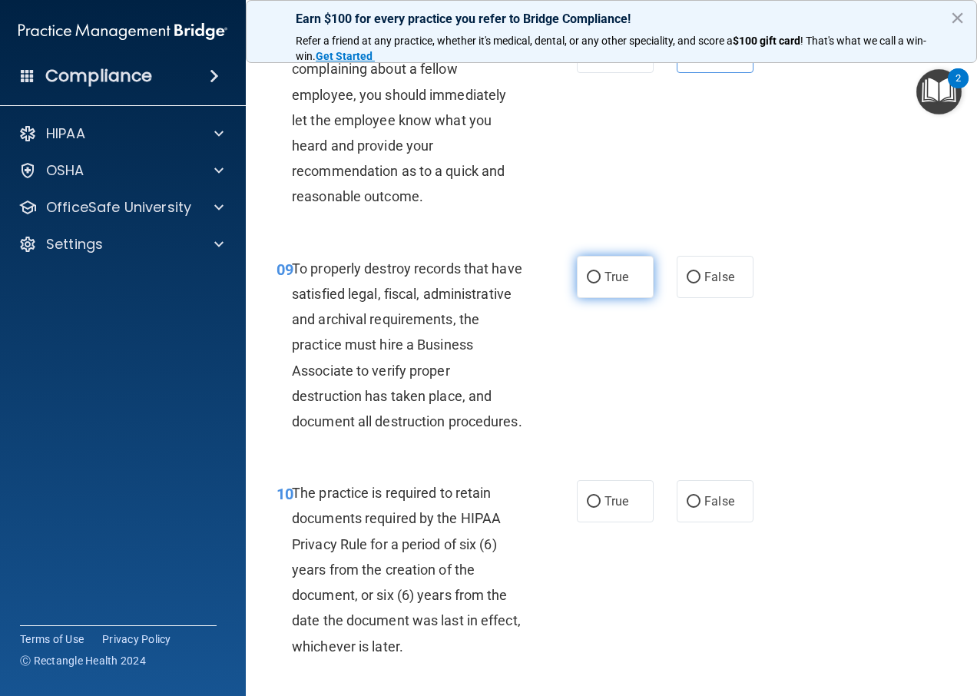
click at [591, 283] on input "True" at bounding box center [594, 278] width 14 height 12
radio input "true"
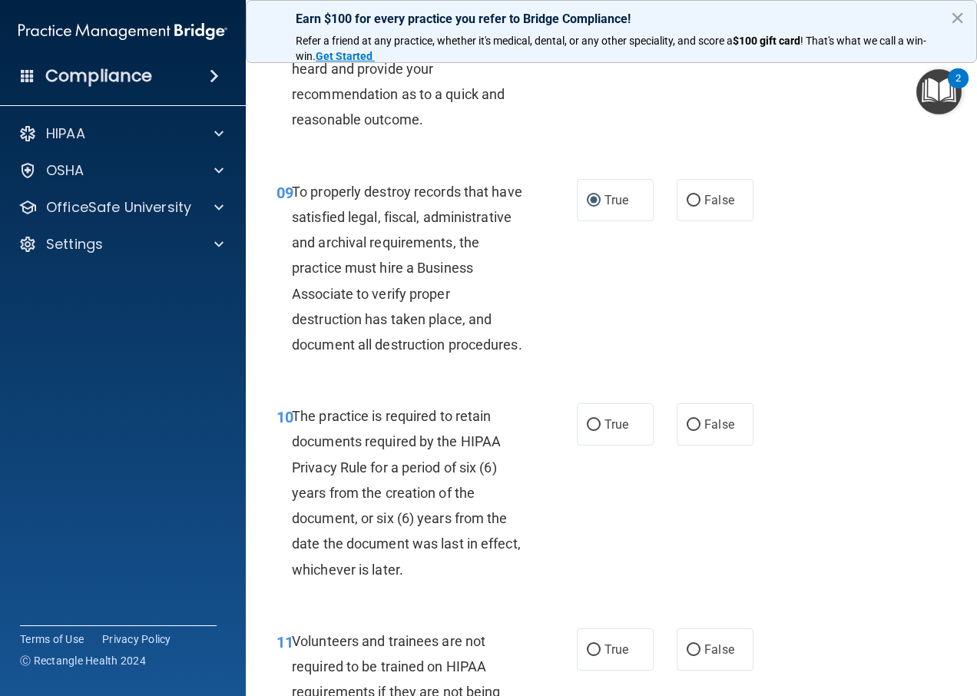
scroll to position [1587, 0]
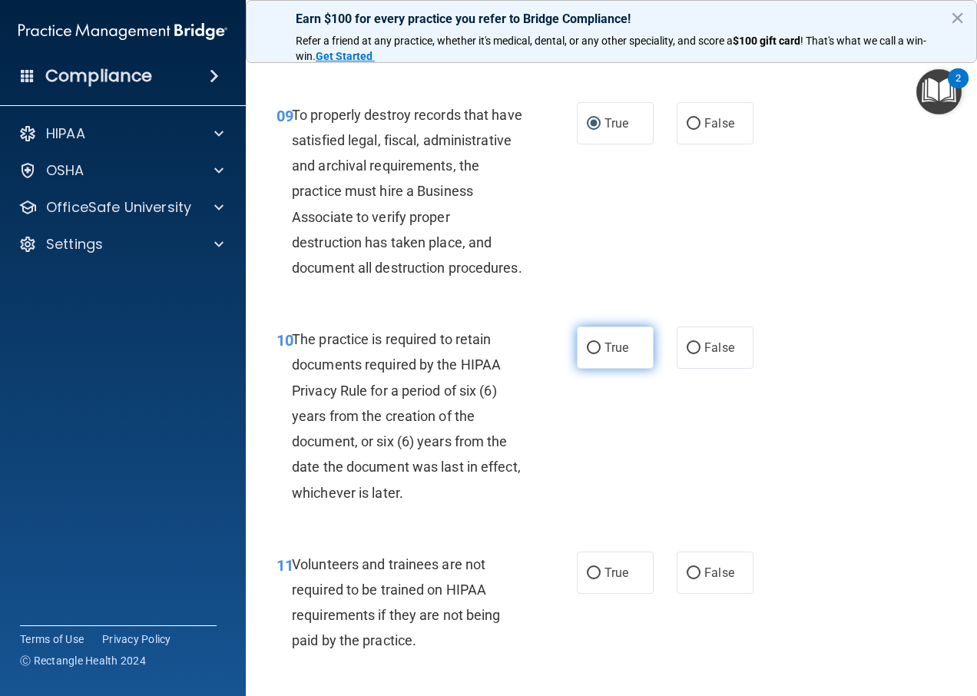
click at [587, 354] on input "True" at bounding box center [594, 349] width 14 height 12
radio input "true"
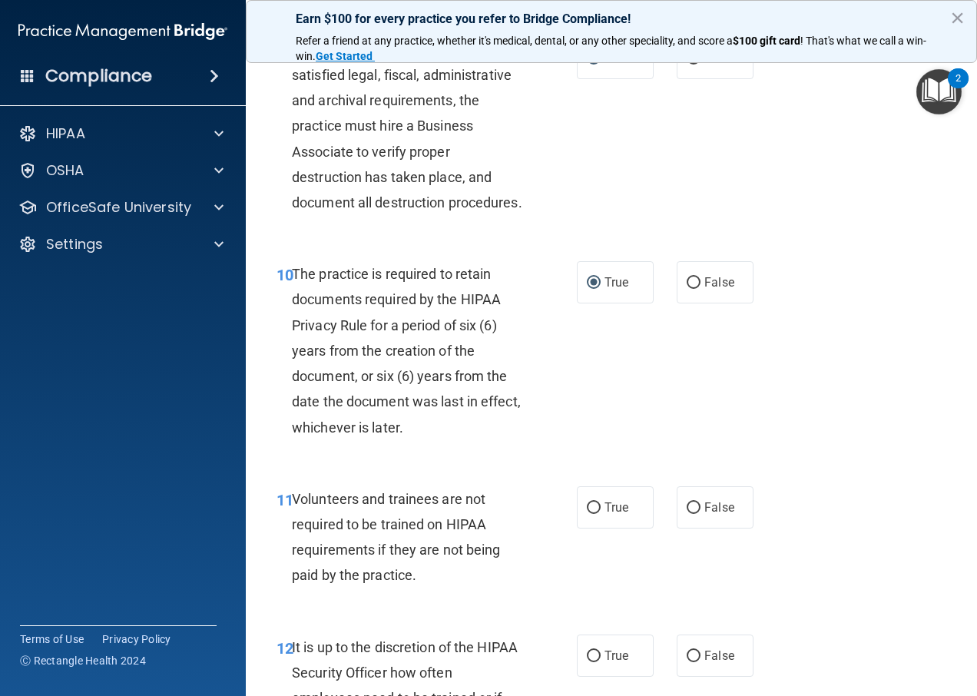
scroll to position [1818, 0]
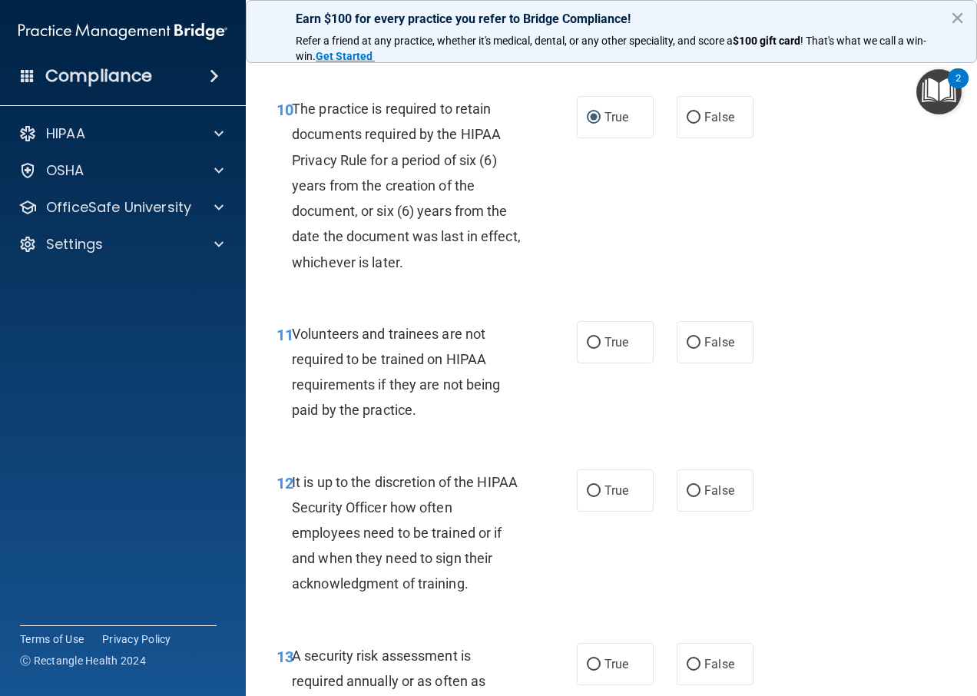
click at [665, 363] on div "True False" at bounding box center [669, 342] width 185 height 42
click at [687, 349] on input "False" at bounding box center [694, 343] width 14 height 12
radio input "true"
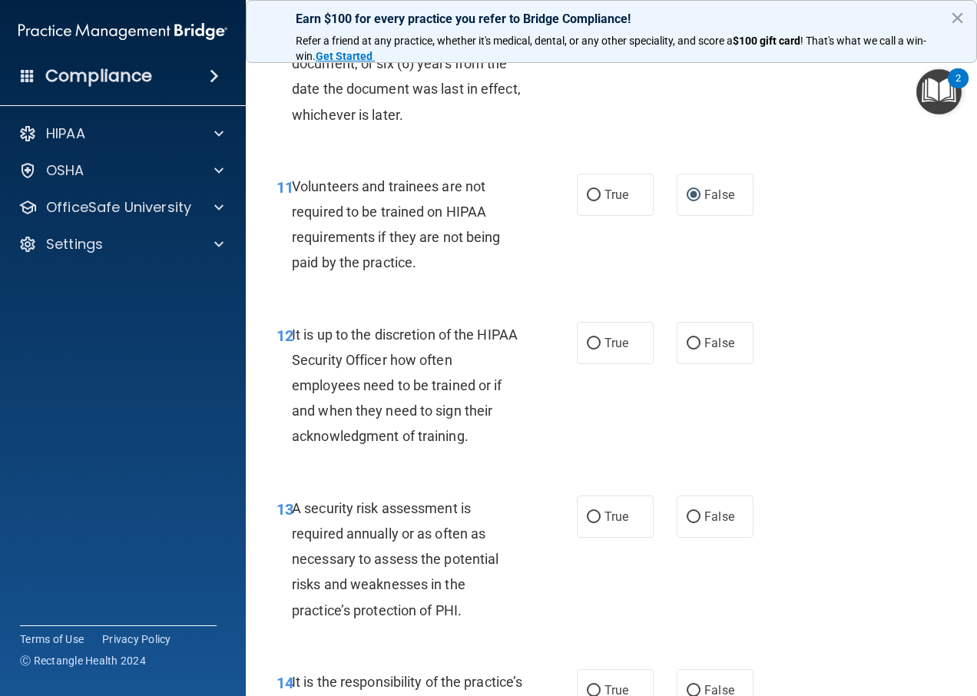
scroll to position [1971, 0]
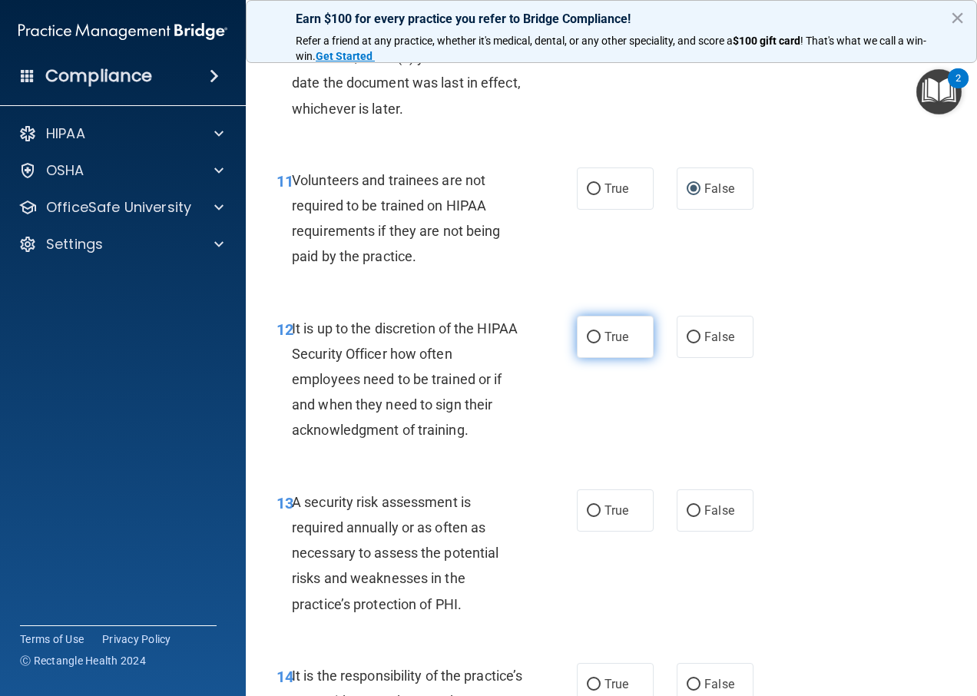
click at [587, 343] on input "True" at bounding box center [594, 338] width 14 height 12
radio input "true"
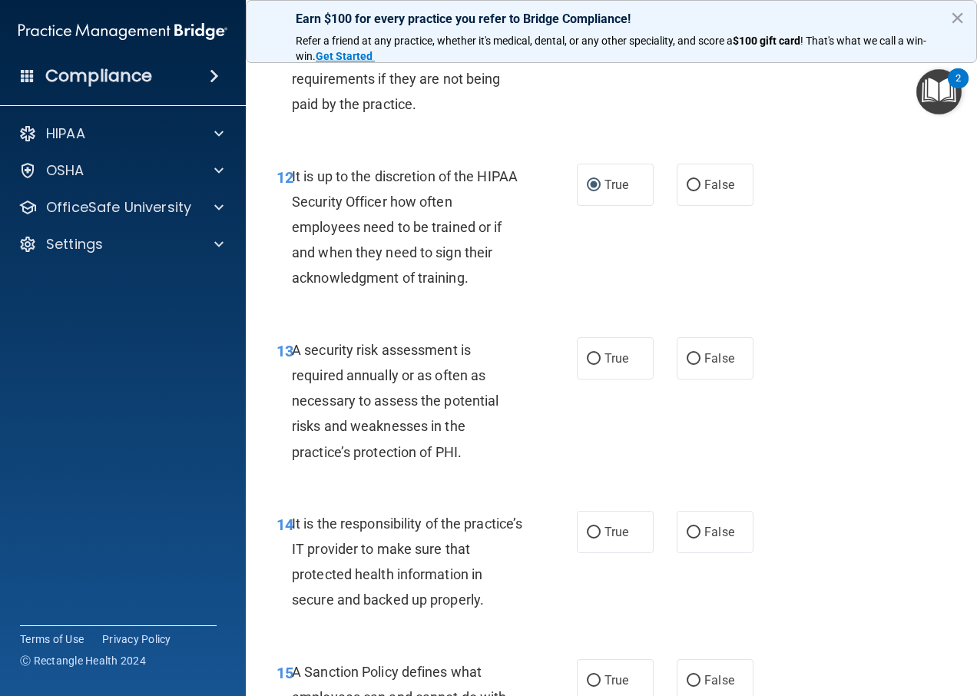
scroll to position [2125, 0]
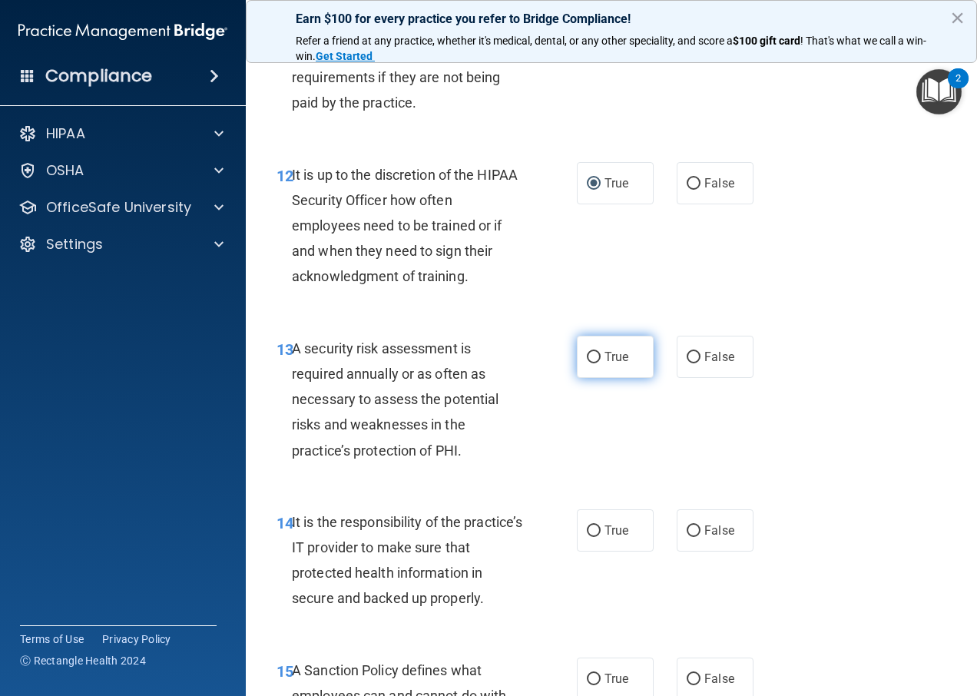
click at [580, 378] on label "True" at bounding box center [615, 357] width 77 height 42
click at [587, 363] on input "True" at bounding box center [594, 358] width 14 height 12
radio input "true"
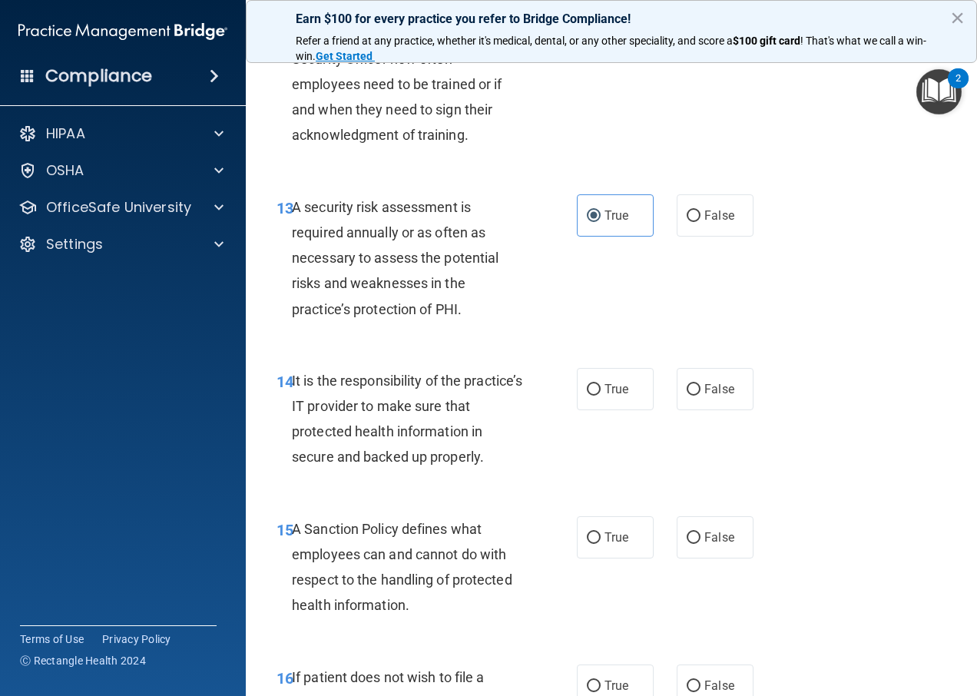
scroll to position [2355, 0]
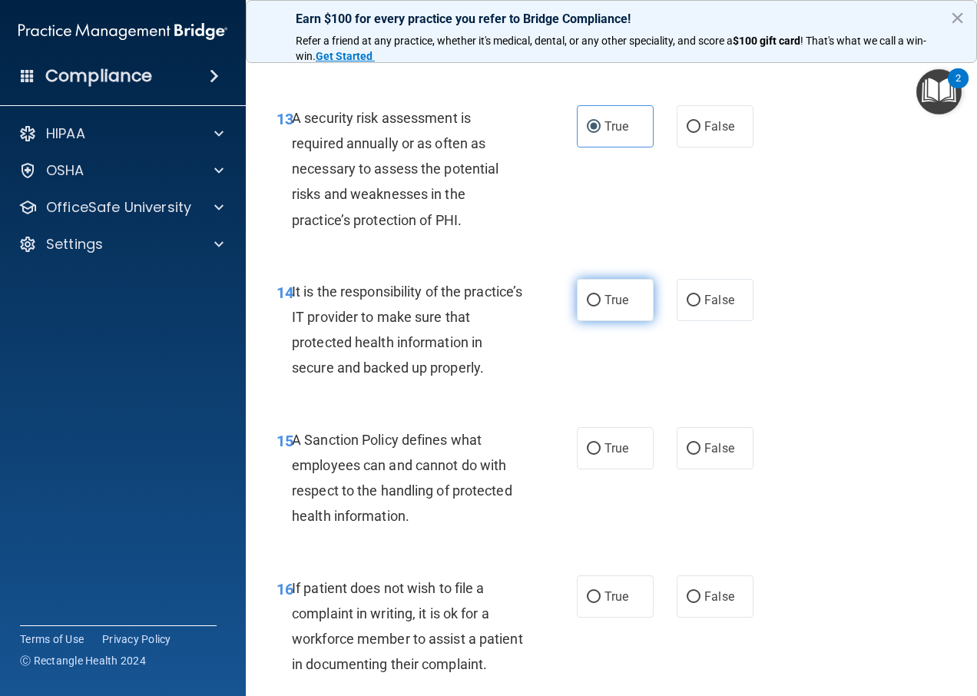
click at [587, 306] on input "True" at bounding box center [594, 301] width 14 height 12
radio input "true"
click at [688, 455] on input "False" at bounding box center [694, 449] width 14 height 12
radio input "true"
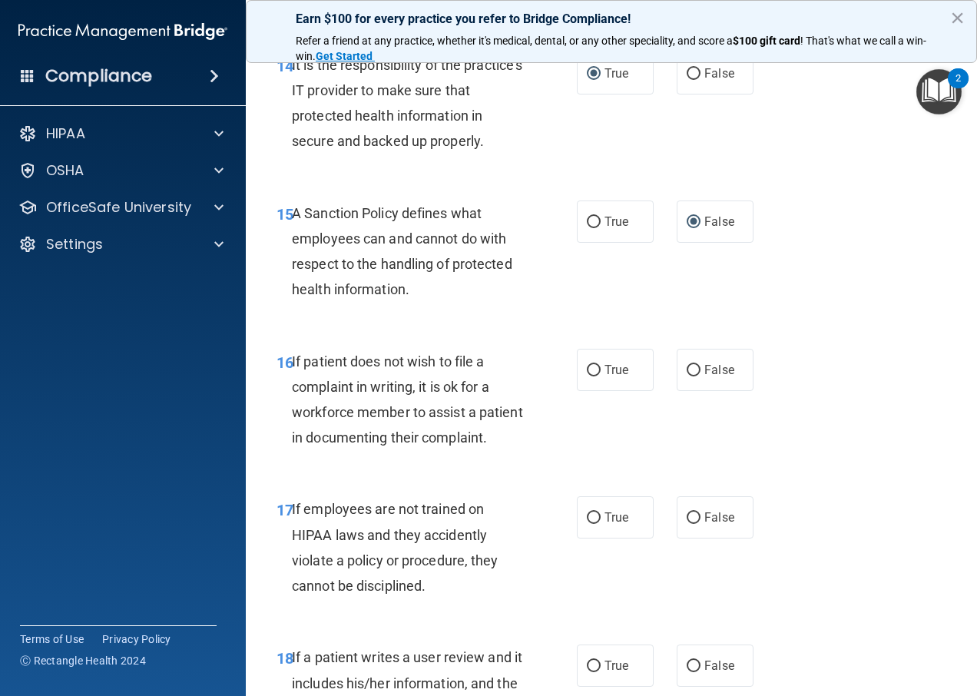
scroll to position [2586, 0]
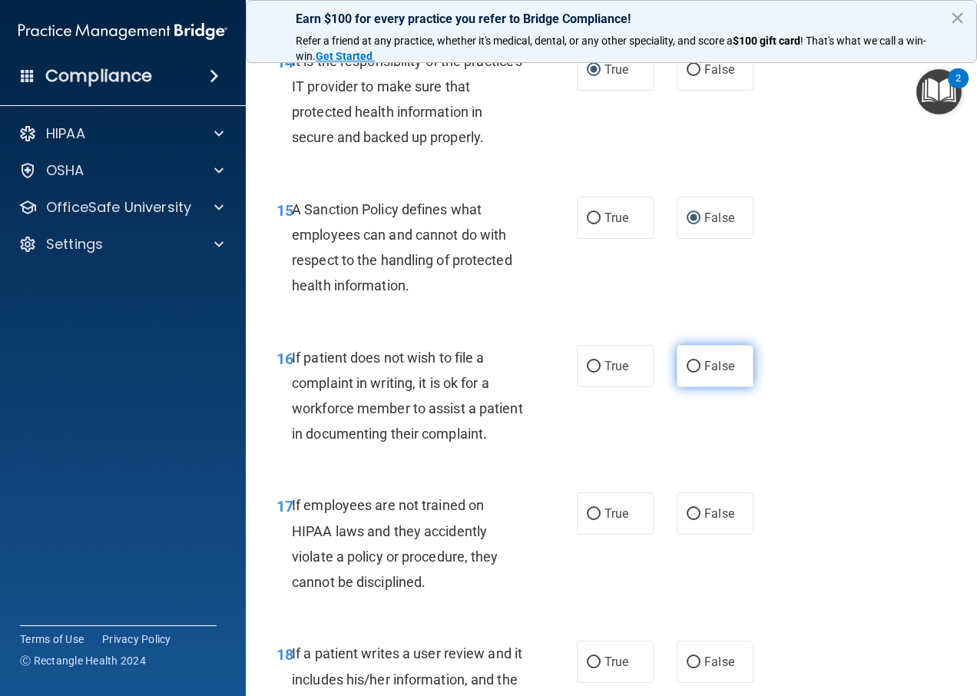
click at [704, 373] on span "False" at bounding box center [719, 366] width 30 height 15
click at [700, 372] on input "False" at bounding box center [694, 367] width 14 height 12
radio input "true"
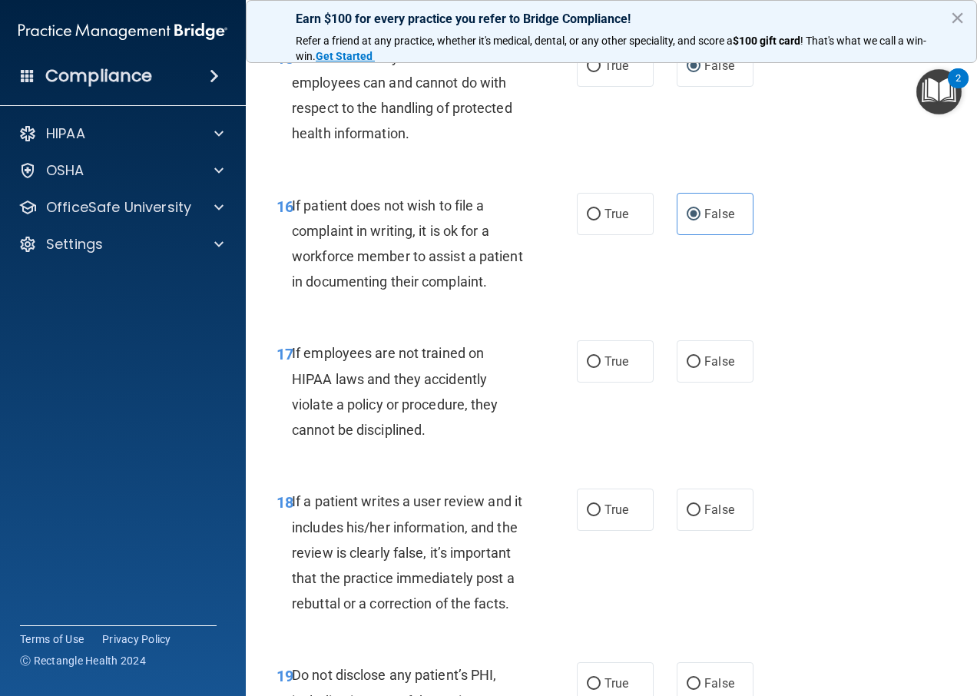
scroll to position [2739, 0]
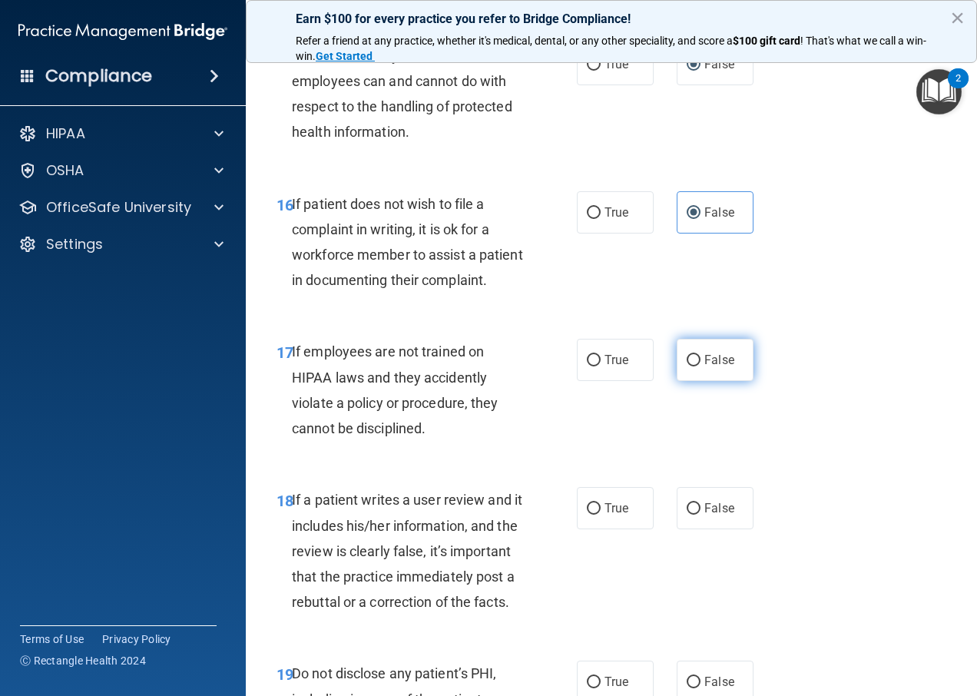
click at [687, 366] on input "False" at bounding box center [694, 361] width 14 height 12
radio input "true"
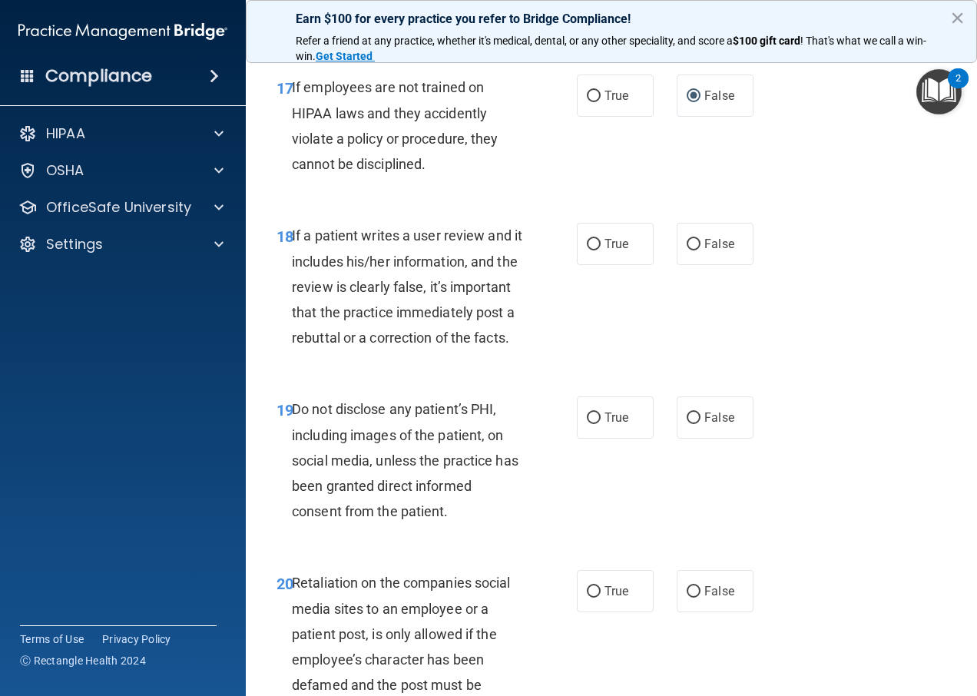
scroll to position [3047, 0]
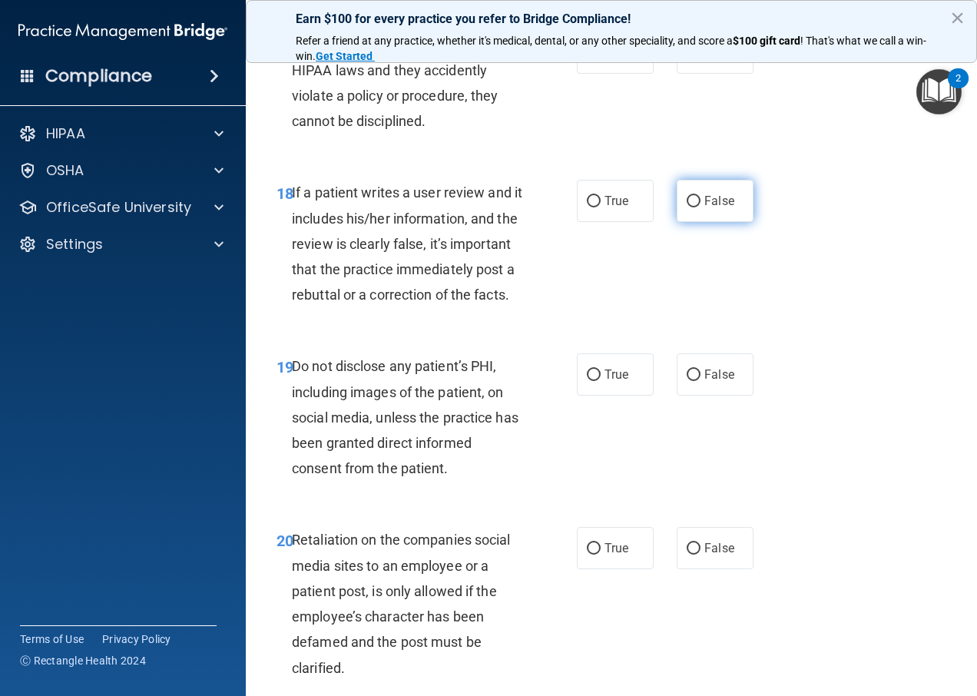
click at [687, 207] on input "False" at bounding box center [694, 202] width 14 height 12
radio input "true"
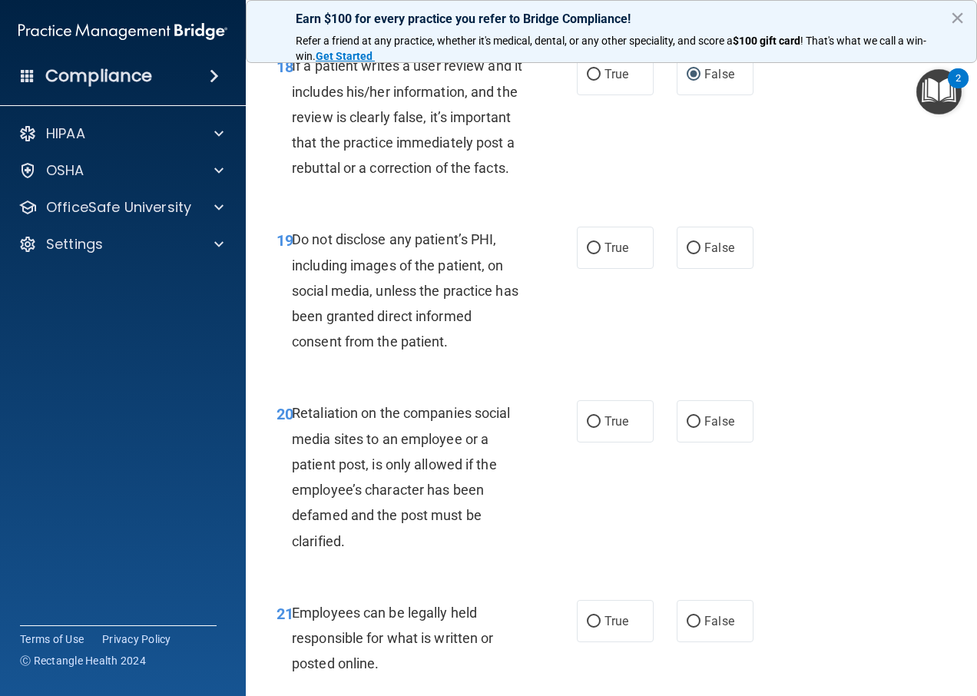
scroll to position [3200, 0]
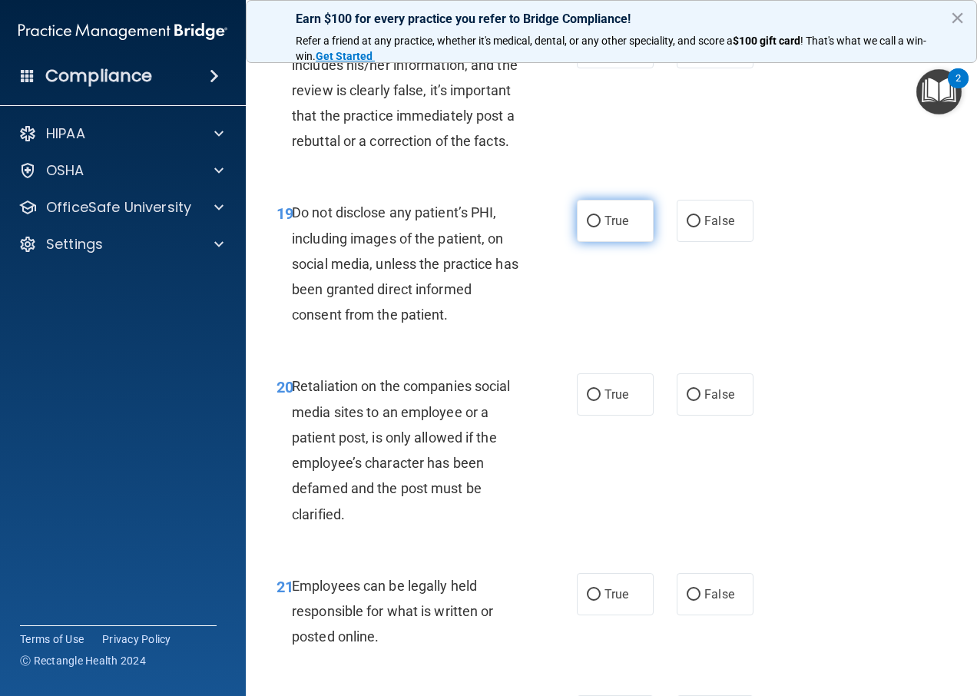
click at [581, 242] on label "True" at bounding box center [615, 221] width 77 height 42
click at [587, 227] on input "True" at bounding box center [594, 222] width 14 height 12
radio input "true"
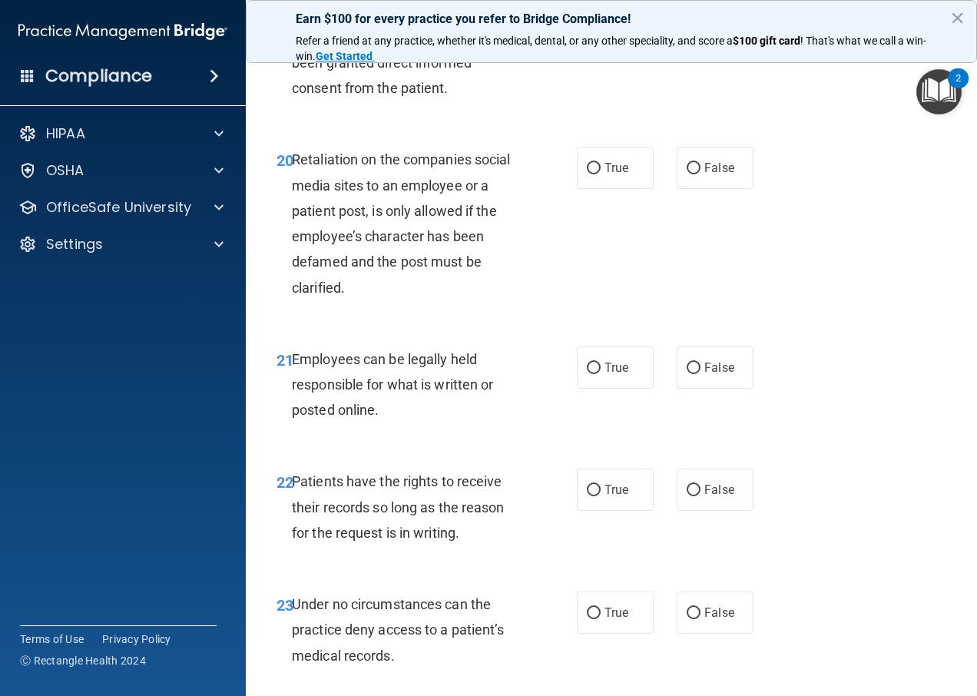
scroll to position [3431, 0]
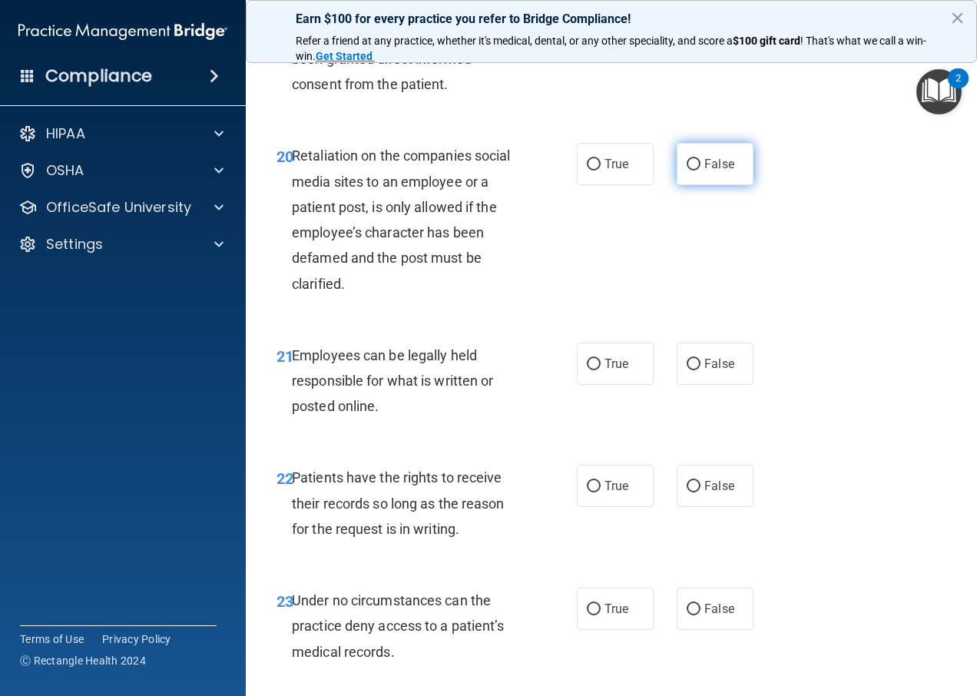
click at [681, 185] on label "False" at bounding box center [715, 164] width 77 height 42
click at [687, 170] on input "False" at bounding box center [694, 165] width 14 height 12
radio input "true"
click at [578, 385] on label "True" at bounding box center [615, 364] width 77 height 42
click at [587, 370] on input "True" at bounding box center [594, 365] width 14 height 12
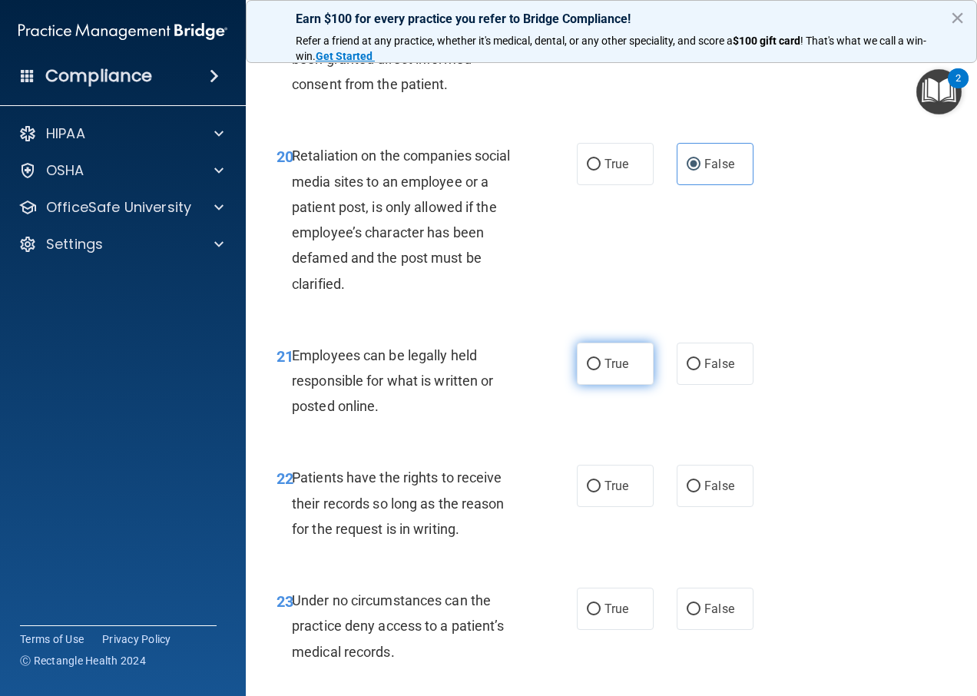
radio input "true"
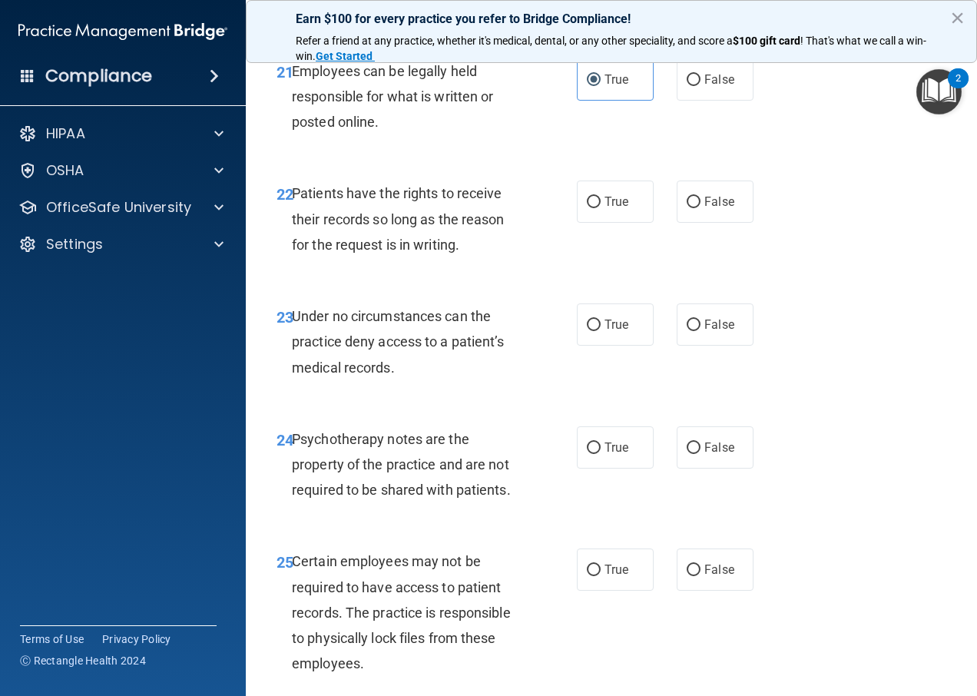
scroll to position [3738, 0]
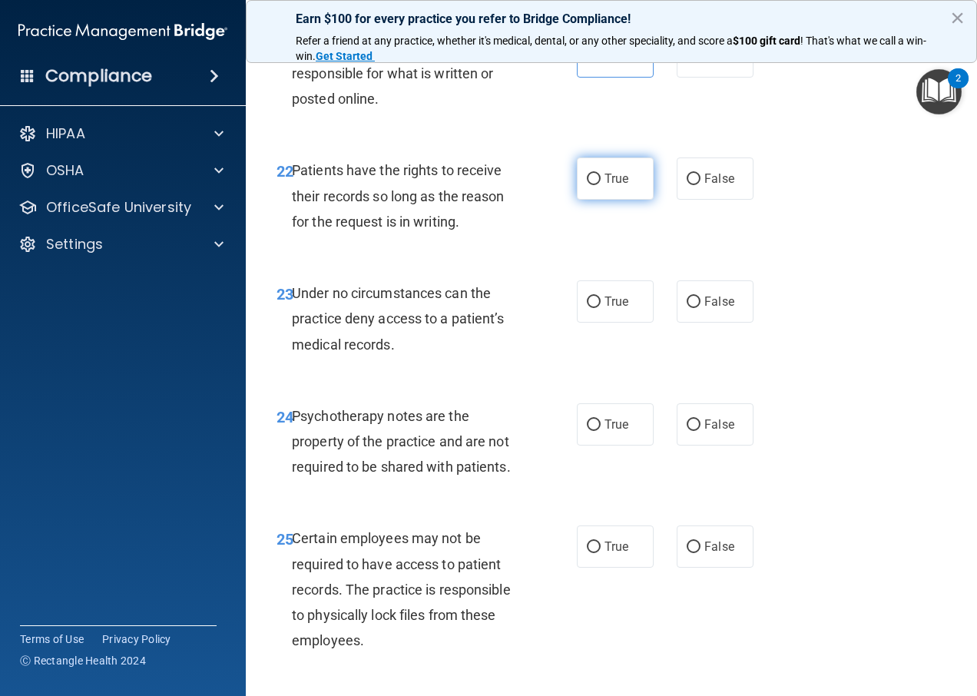
click at [587, 185] on input "True" at bounding box center [594, 180] width 14 height 12
radio input "true"
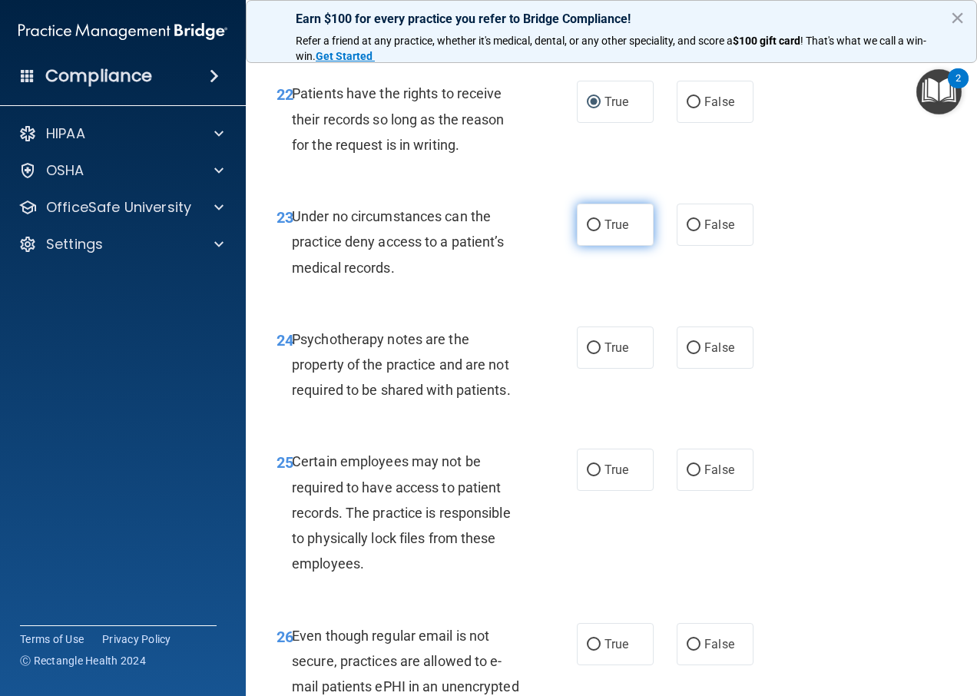
click at [587, 231] on input "True" at bounding box center [594, 226] width 14 height 12
radio input "true"
click at [591, 354] on input "True" at bounding box center [594, 349] width 14 height 12
radio input "true"
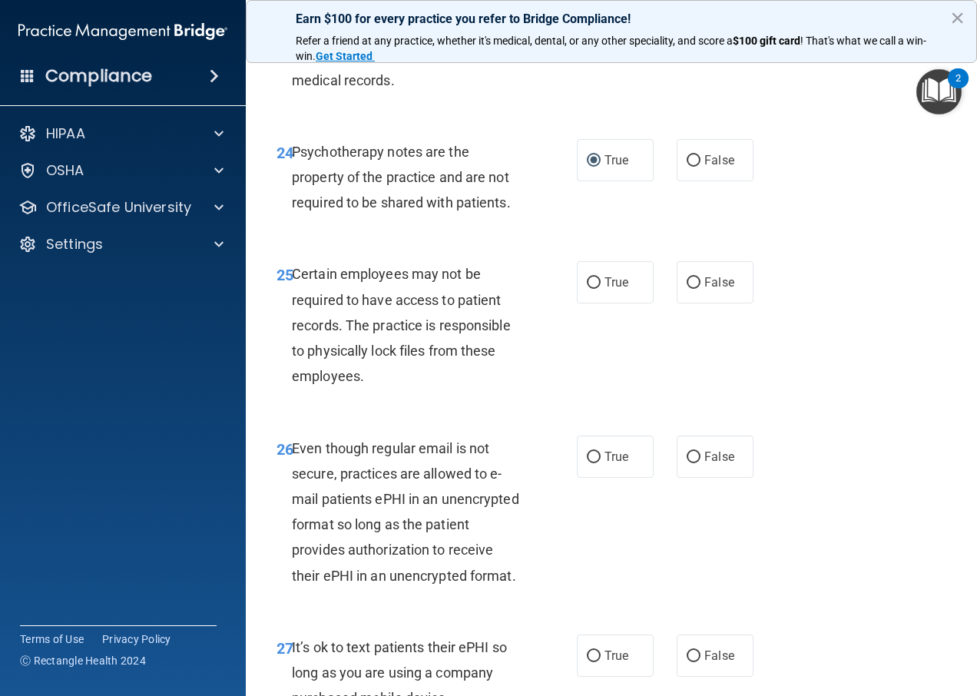
scroll to position [4045, 0]
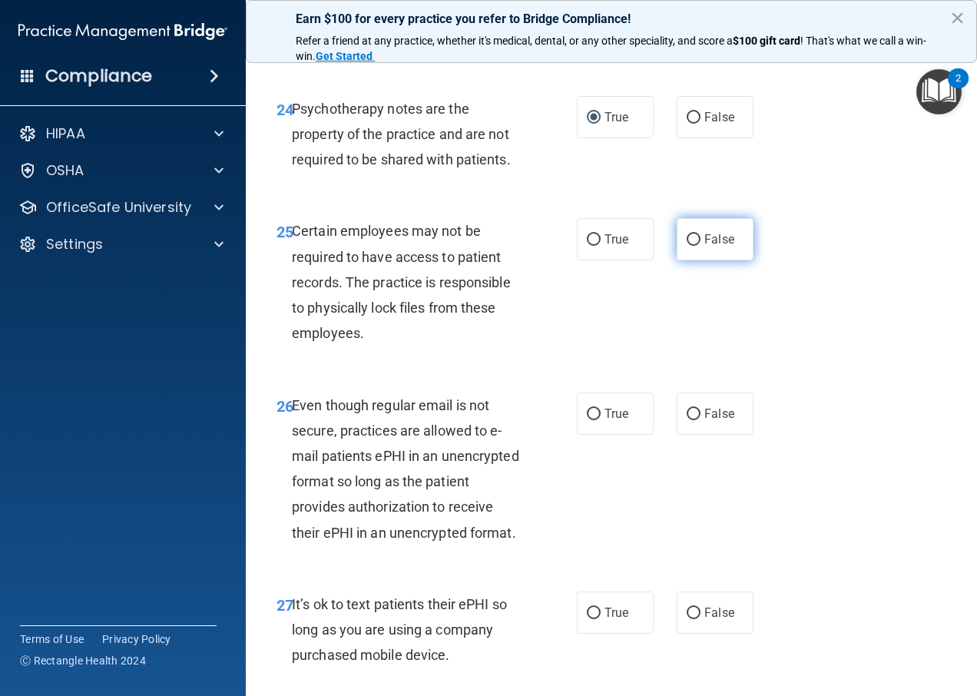
click at [693, 246] on input "False" at bounding box center [694, 240] width 14 height 12
radio input "true"
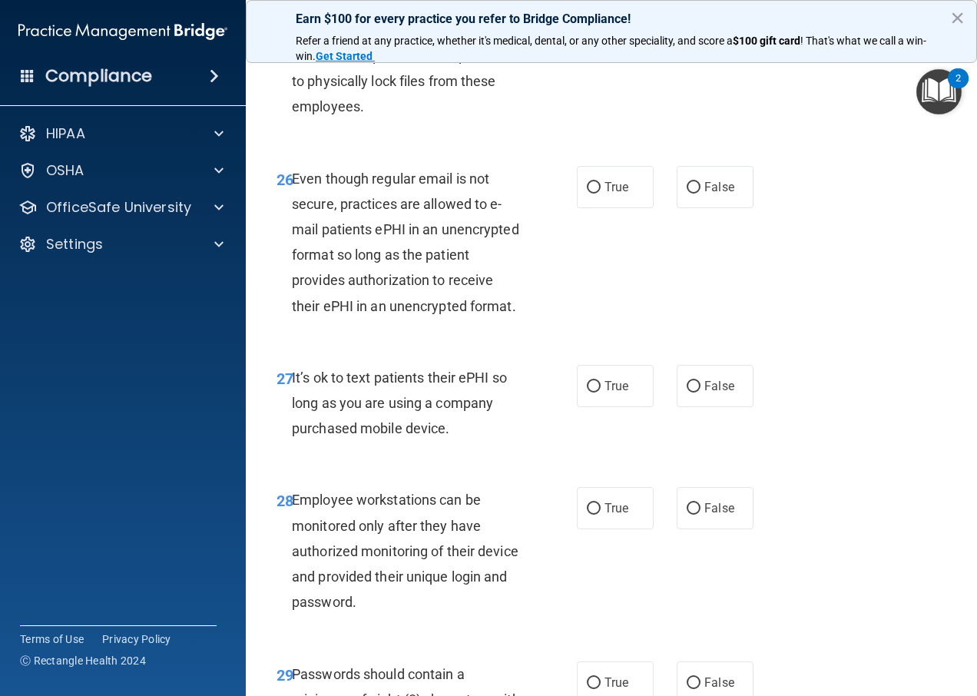
scroll to position [4275, 0]
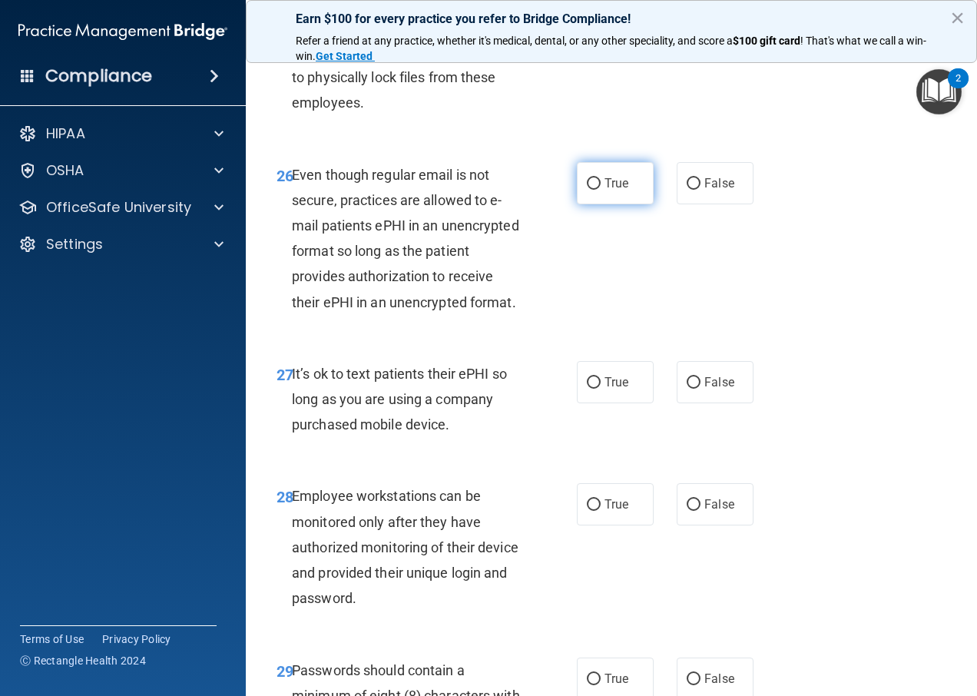
click at [589, 190] on input "True" at bounding box center [594, 184] width 14 height 12
radio input "true"
click at [696, 403] on label "False" at bounding box center [715, 382] width 77 height 42
click at [696, 389] on input "False" at bounding box center [694, 383] width 14 height 12
radio input "true"
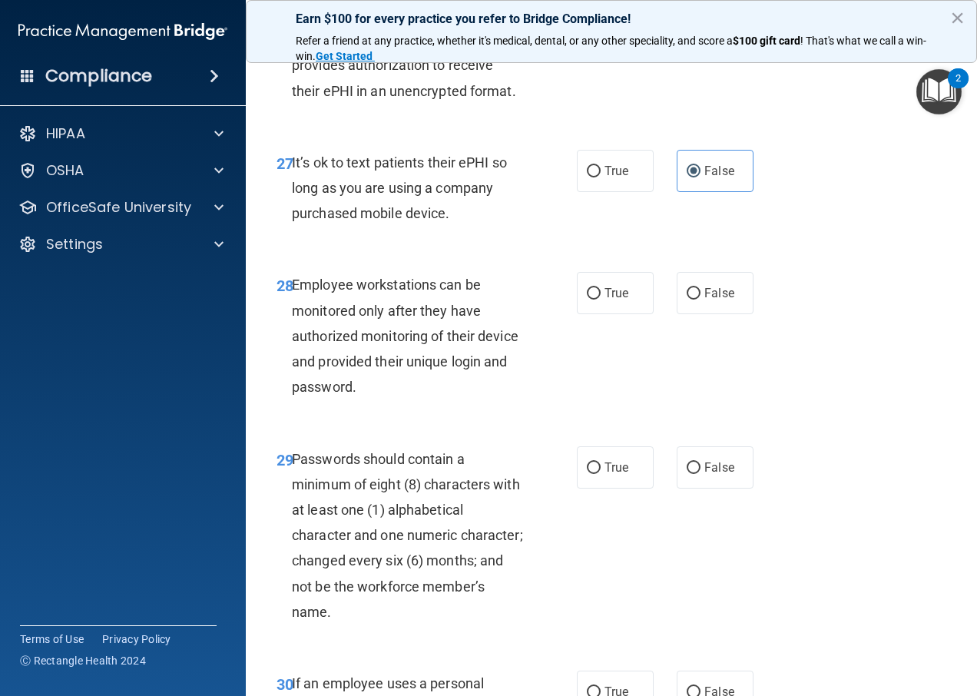
scroll to position [4506, 0]
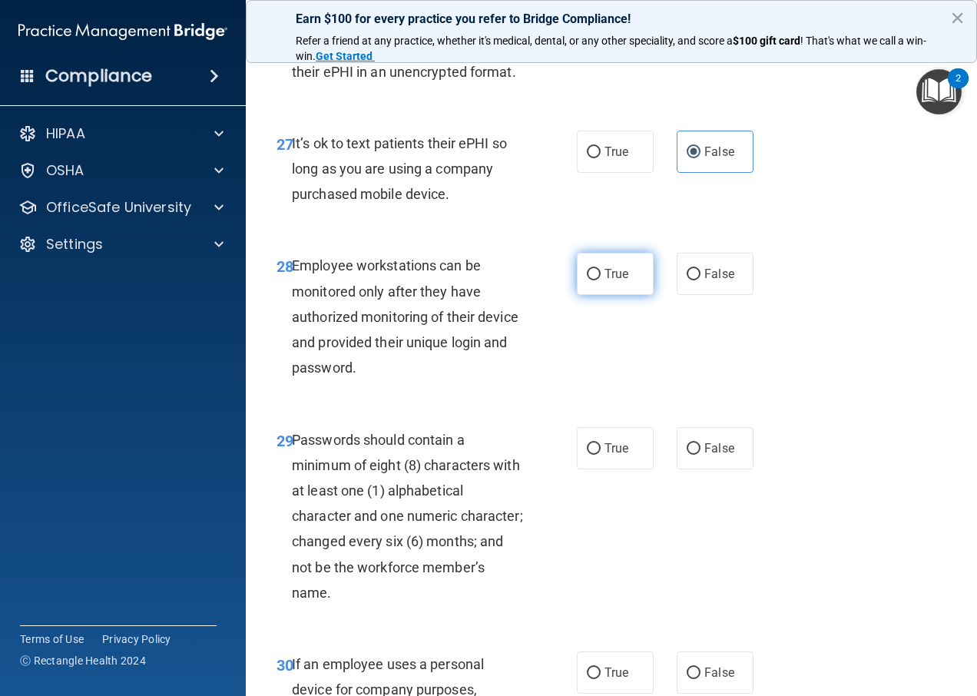
click at [593, 295] on label "True" at bounding box center [615, 274] width 77 height 42
click at [593, 280] on input "True" at bounding box center [594, 275] width 14 height 12
radio input "true"
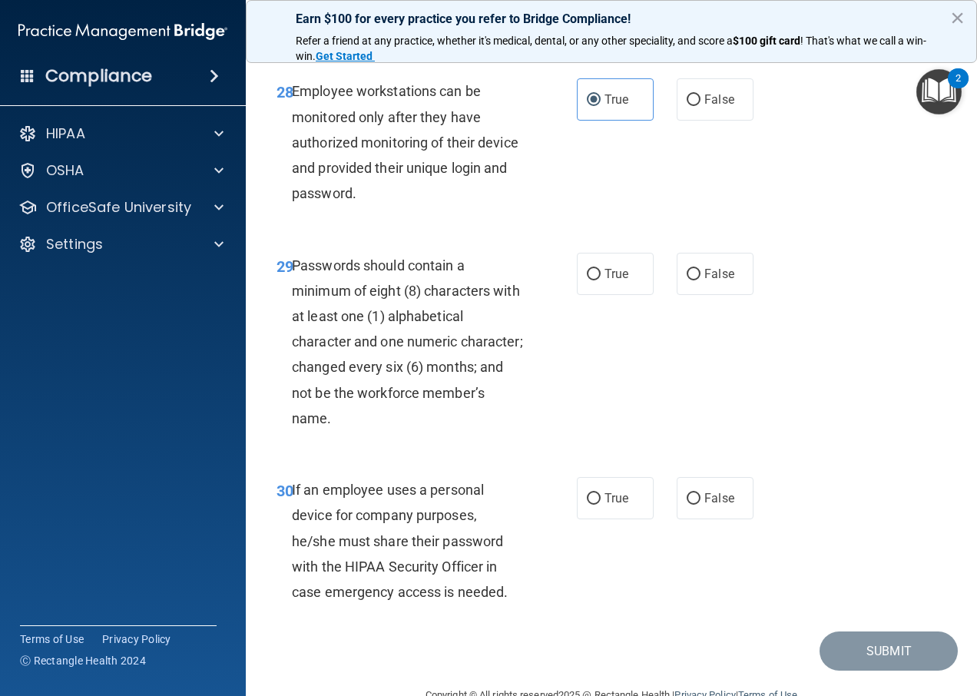
scroll to position [4736, 0]
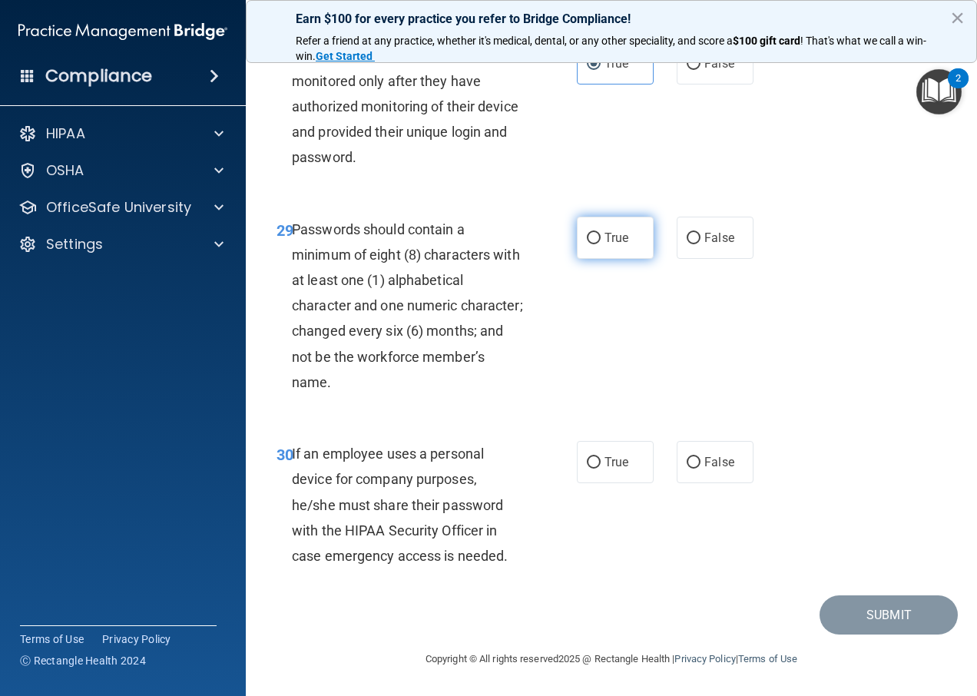
click at [587, 244] on input "True" at bounding box center [594, 239] width 14 height 12
radio input "true"
click at [594, 465] on input "True" at bounding box center [594, 463] width 14 height 12
radio input "true"
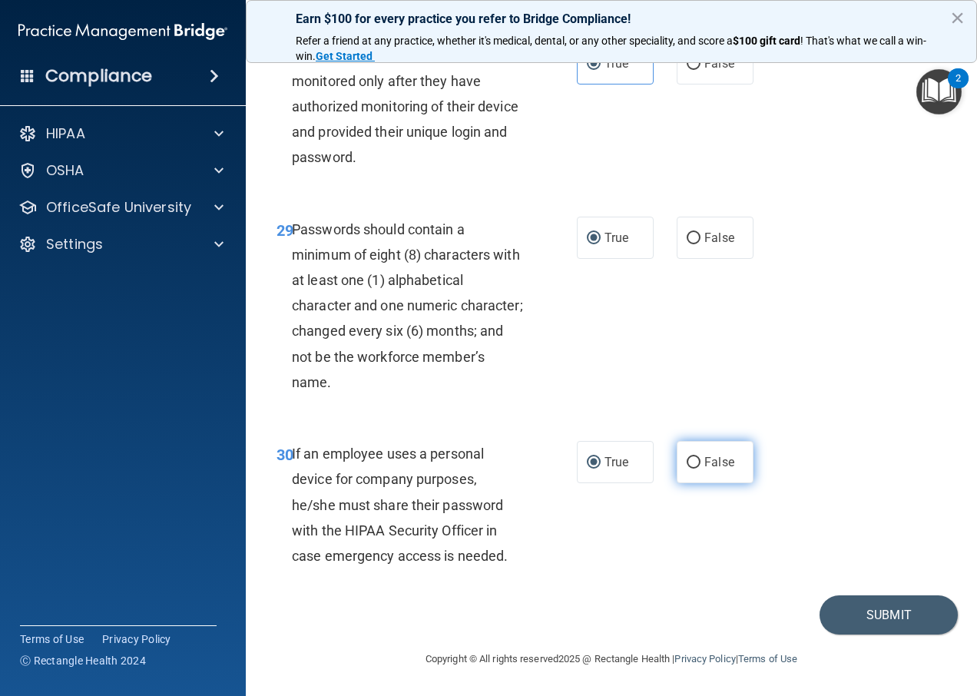
click at [690, 459] on input "False" at bounding box center [694, 463] width 14 height 12
radio input "true"
radio input "false"
click at [836, 617] on button "Submit" at bounding box center [888, 614] width 138 height 39
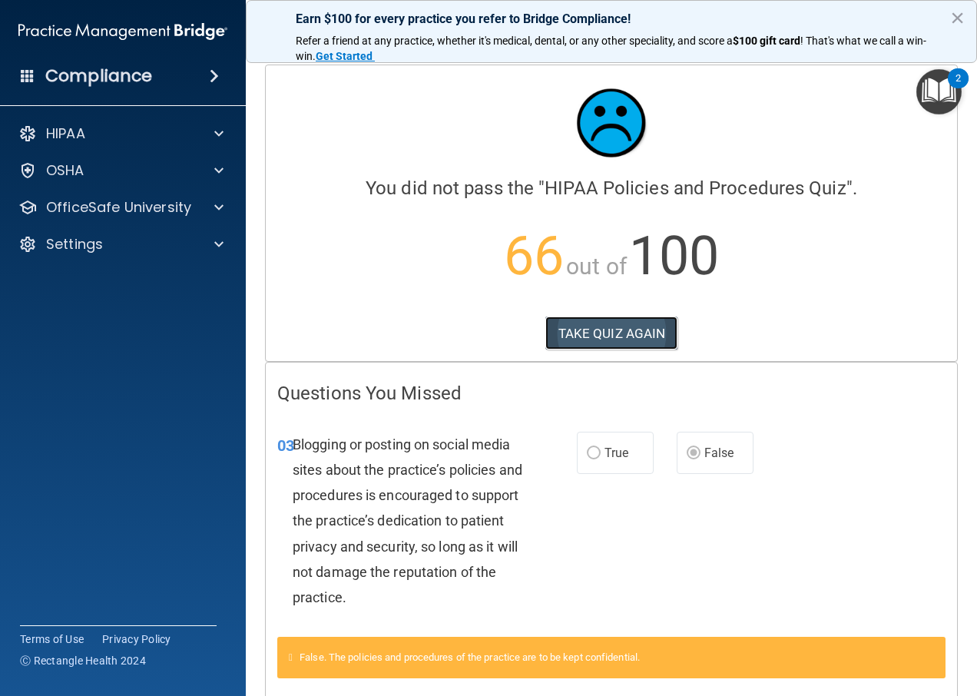
click at [569, 316] on button "TAKE QUIZ AGAIN" at bounding box center [611, 333] width 133 height 34
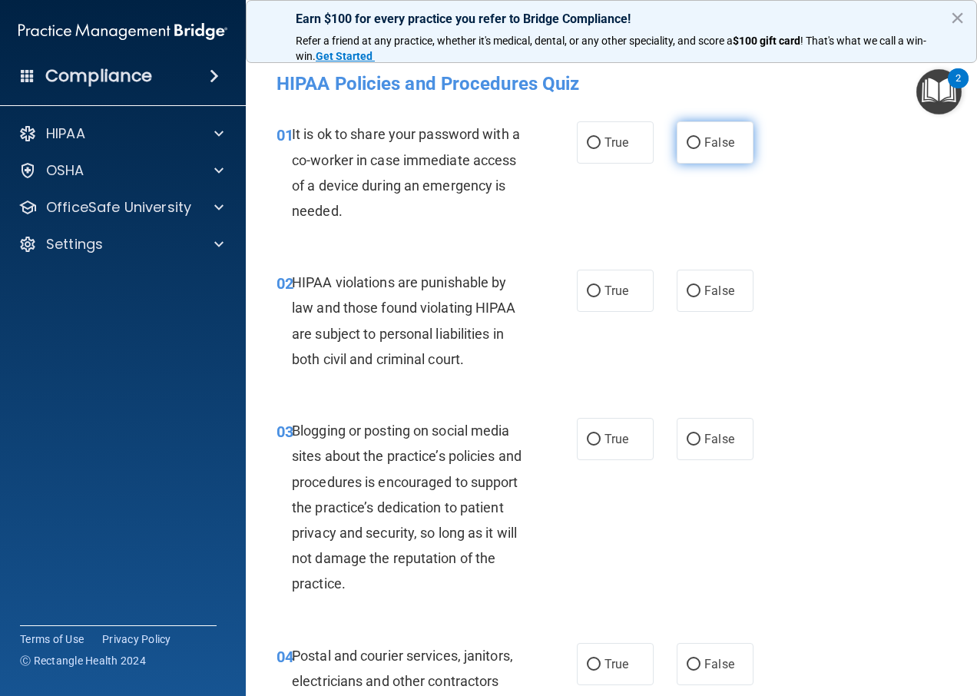
click at [693, 146] on input "False" at bounding box center [694, 143] width 14 height 12
radio input "true"
click at [593, 291] on input "True" at bounding box center [594, 292] width 14 height 12
radio input "true"
click at [690, 440] on input "False" at bounding box center [694, 440] width 14 height 12
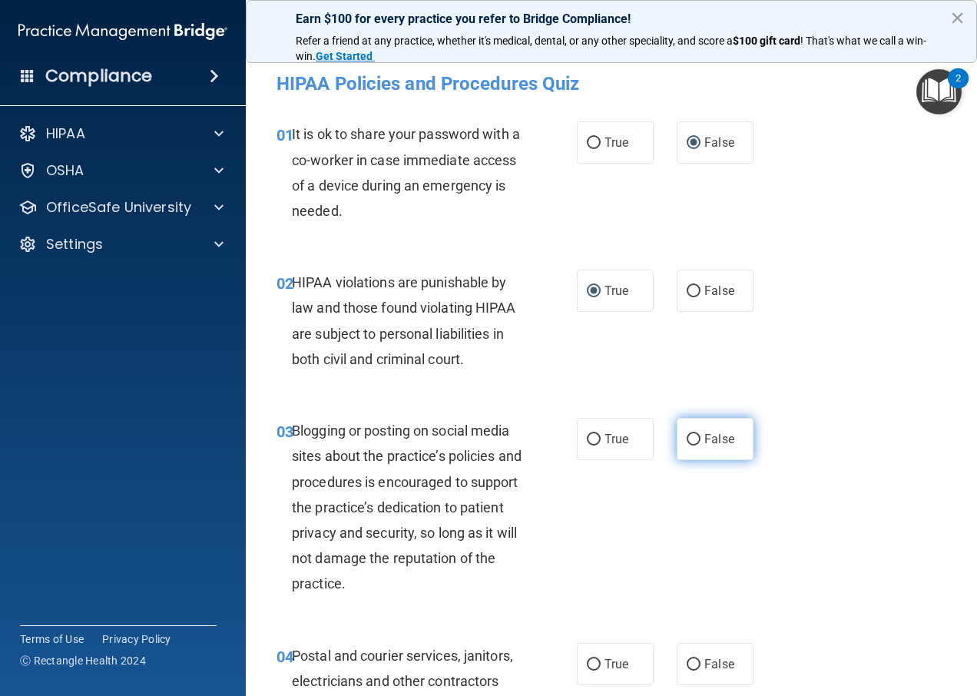
radio input "true"
click at [587, 660] on input "True" at bounding box center [594, 665] width 14 height 12
radio input "true"
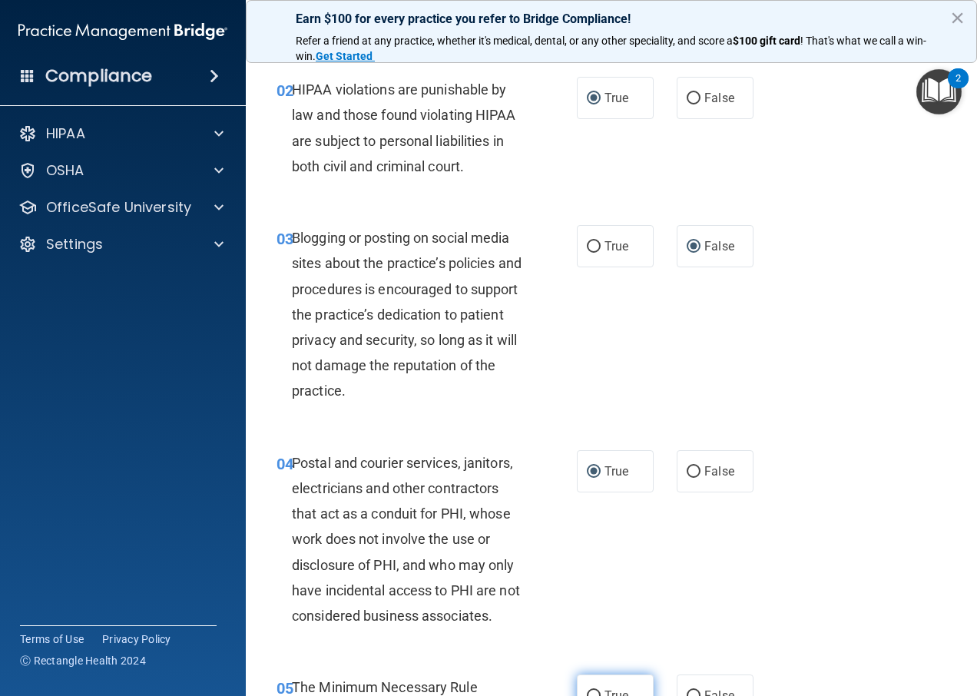
scroll to position [307, 0]
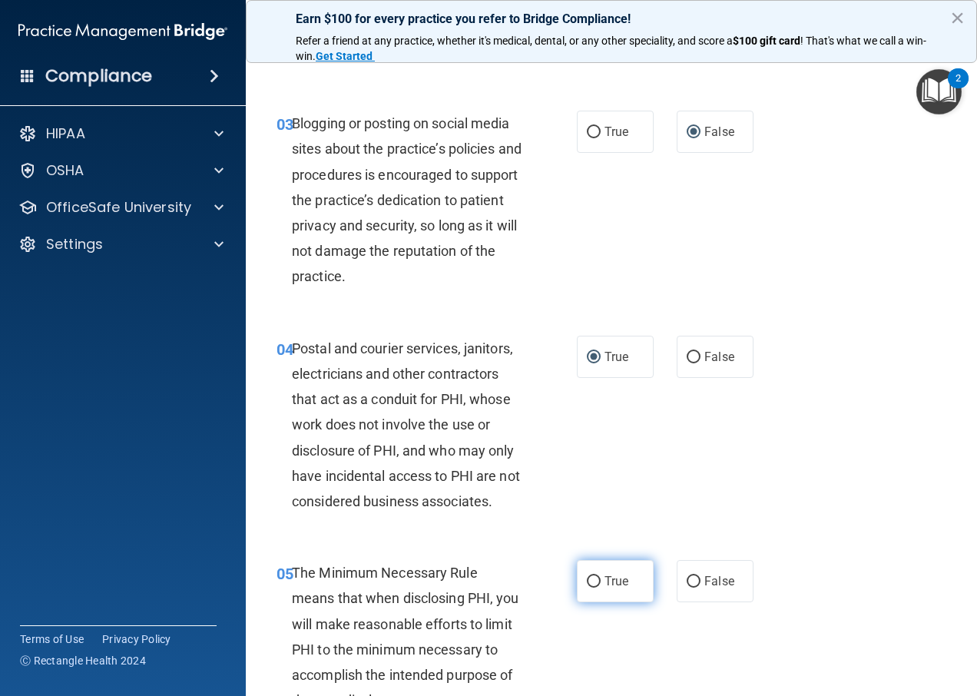
click at [592, 581] on input "True" at bounding box center [594, 582] width 14 height 12
radio input "true"
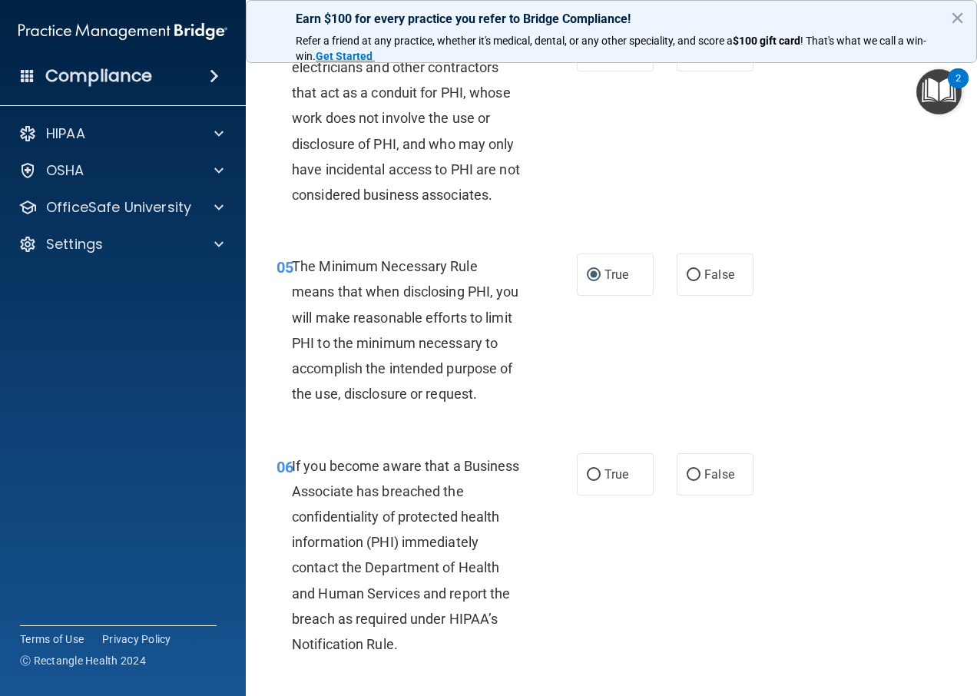
scroll to position [614, 0]
click at [687, 478] on input "False" at bounding box center [694, 474] width 14 height 12
radio input "true"
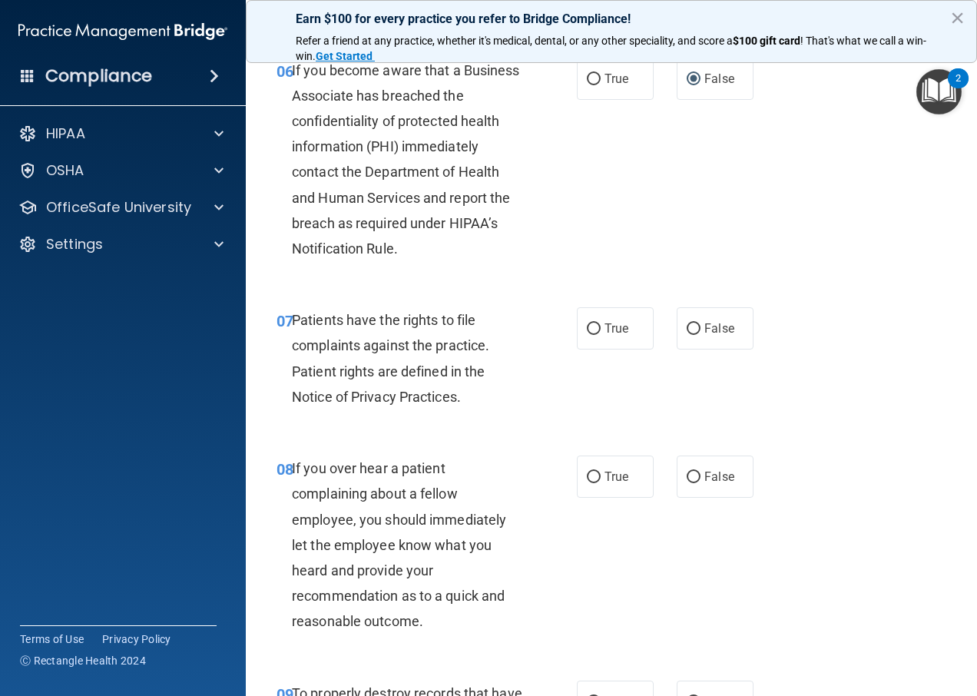
scroll to position [1075, 0]
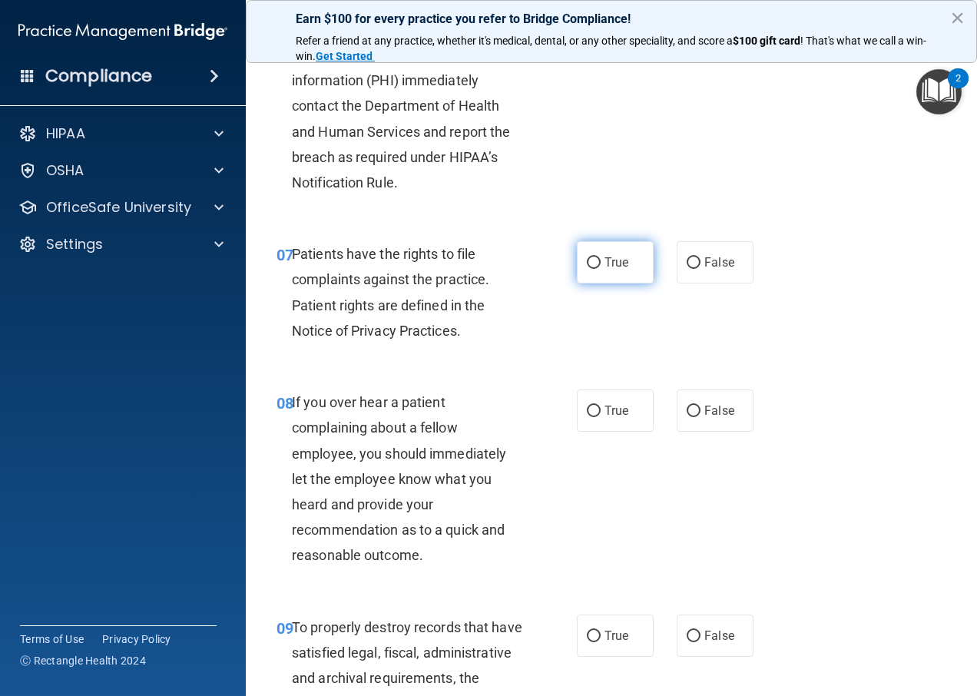
click at [580, 283] on label "True" at bounding box center [615, 262] width 77 height 42
click at [587, 269] on input "True" at bounding box center [594, 263] width 14 height 12
radio input "true"
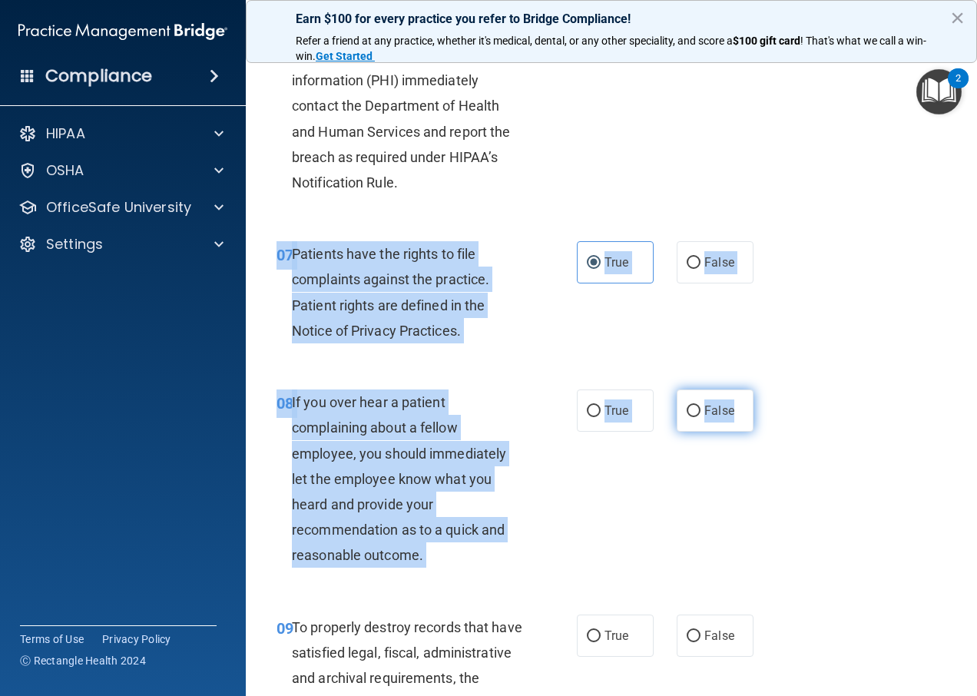
drag, startPoint x: 729, startPoint y: 435, endPoint x: 733, endPoint y: 442, distance: 9.0
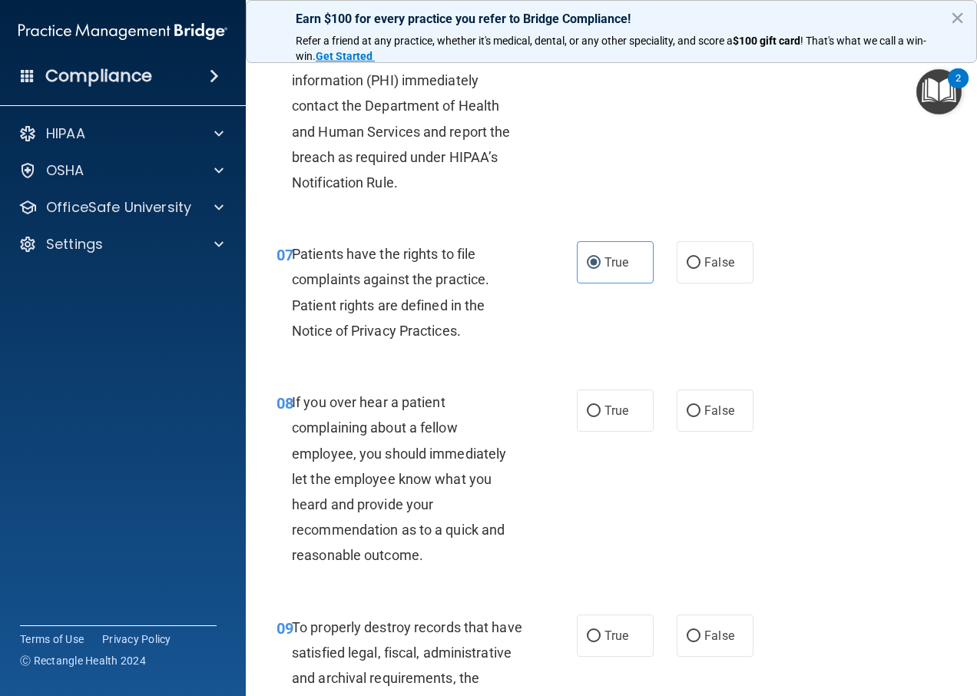
drag, startPoint x: 733, startPoint y: 442, endPoint x: 870, endPoint y: 368, distance: 155.7
click at [870, 368] on div "07 Patients have the rights to file complaints against the practice. Patient ri…" at bounding box center [611, 296] width 693 height 148
click at [687, 417] on input "False" at bounding box center [694, 411] width 14 height 12
radio input "true"
drag, startPoint x: 683, startPoint y: 656, endPoint x: 664, endPoint y: 629, distance: 33.0
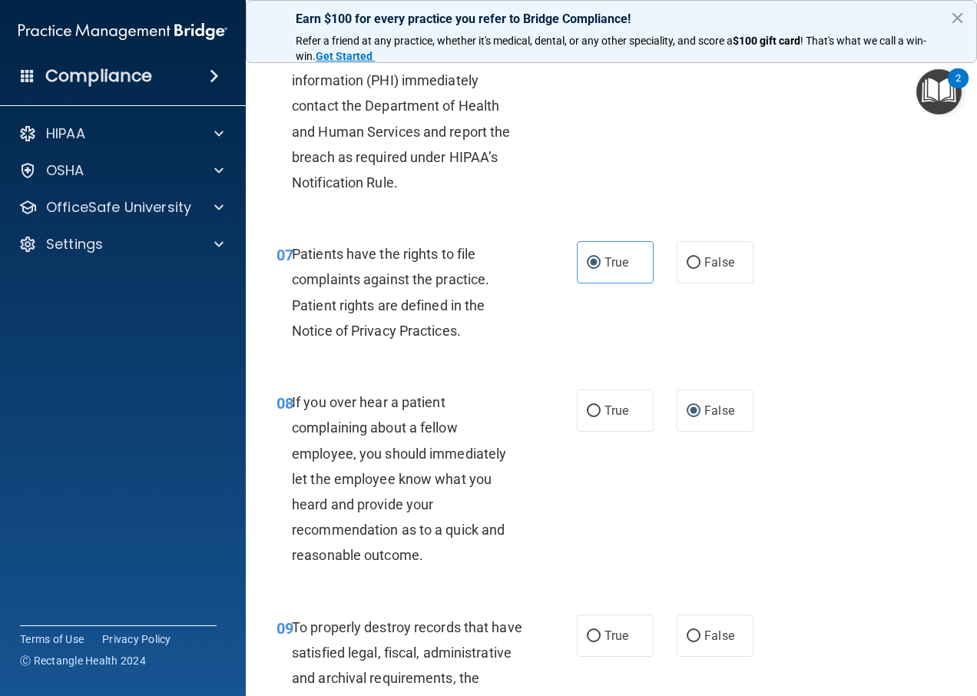
click at [687, 642] on input "False" at bounding box center [694, 637] width 14 height 12
radio input "true"
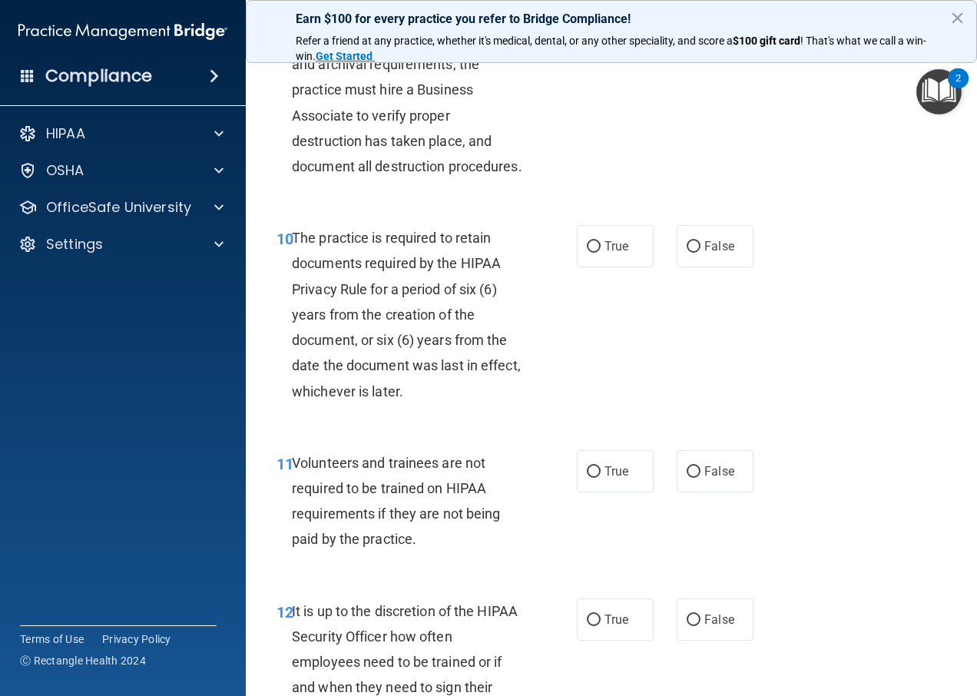
scroll to position [1690, 0]
click at [587, 252] on input "True" at bounding box center [594, 246] width 14 height 12
radio input "true"
click at [688, 492] on label "False" at bounding box center [715, 470] width 77 height 42
click at [688, 477] on input "False" at bounding box center [694, 471] width 14 height 12
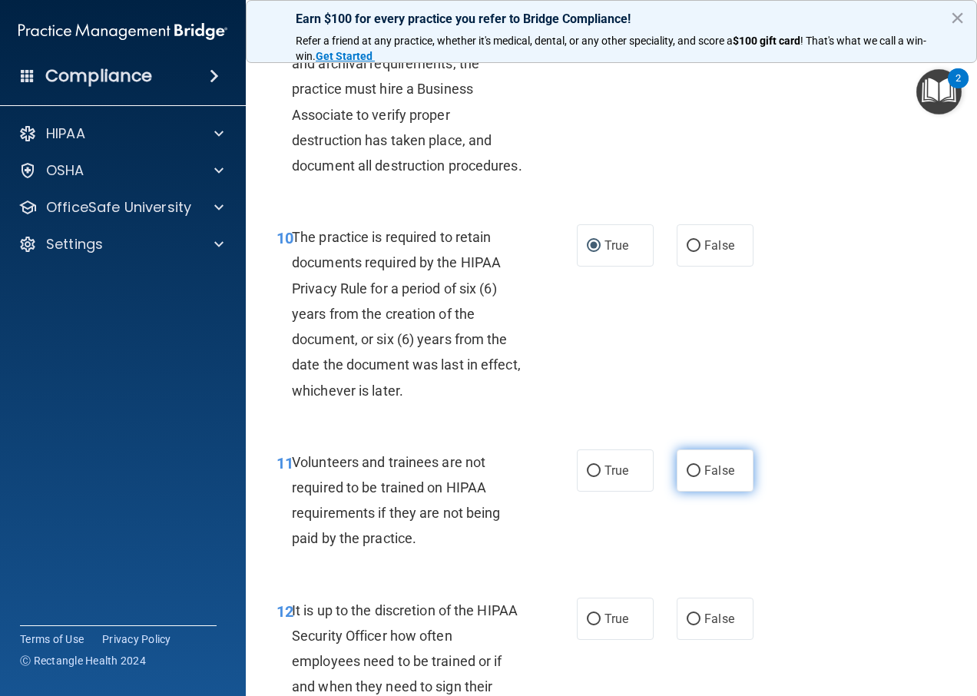
radio input "true"
click at [689, 625] on input "False" at bounding box center [694, 620] width 14 height 12
radio input "true"
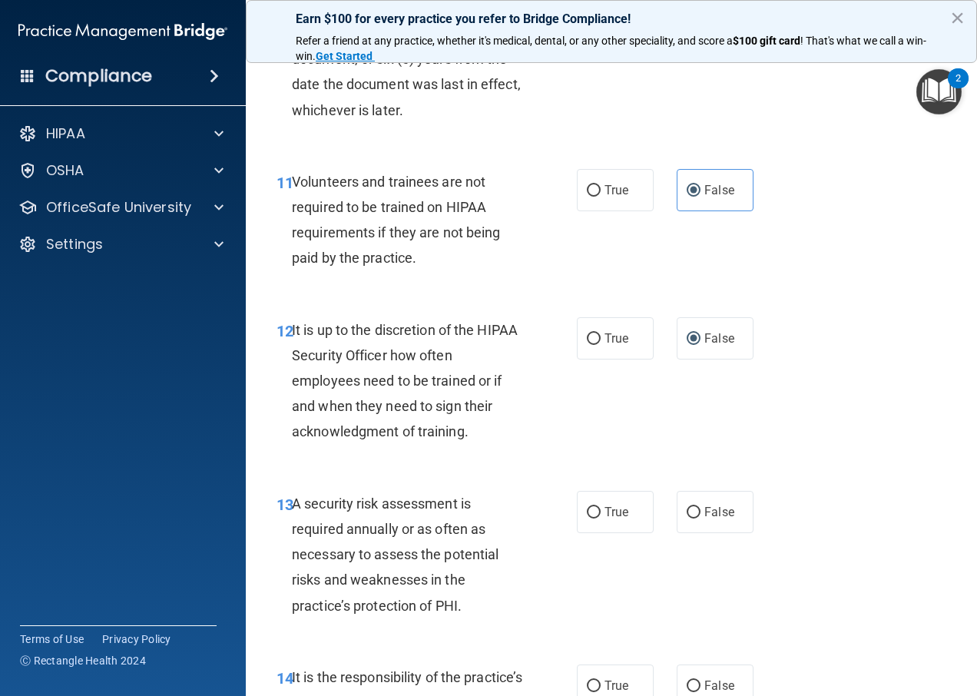
scroll to position [1997, 0]
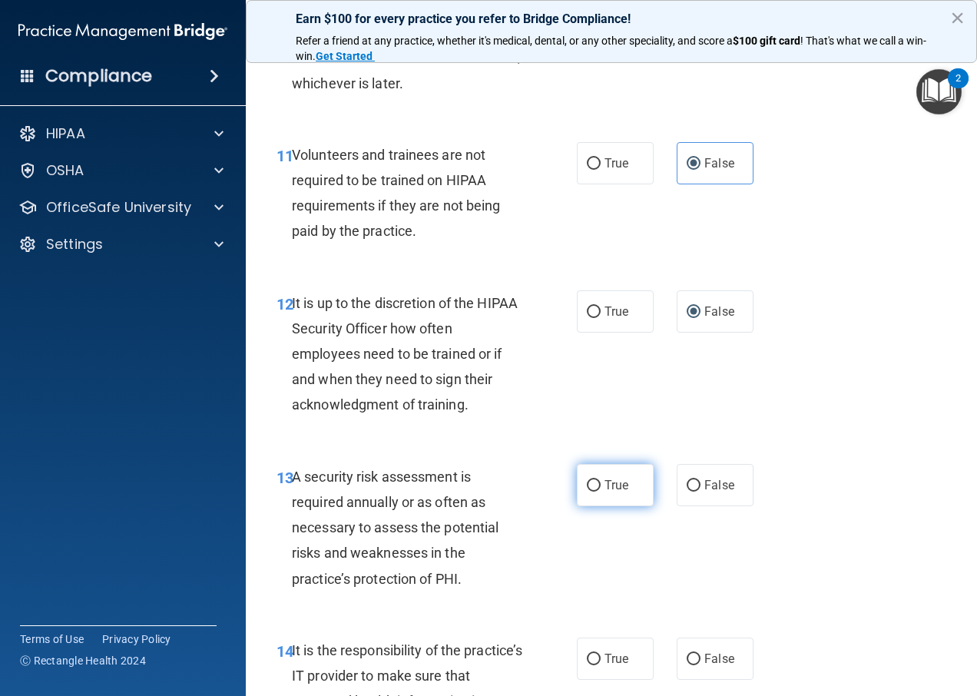
click at [591, 492] on input "True" at bounding box center [594, 486] width 14 height 12
radio input "true"
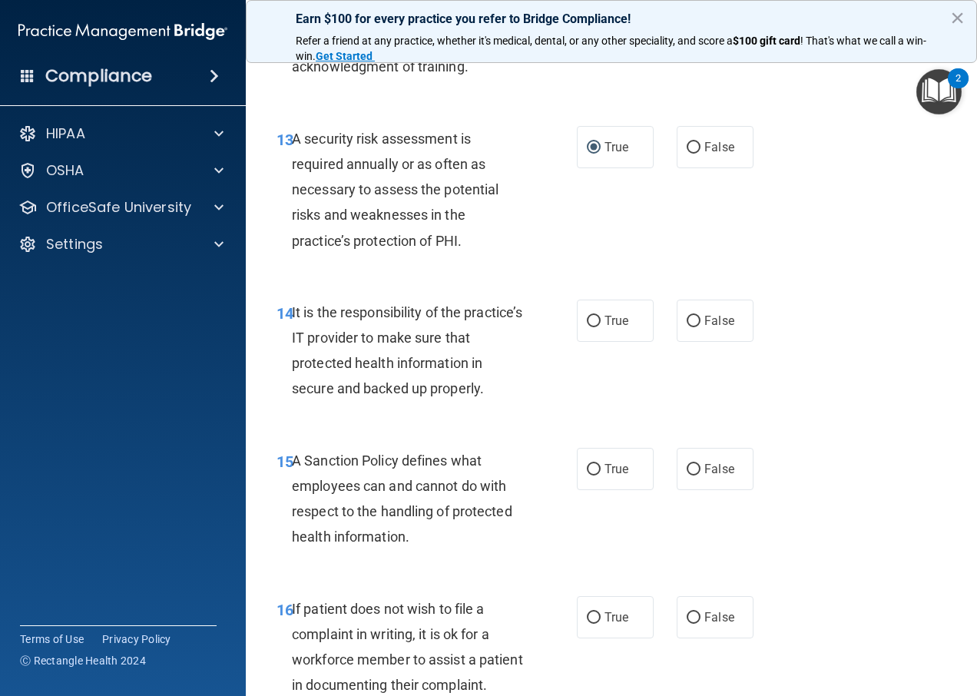
scroll to position [2381, 0]
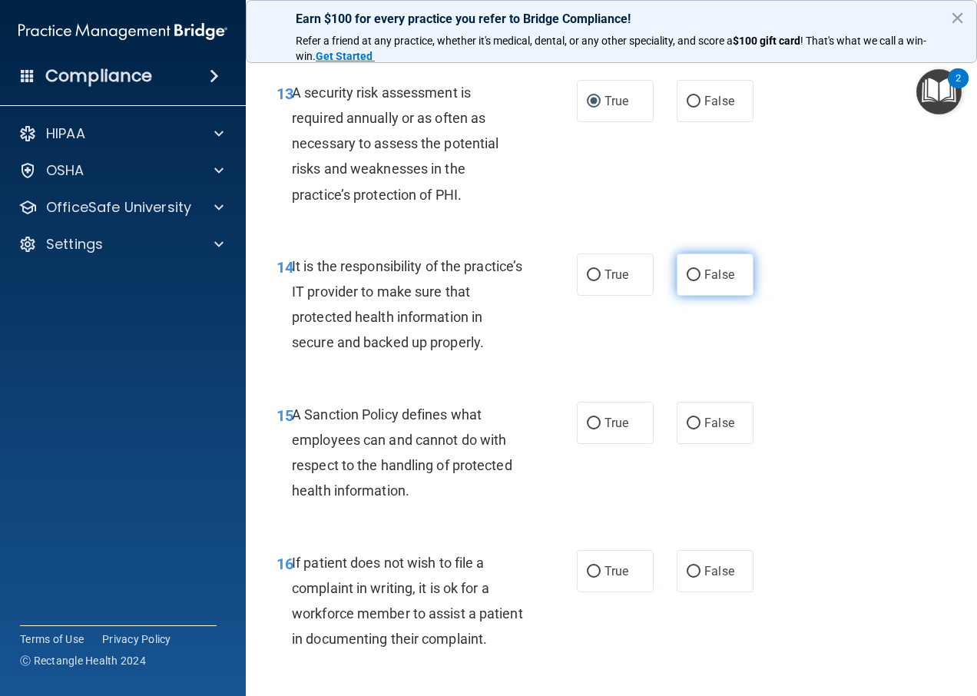
click at [687, 281] on input "False" at bounding box center [694, 276] width 14 height 12
radio input "true"
click at [687, 429] on input "False" at bounding box center [694, 424] width 14 height 12
radio input "true"
click at [584, 592] on label "True" at bounding box center [615, 571] width 77 height 42
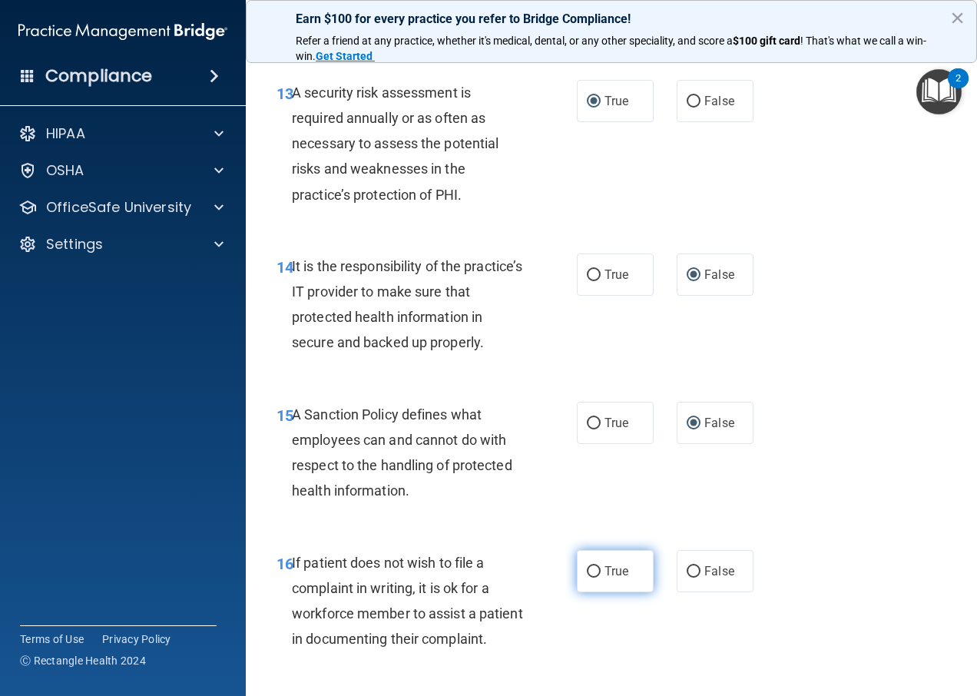
click at [587, 578] on input "True" at bounding box center [594, 572] width 14 height 12
radio input "true"
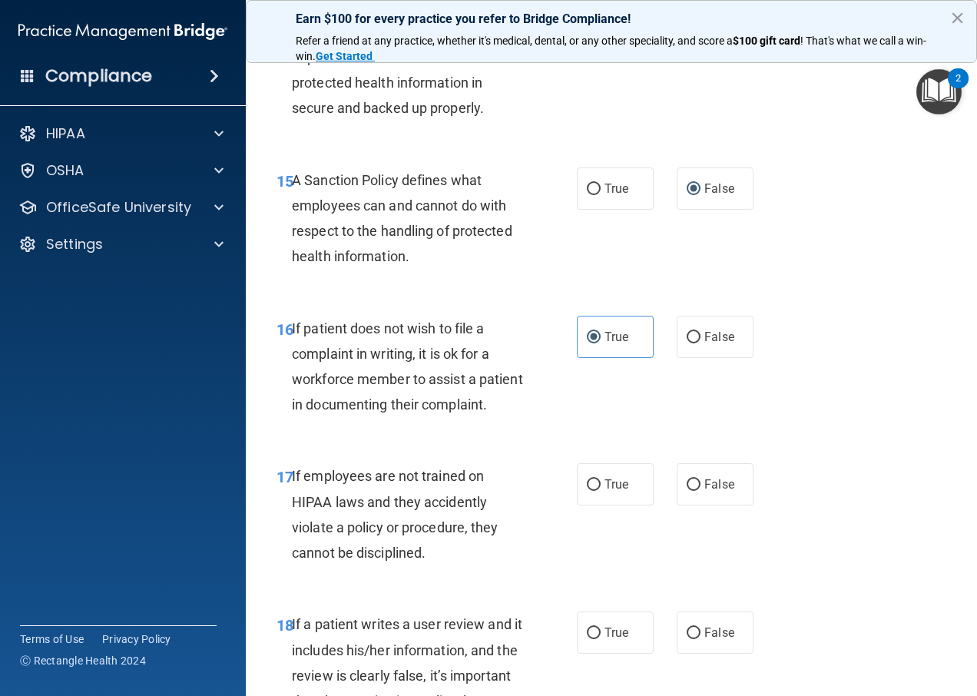
scroll to position [2688, 0]
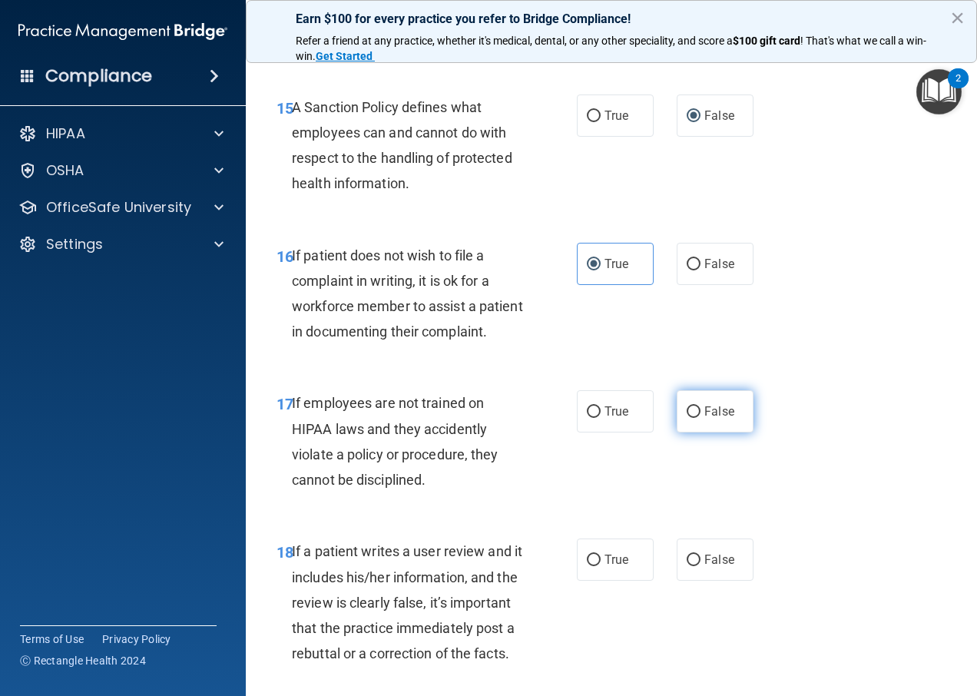
click at [690, 418] on input "False" at bounding box center [694, 412] width 14 height 12
radio input "true"
click at [688, 566] on input "False" at bounding box center [694, 560] width 14 height 12
radio input "true"
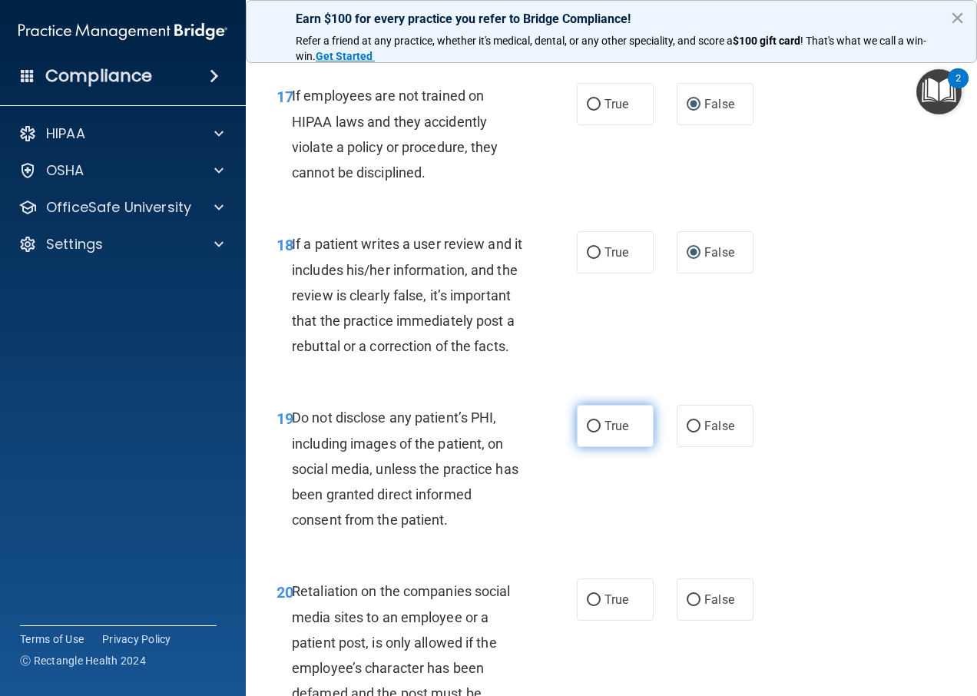
click at [587, 432] on input "True" at bounding box center [594, 427] width 14 height 12
radio input "true"
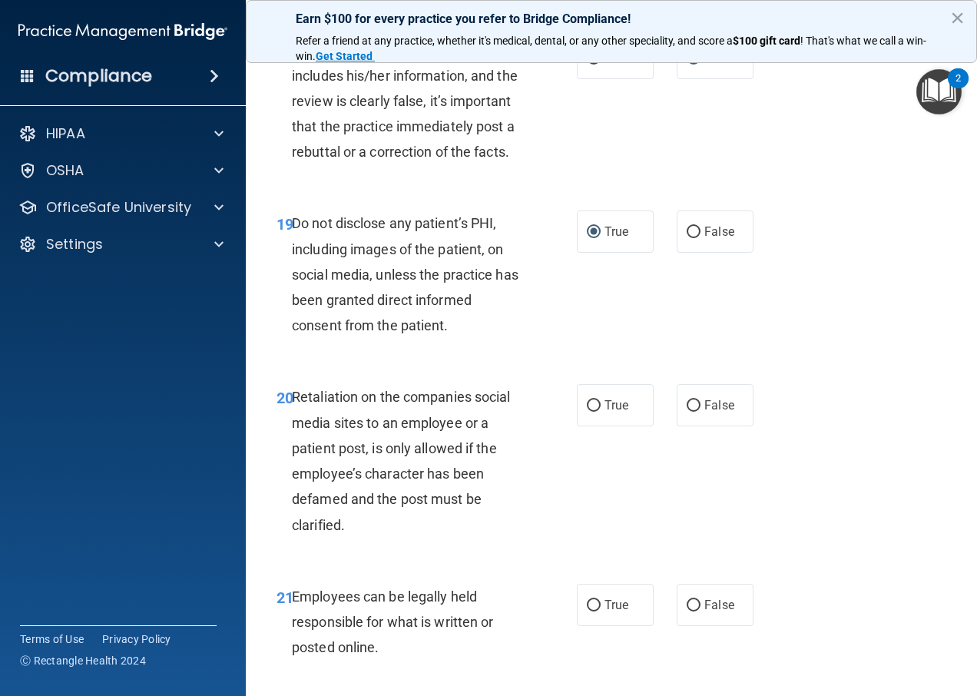
scroll to position [3225, 0]
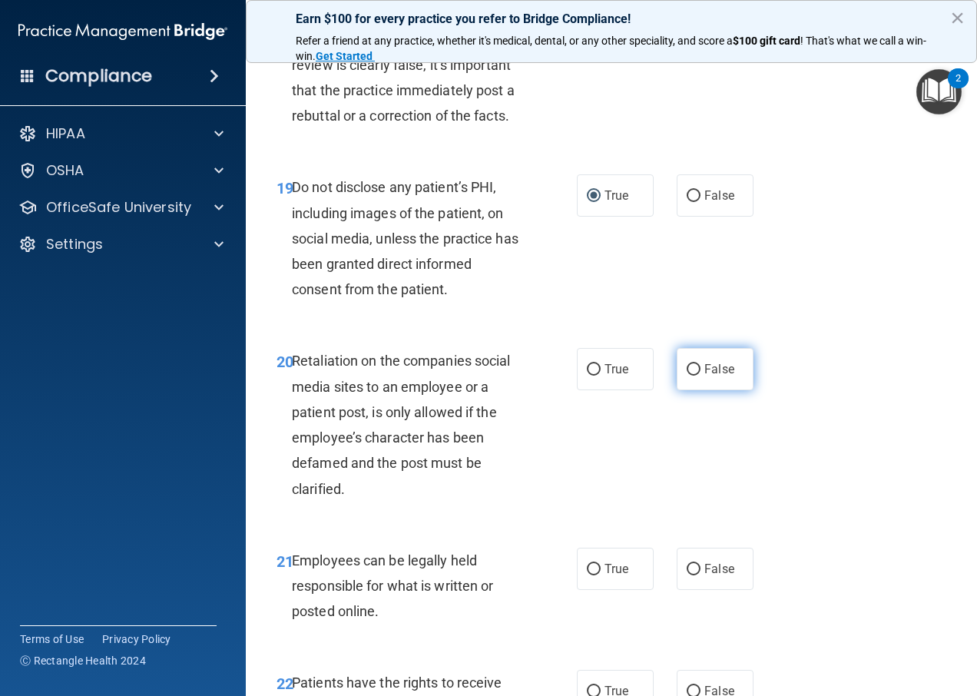
click at [687, 376] on input "False" at bounding box center [694, 370] width 14 height 12
radio input "true"
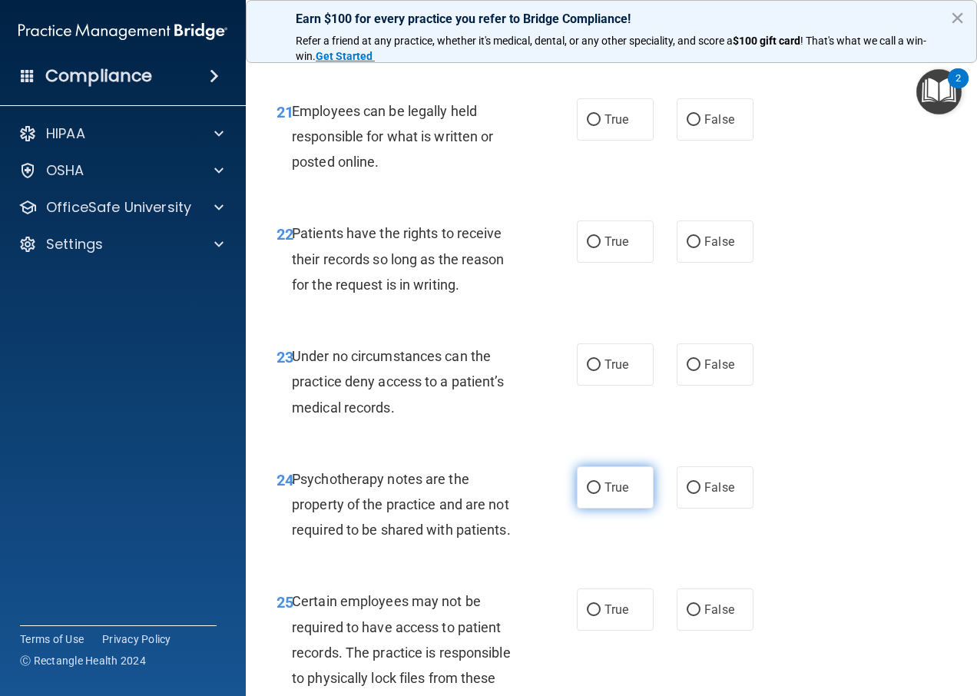
scroll to position [3686, 0]
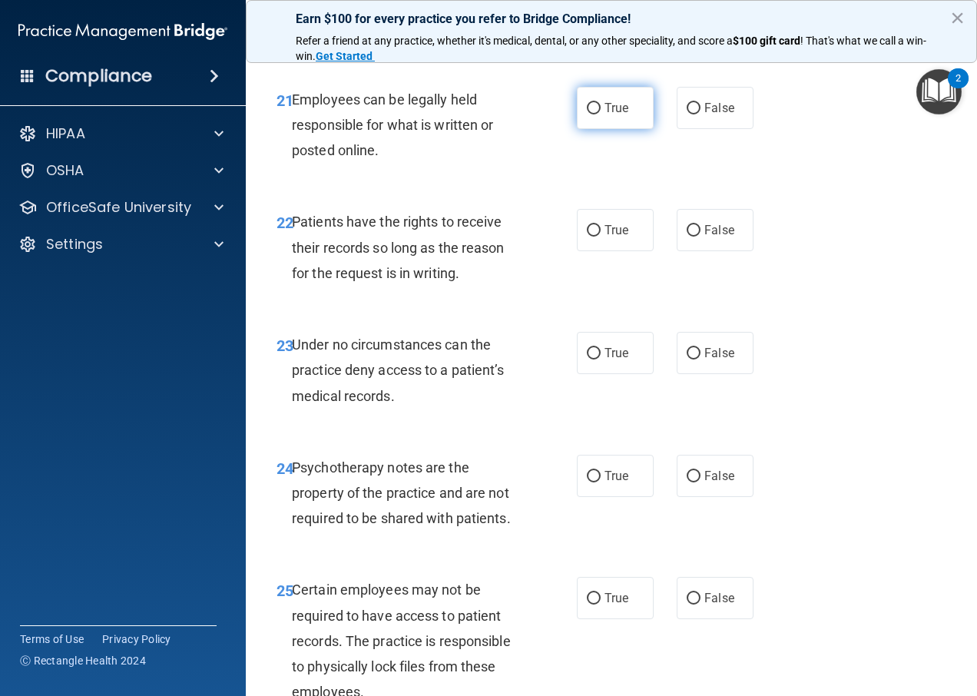
click at [587, 114] on input "True" at bounding box center [594, 109] width 14 height 12
radio input "true"
click at [677, 251] on label "False" at bounding box center [715, 230] width 77 height 42
click at [687, 237] on input "False" at bounding box center [694, 231] width 14 height 12
radio input "true"
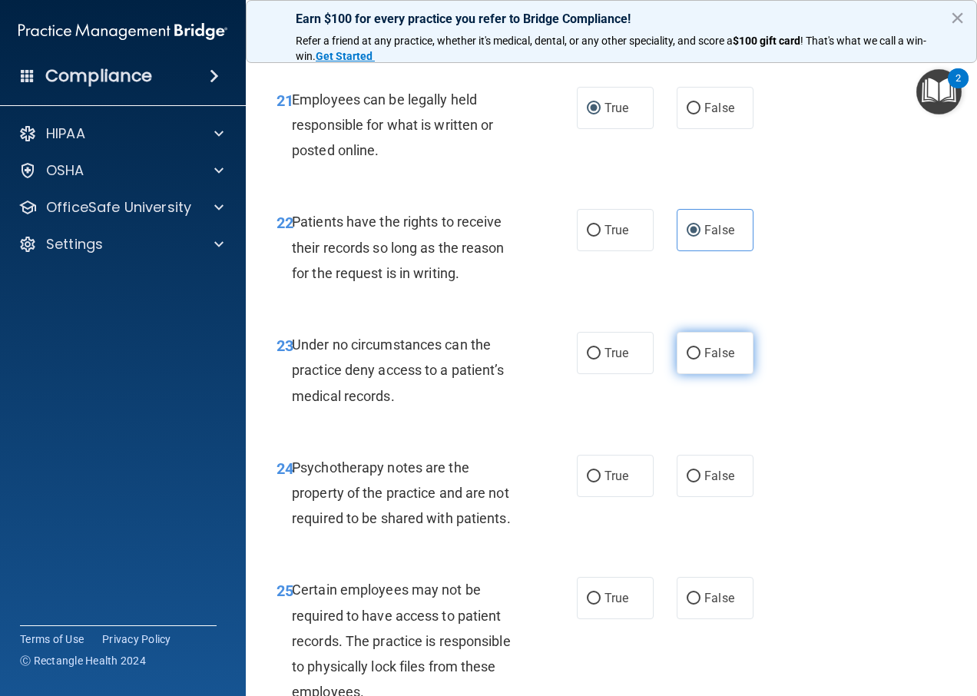
drag, startPoint x: 693, startPoint y: 449, endPoint x: 686, endPoint y: 453, distance: 7.9
click at [687, 359] on input "False" at bounding box center [694, 354] width 14 height 12
radio input "true"
click at [596, 497] on label "True" at bounding box center [615, 476] width 77 height 42
click at [596, 482] on input "True" at bounding box center [594, 477] width 14 height 12
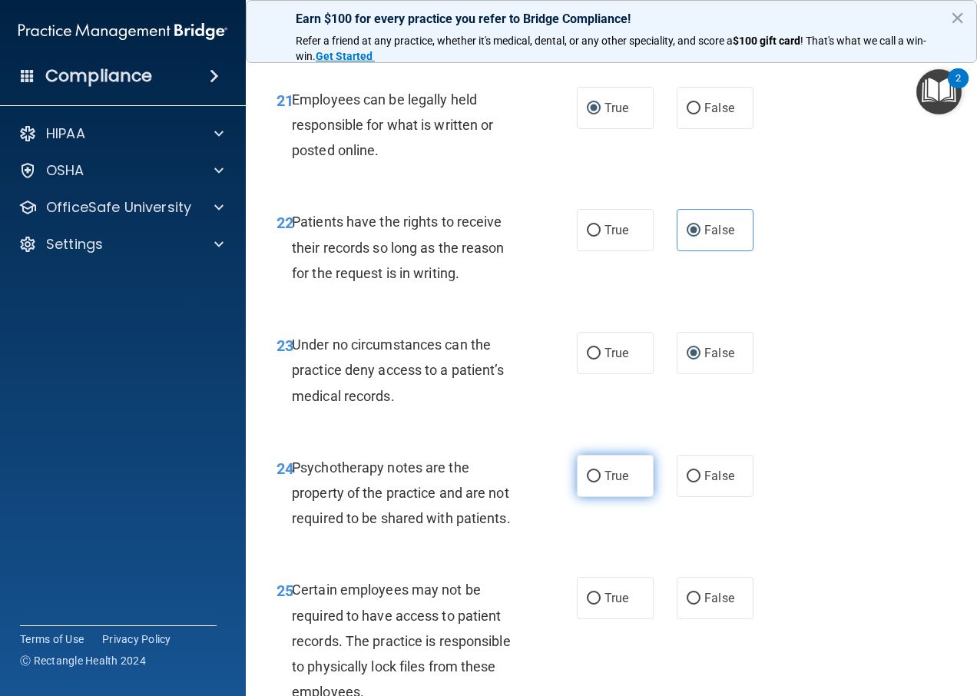
radio input "true"
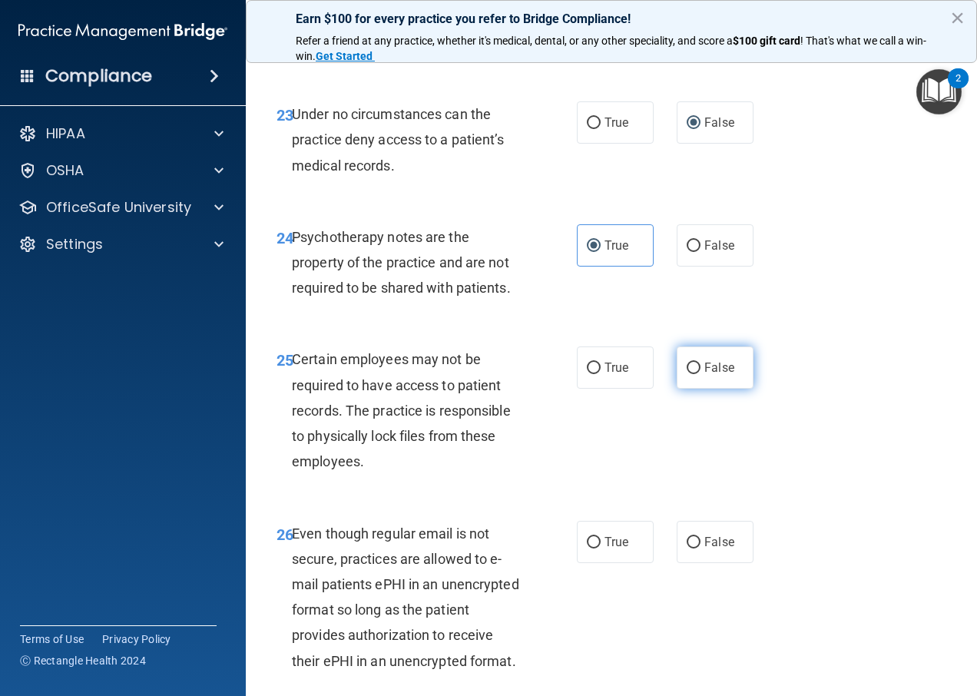
click at [687, 374] on input "False" at bounding box center [694, 368] width 14 height 12
radio input "true"
click at [598, 389] on label "True" at bounding box center [615, 367] width 77 height 42
click at [598, 374] on input "True" at bounding box center [594, 368] width 14 height 12
radio input "true"
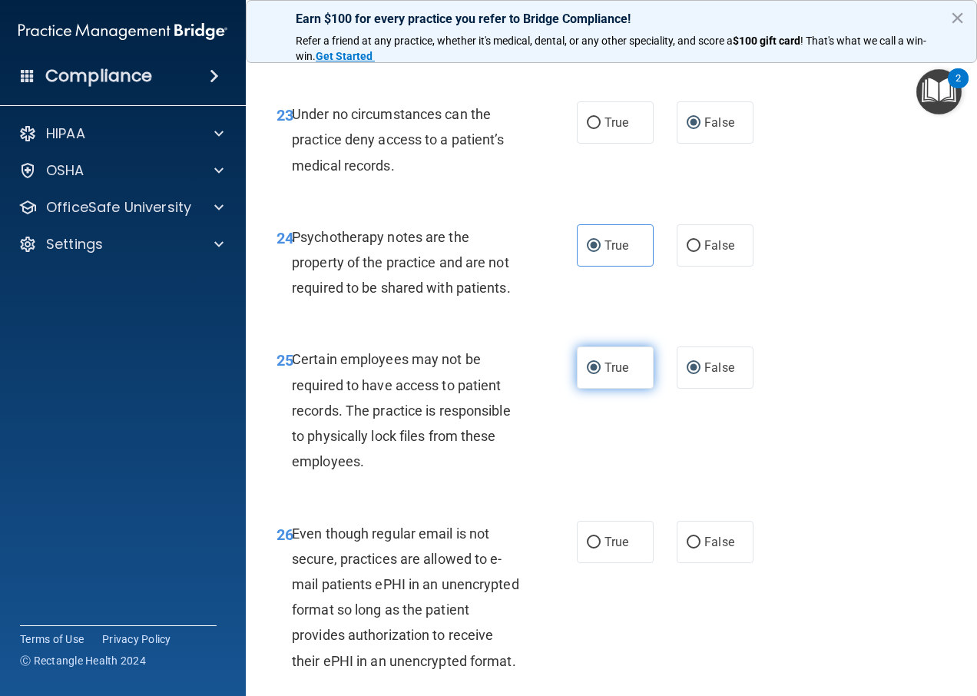
radio input "false"
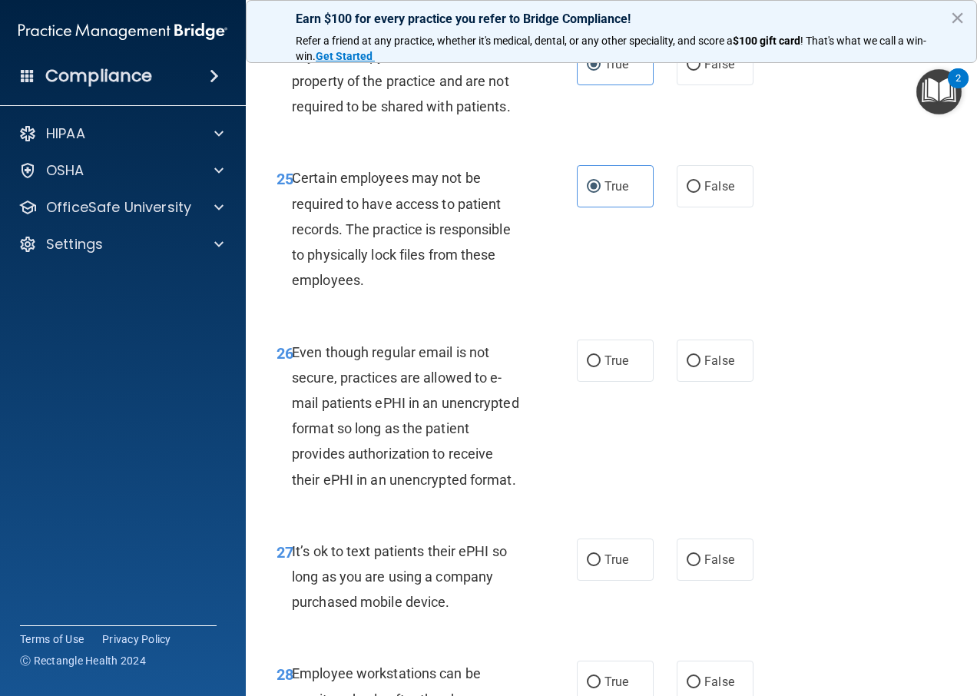
scroll to position [4147, 0]
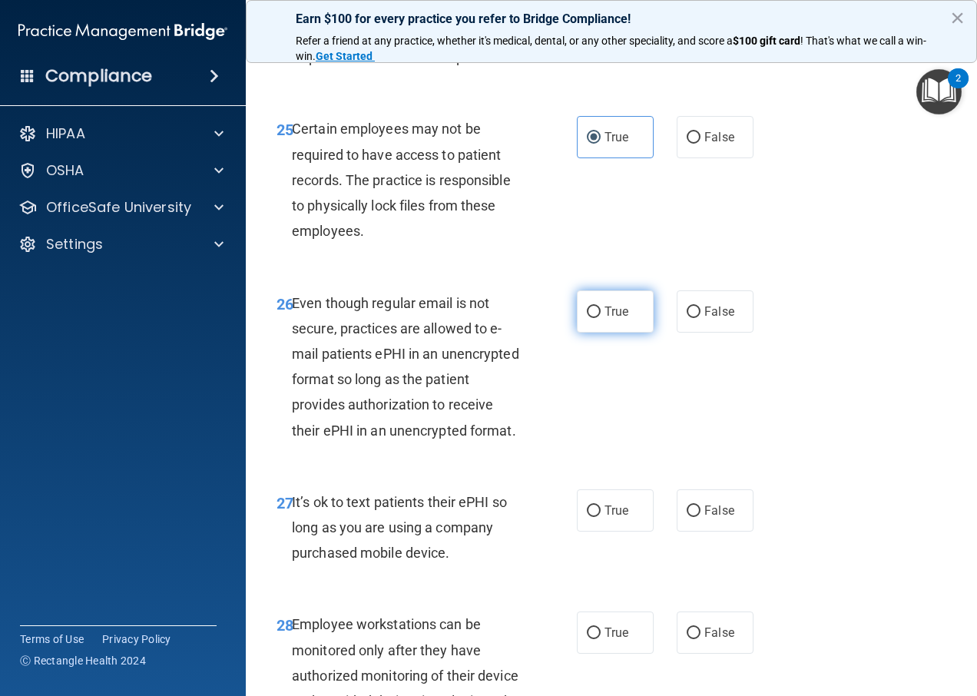
click at [587, 318] on input "True" at bounding box center [594, 312] width 14 height 12
radio input "true"
click at [687, 517] on input "False" at bounding box center [694, 511] width 14 height 12
radio input "true"
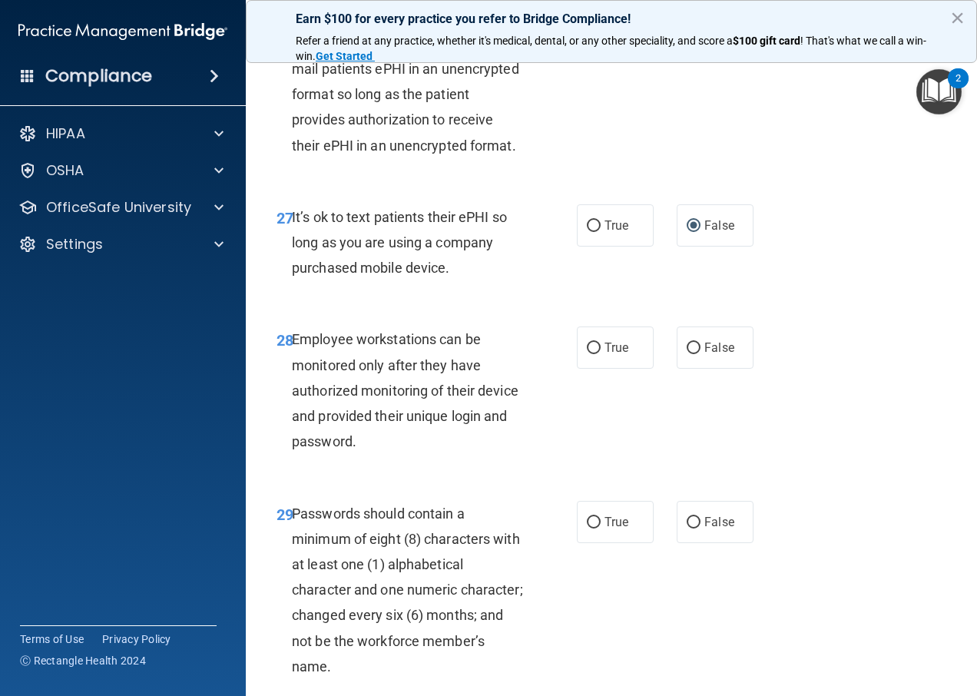
scroll to position [4454, 0]
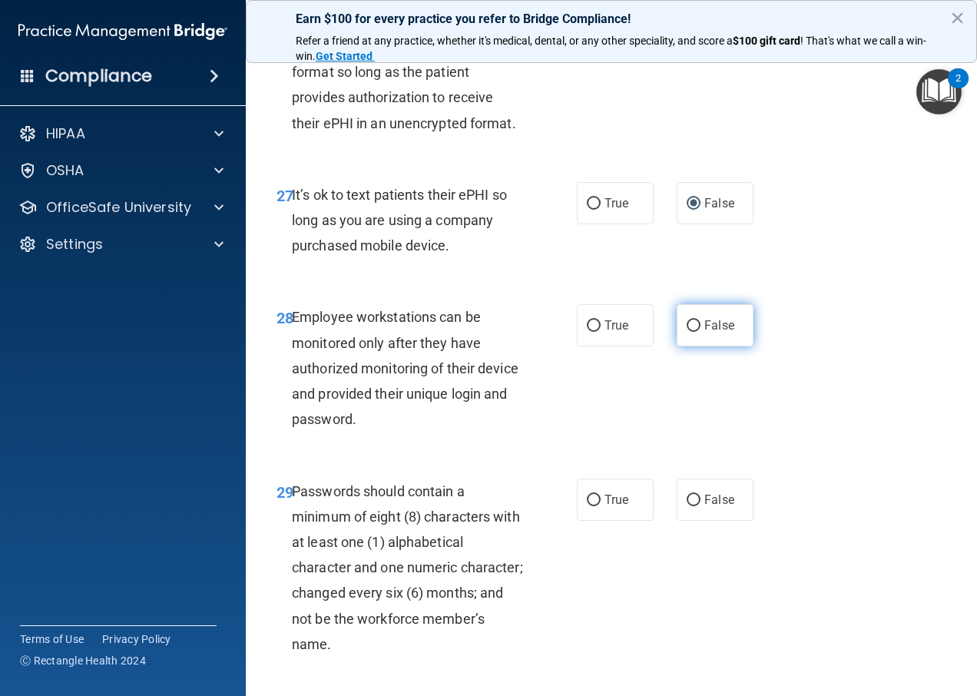
click at [687, 332] on input "False" at bounding box center [694, 326] width 14 height 12
radio input "true"
drag, startPoint x: 587, startPoint y: 632, endPoint x: 585, endPoint y: 614, distance: 18.5
click at [587, 506] on input "True" at bounding box center [594, 501] width 14 height 12
radio input "true"
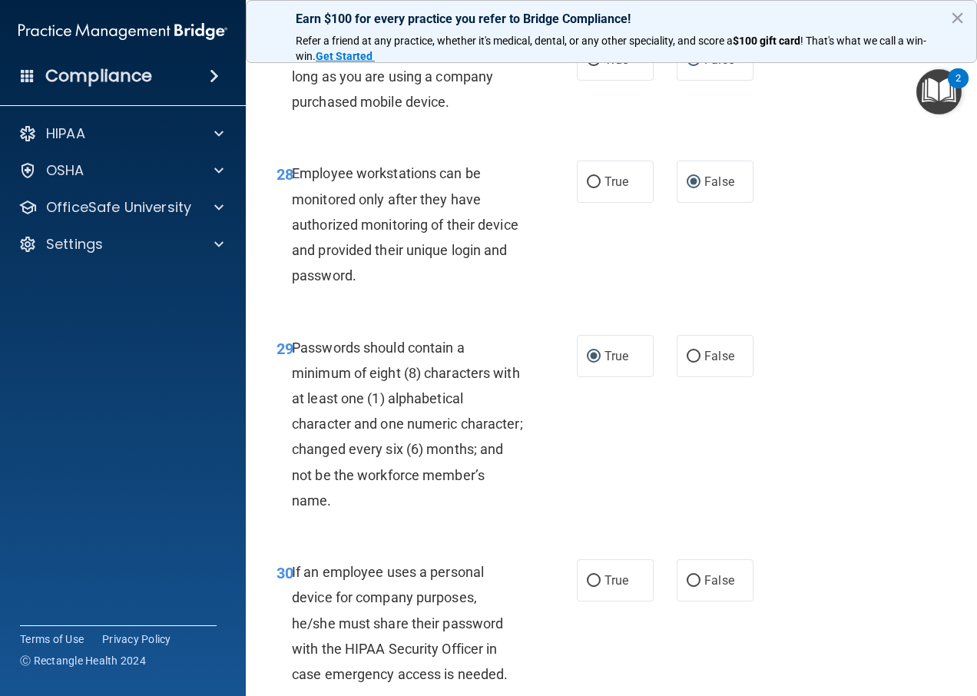
scroll to position [4838, 0]
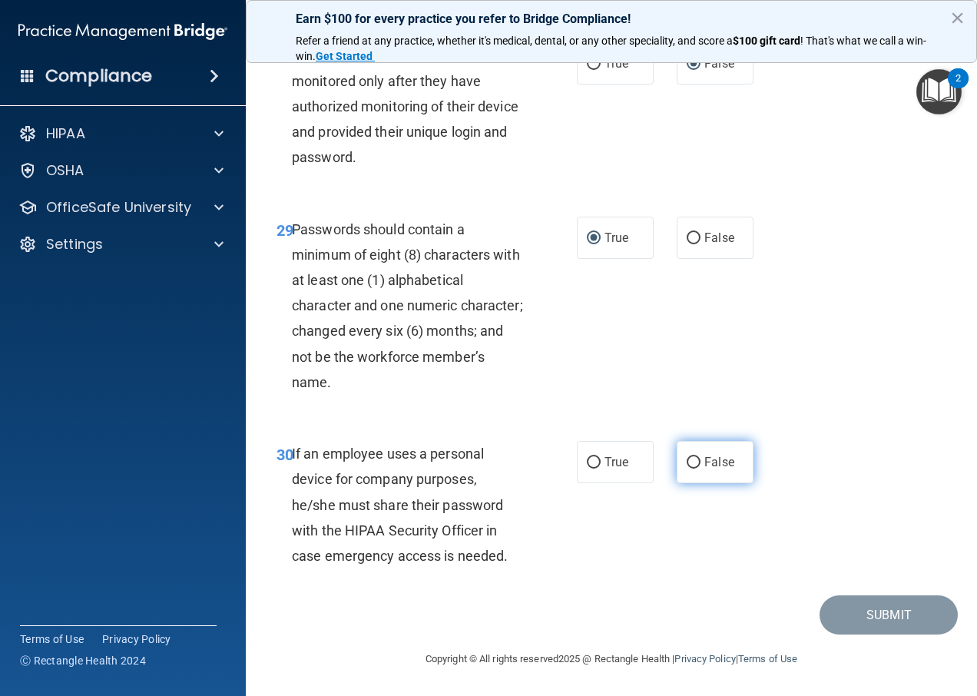
click at [689, 468] on input "False" at bounding box center [694, 463] width 14 height 12
radio input "true"
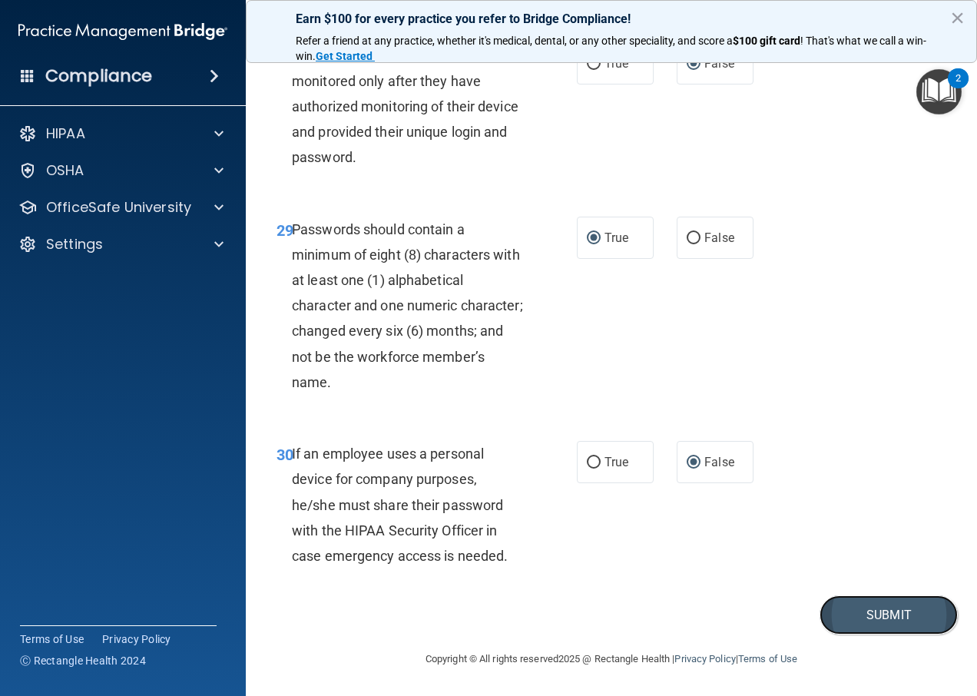
click at [836, 612] on button "Submit" at bounding box center [888, 614] width 138 height 39
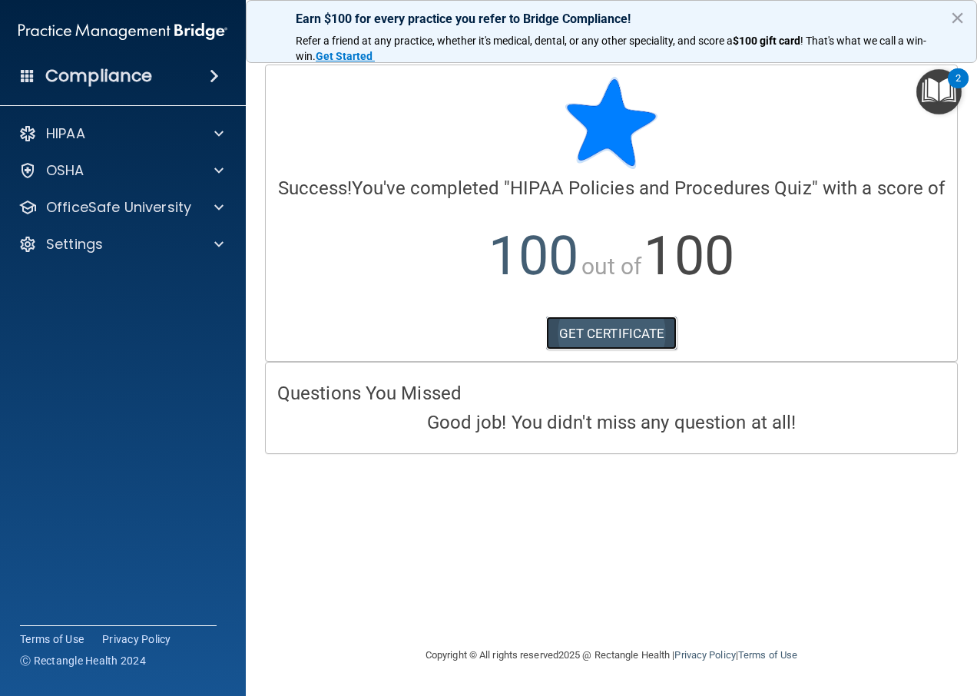
click at [611, 330] on link "GET CERTIFICATE" at bounding box center [611, 333] width 131 height 34
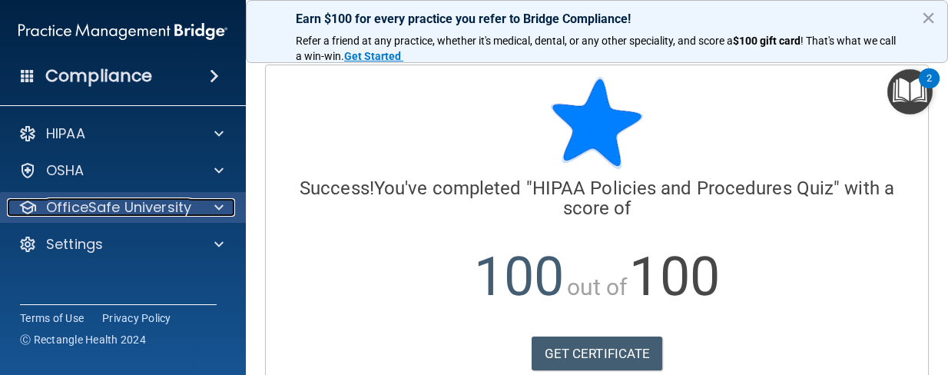
click at [129, 207] on p "OfficeSafe University" at bounding box center [118, 207] width 145 height 18
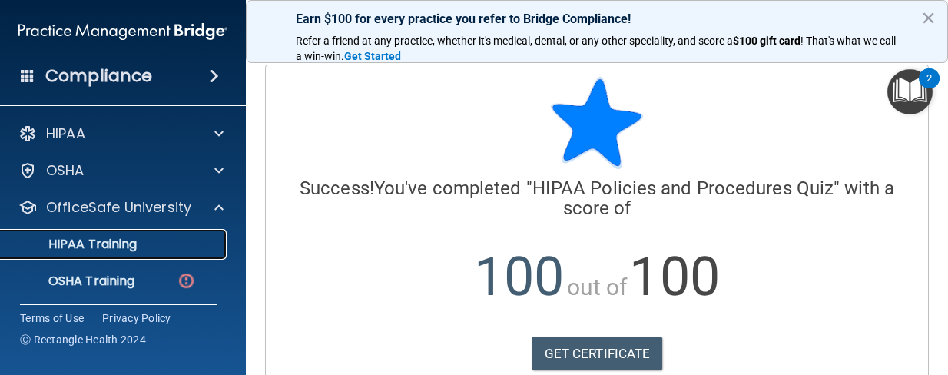
click at [128, 240] on p "HIPAA Training" at bounding box center [73, 244] width 127 height 15
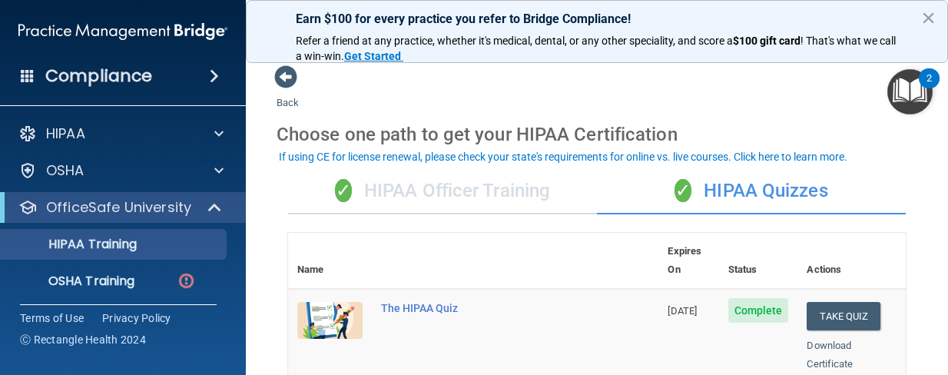
click at [420, 204] on div "✓ HIPAA Officer Training" at bounding box center [442, 191] width 309 height 46
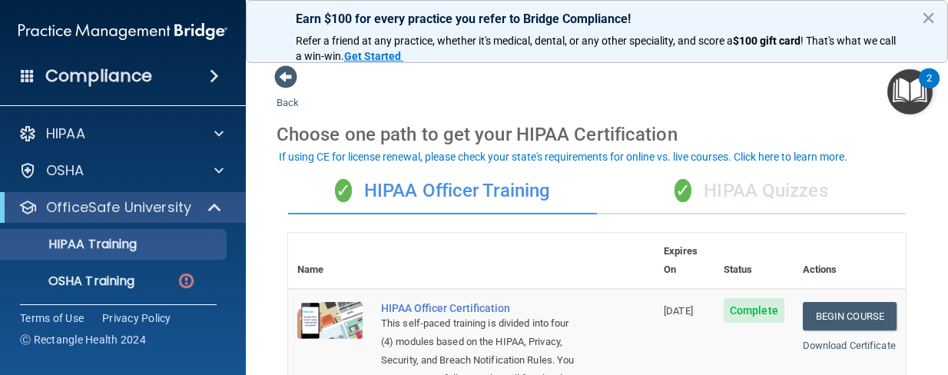
click at [697, 178] on div "✓ HIPAA Quizzes" at bounding box center [751, 191] width 309 height 46
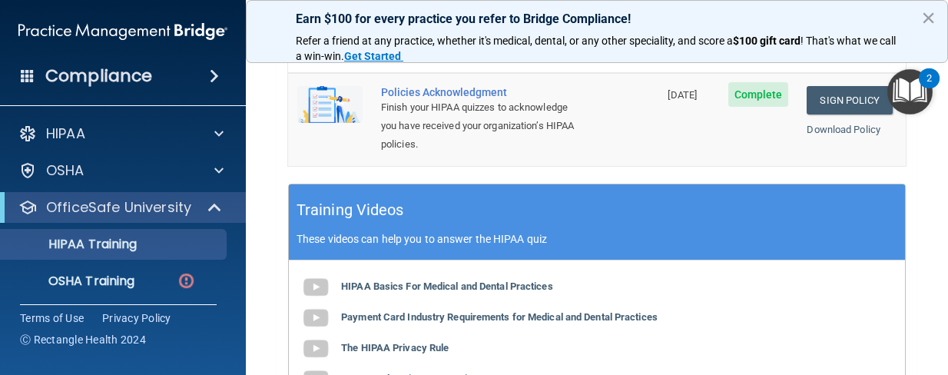
scroll to position [768, 0]
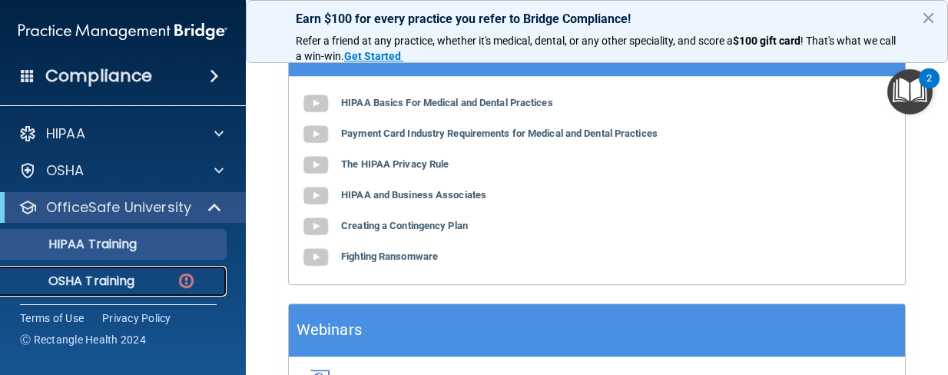
click at [117, 286] on p "OSHA Training" at bounding box center [72, 280] width 124 height 15
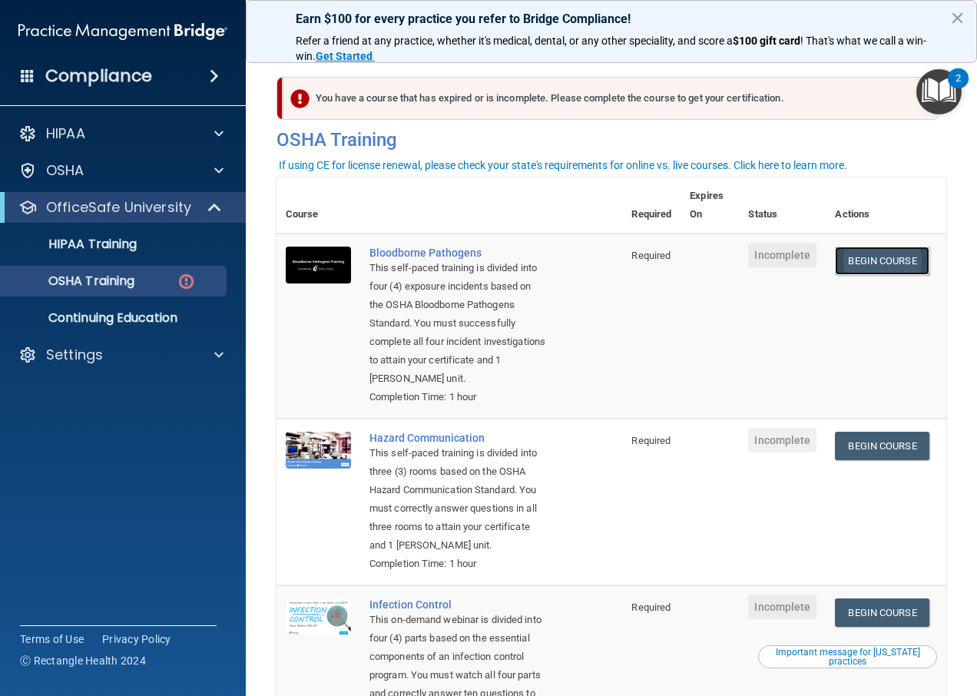
click at [878, 262] on link "Begin Course" at bounding box center [882, 261] width 94 height 28
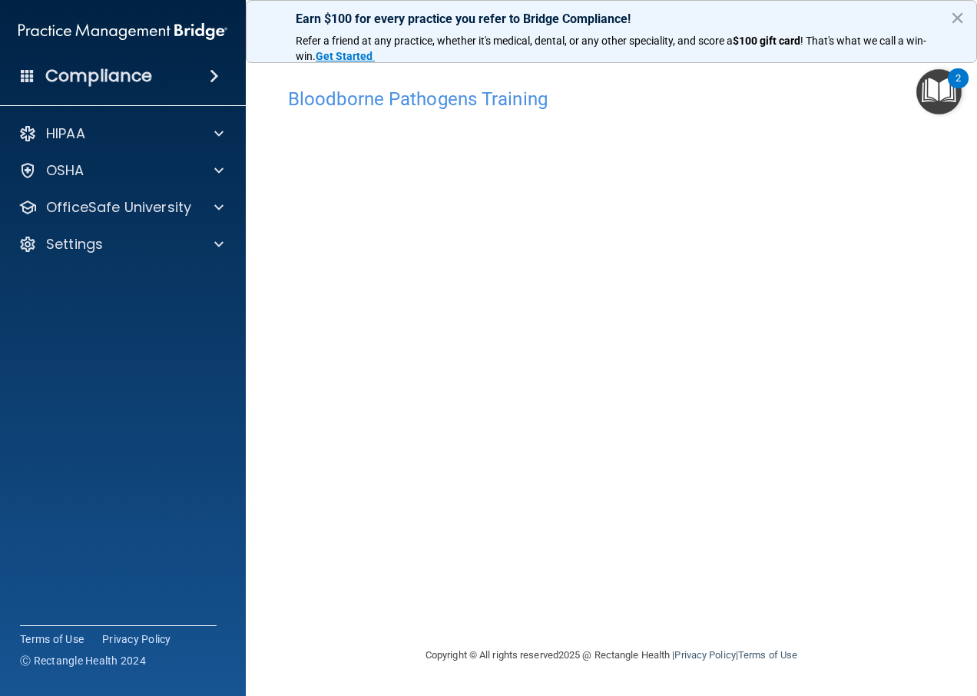
click at [34, 484] on accordion "HIPAA Documents and Policies Report an Incident Business Associates Emergency P…" at bounding box center [123, 304] width 247 height 385
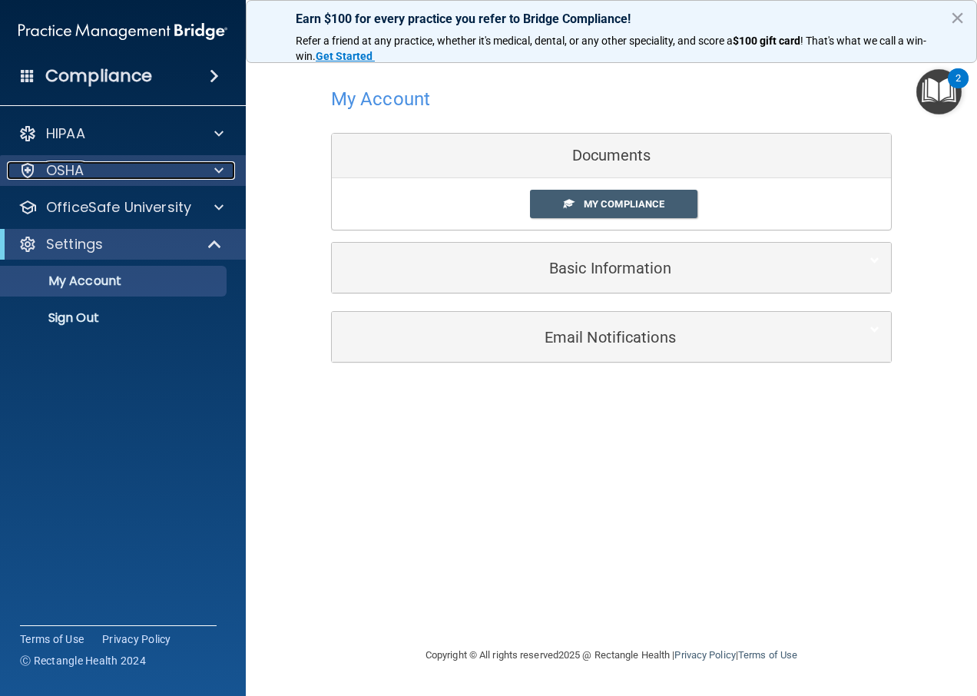
click at [111, 167] on div "OSHA" at bounding box center [102, 170] width 190 height 18
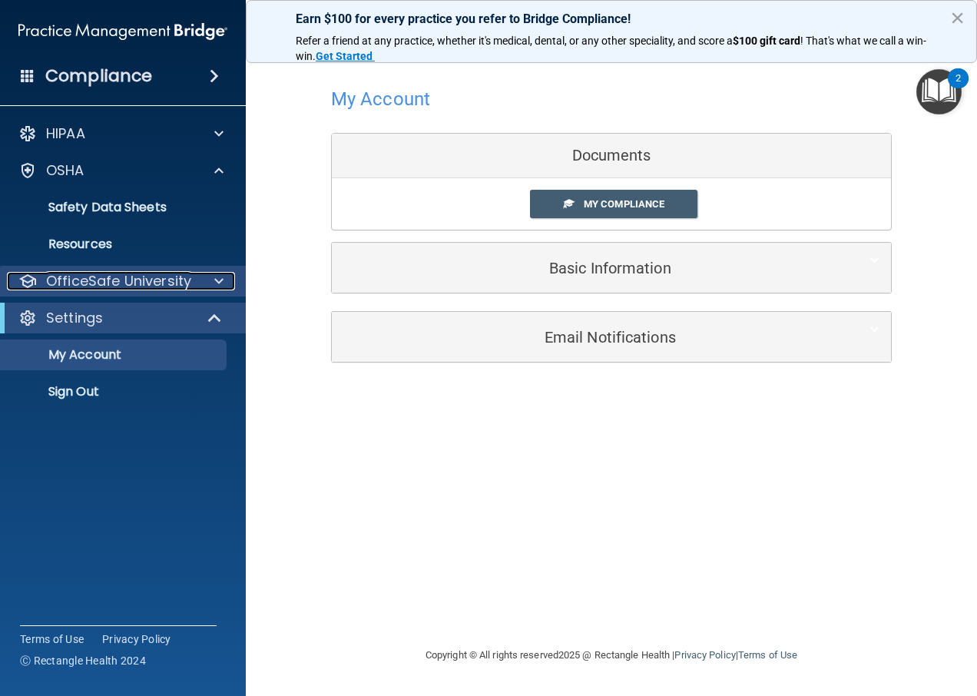
click at [119, 278] on p "OfficeSafe University" at bounding box center [118, 281] width 145 height 18
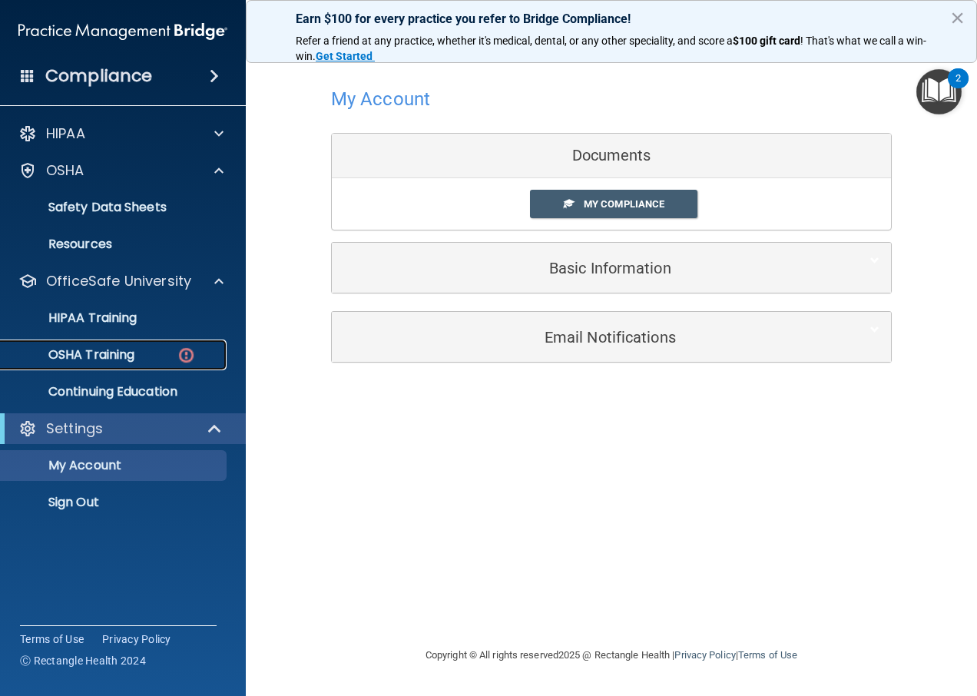
click at [119, 354] on p "OSHA Training" at bounding box center [72, 354] width 124 height 15
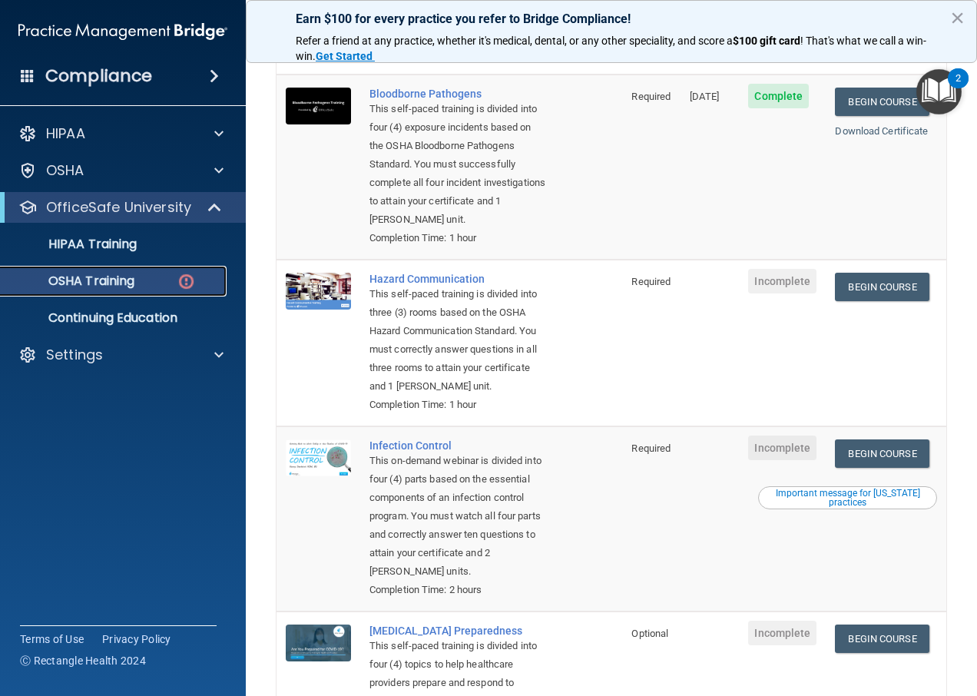
scroll to position [130, 0]
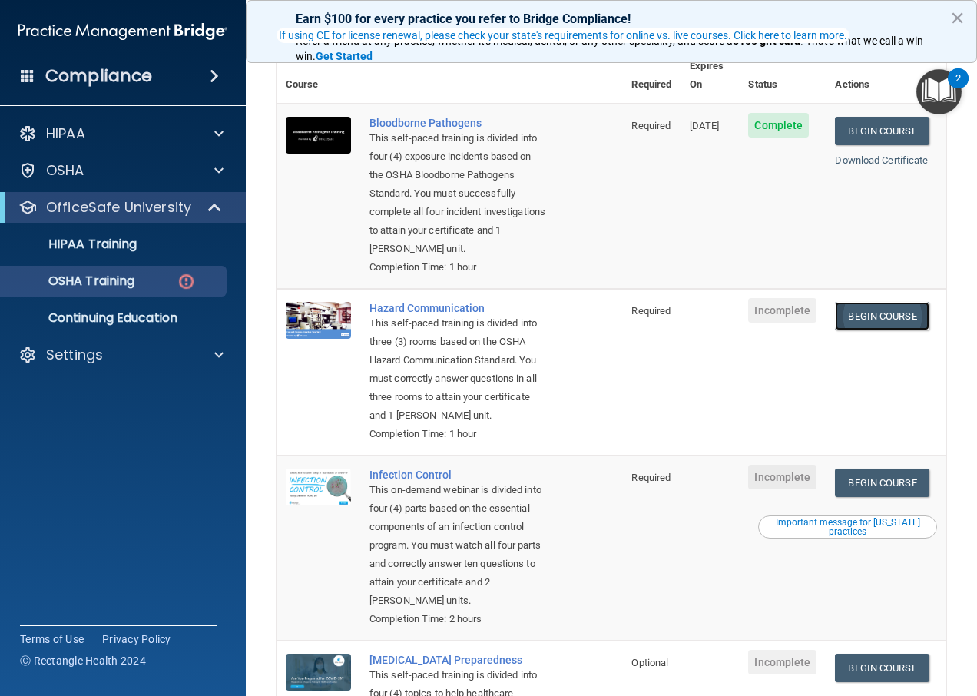
click at [902, 306] on link "Begin Course" at bounding box center [882, 316] width 94 height 28
